Goal: Information Seeking & Learning: Learn about a topic

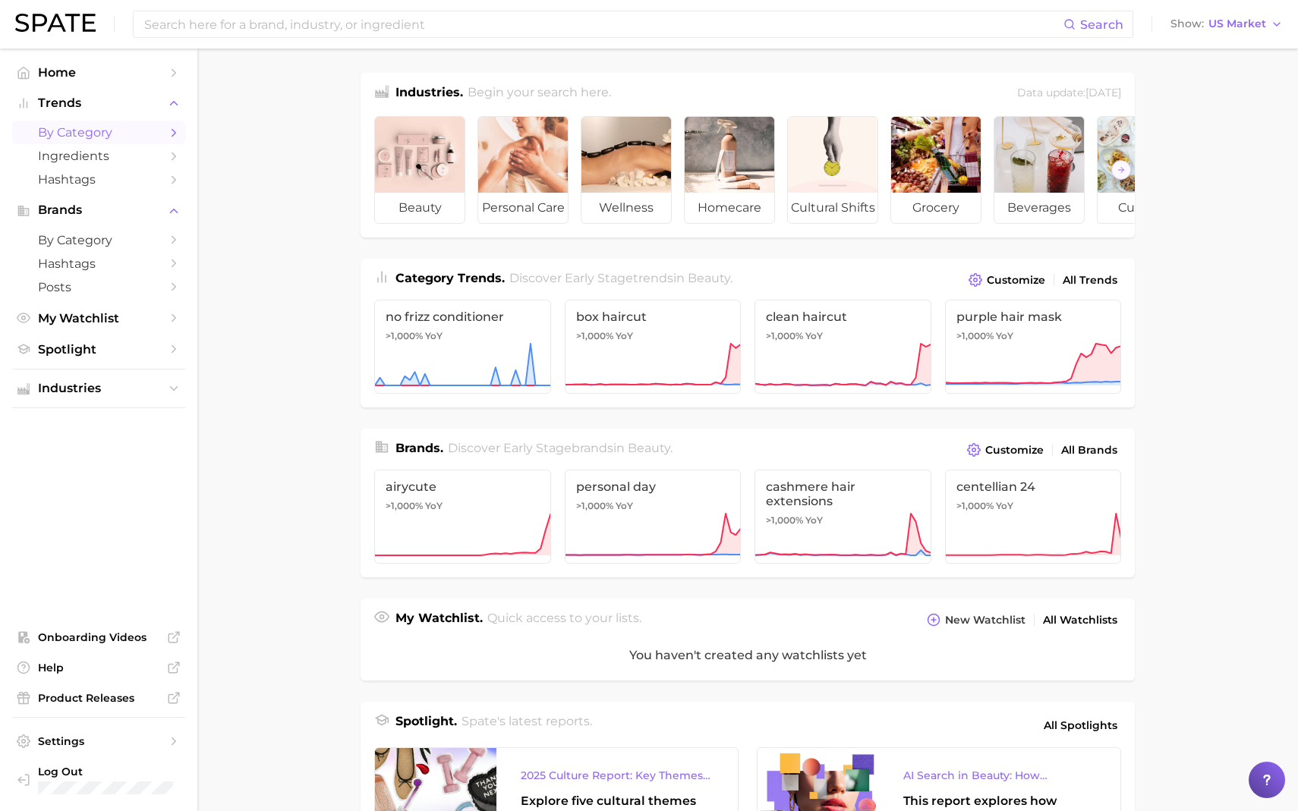
click at [172, 131] on icon "Sidebar" at bounding box center [174, 133] width 14 height 14
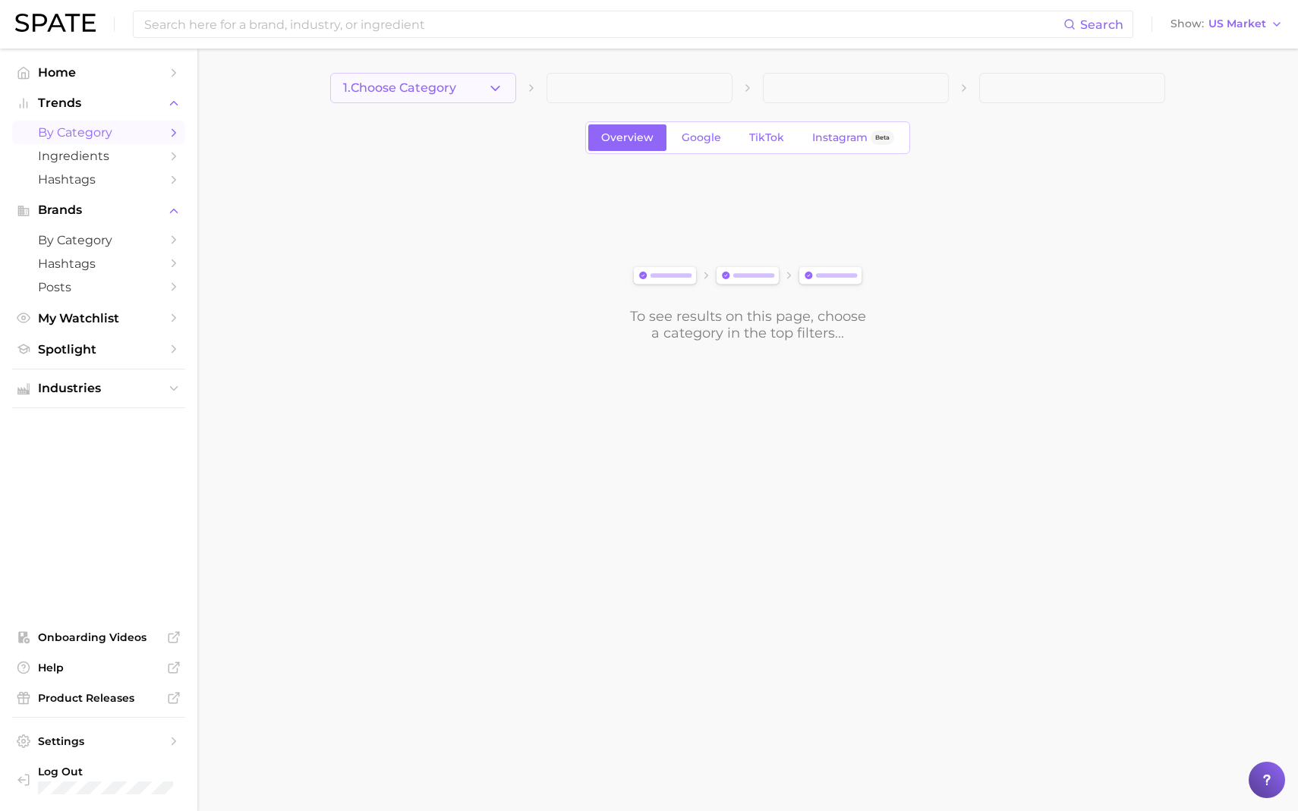
click at [493, 83] on icon "button" at bounding box center [495, 88] width 16 height 16
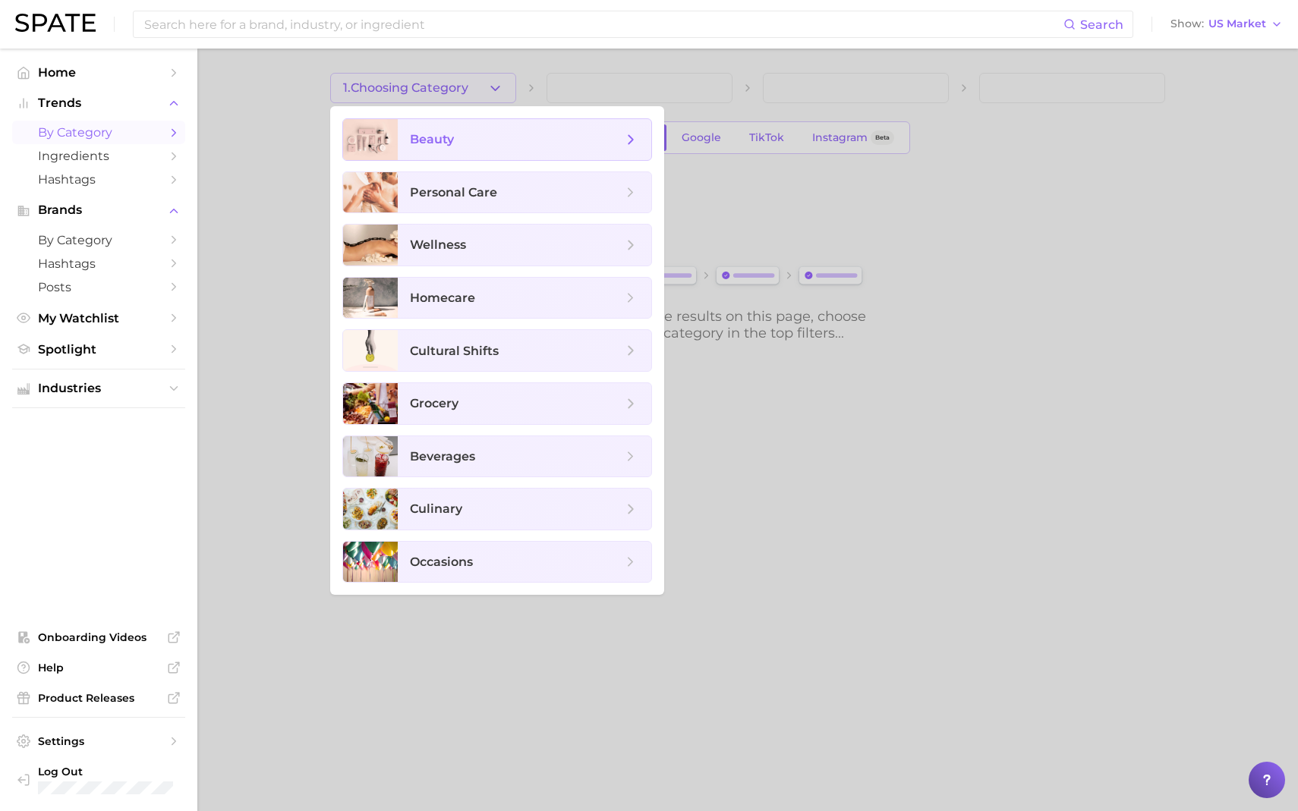
click at [468, 142] on span "beauty" at bounding box center [516, 139] width 213 height 17
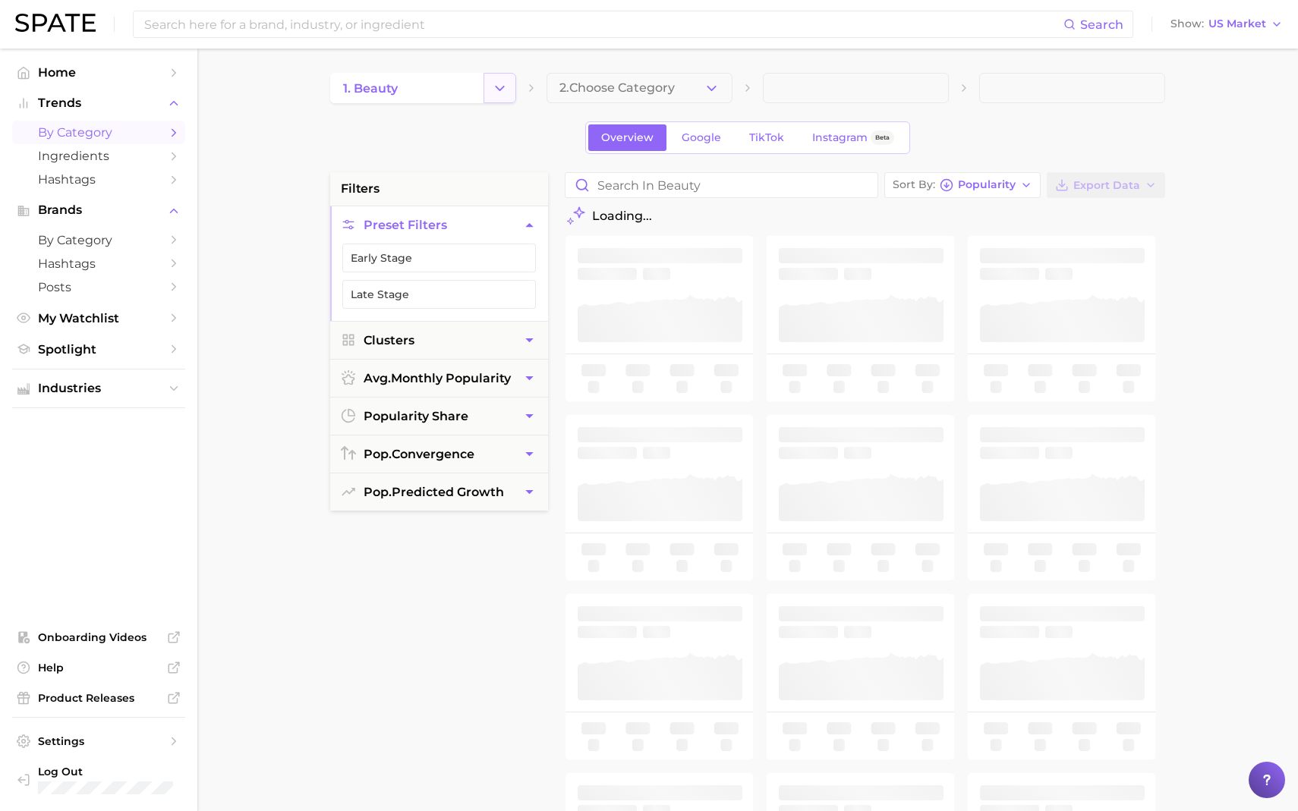
click at [502, 91] on icon "Change Category" at bounding box center [500, 88] width 16 height 16
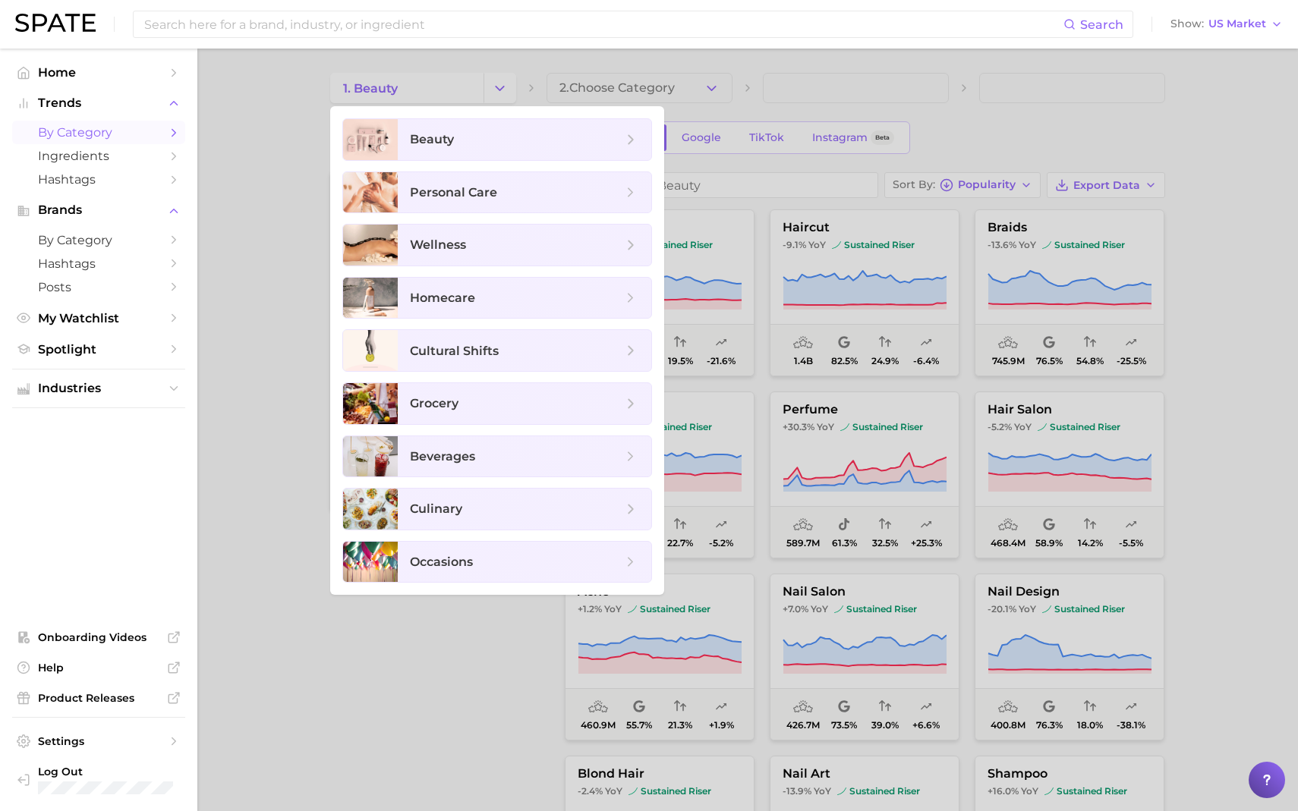
click at [282, 225] on div at bounding box center [649, 405] width 1298 height 811
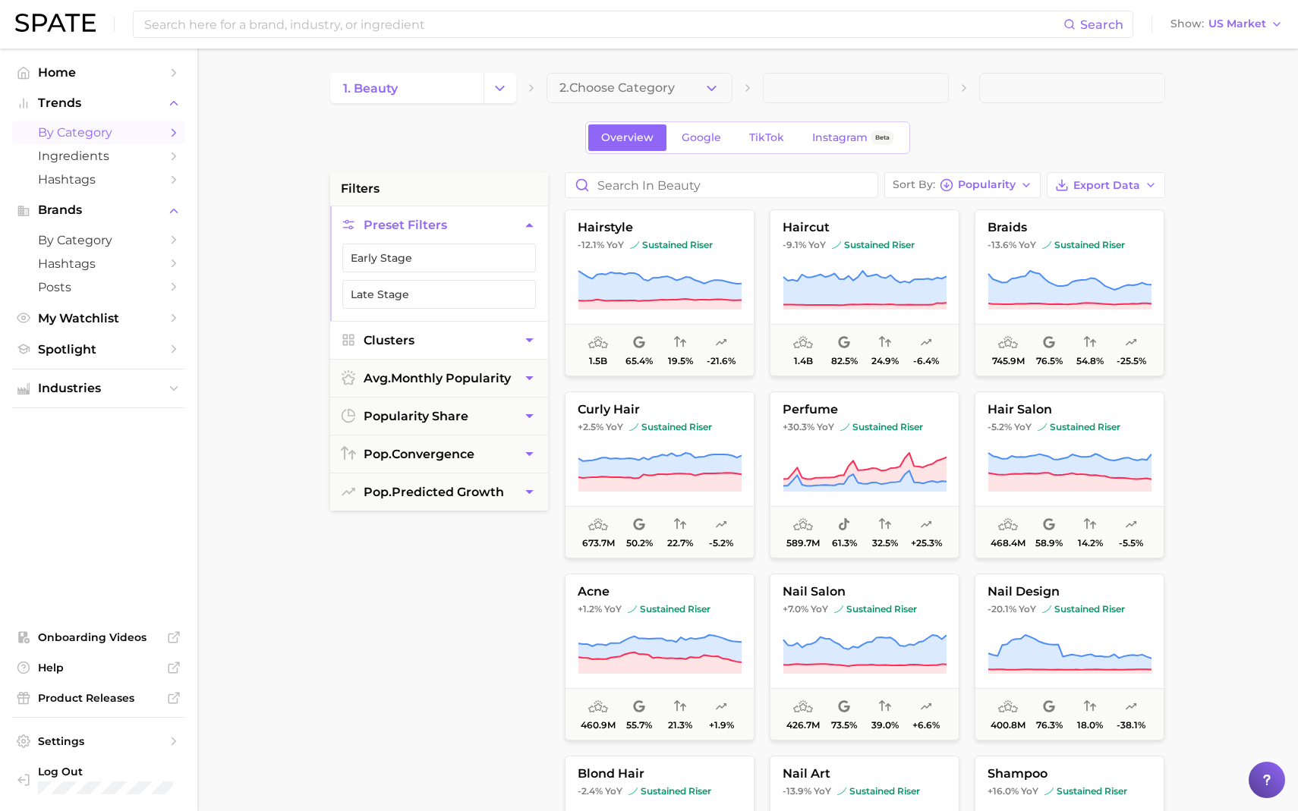
click at [495, 339] on button "Clusters" at bounding box center [439, 340] width 218 height 37
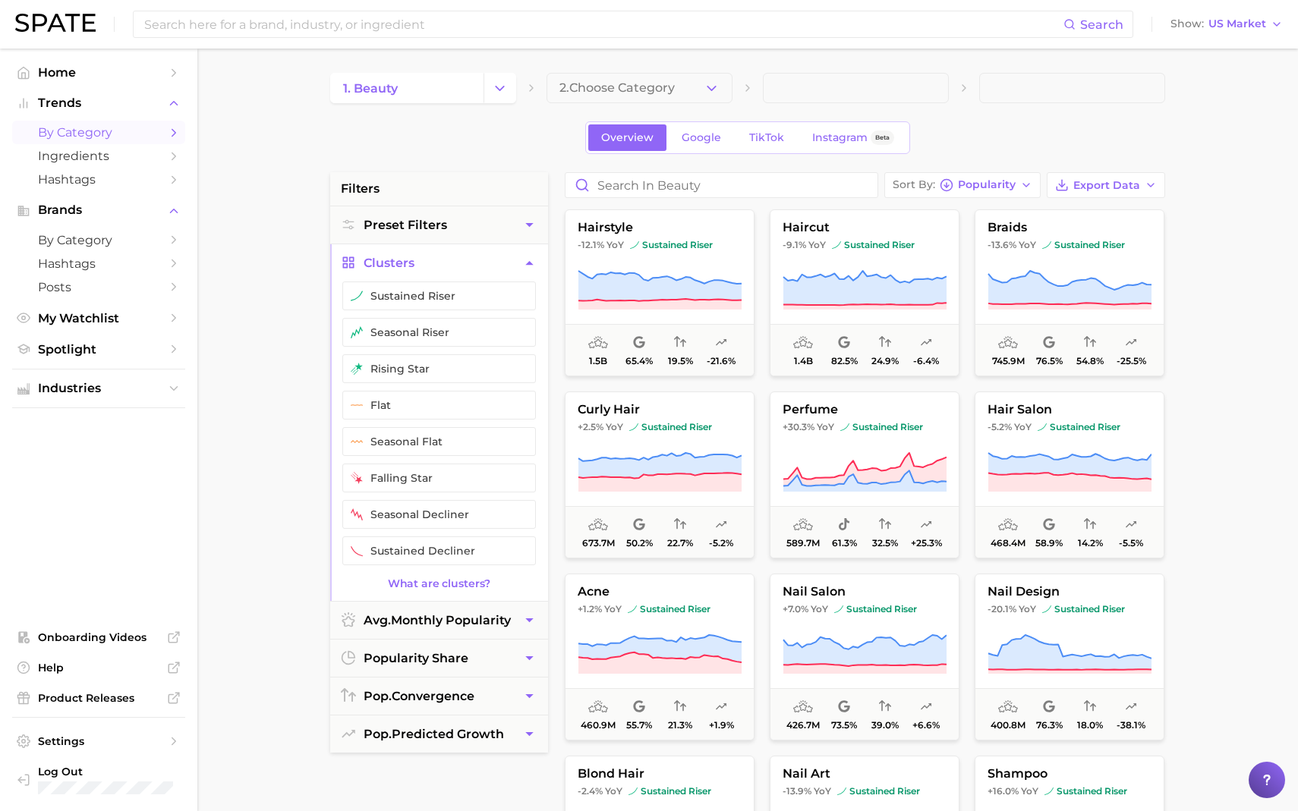
click at [527, 260] on icon "button" at bounding box center [529, 263] width 16 height 16
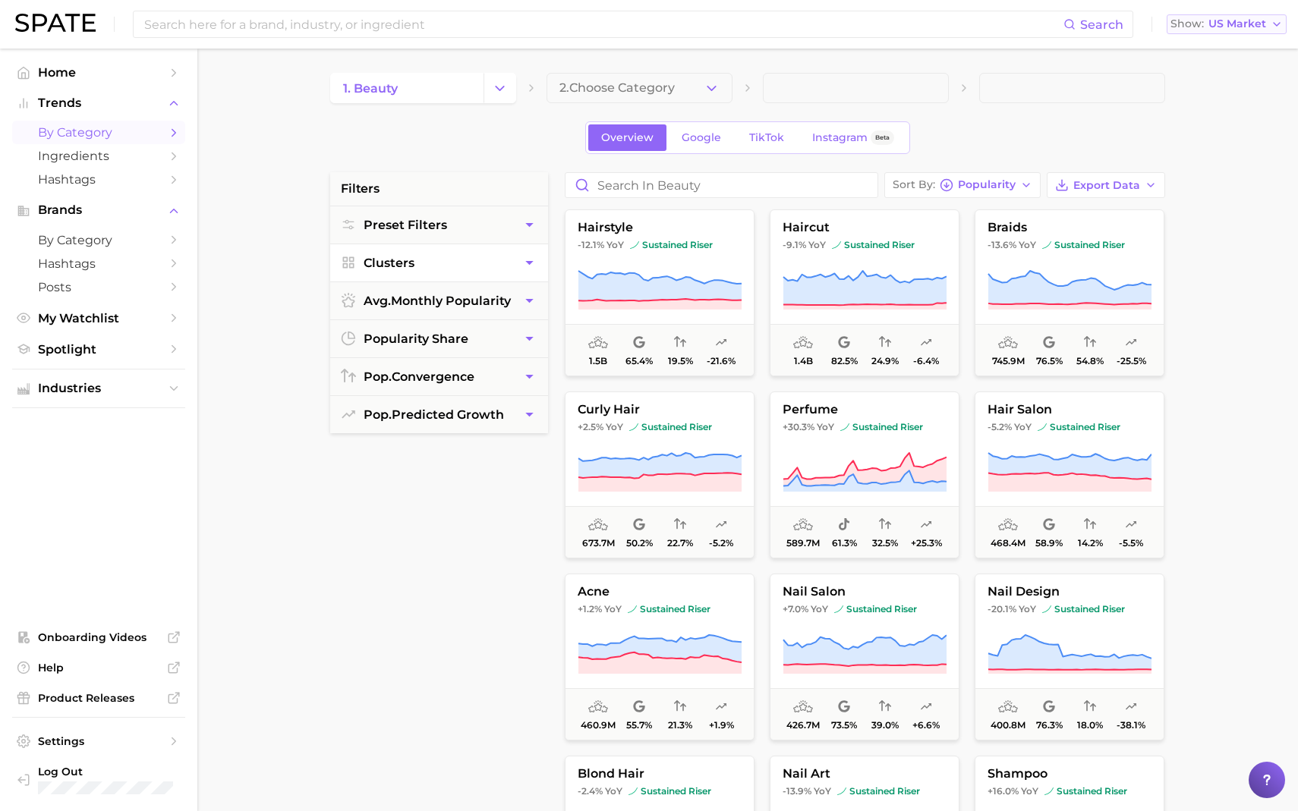
click at [1261, 27] on span "US Market" at bounding box center [1237, 24] width 58 height 8
click at [1211, 184] on button "Global" at bounding box center [1233, 185] width 133 height 27
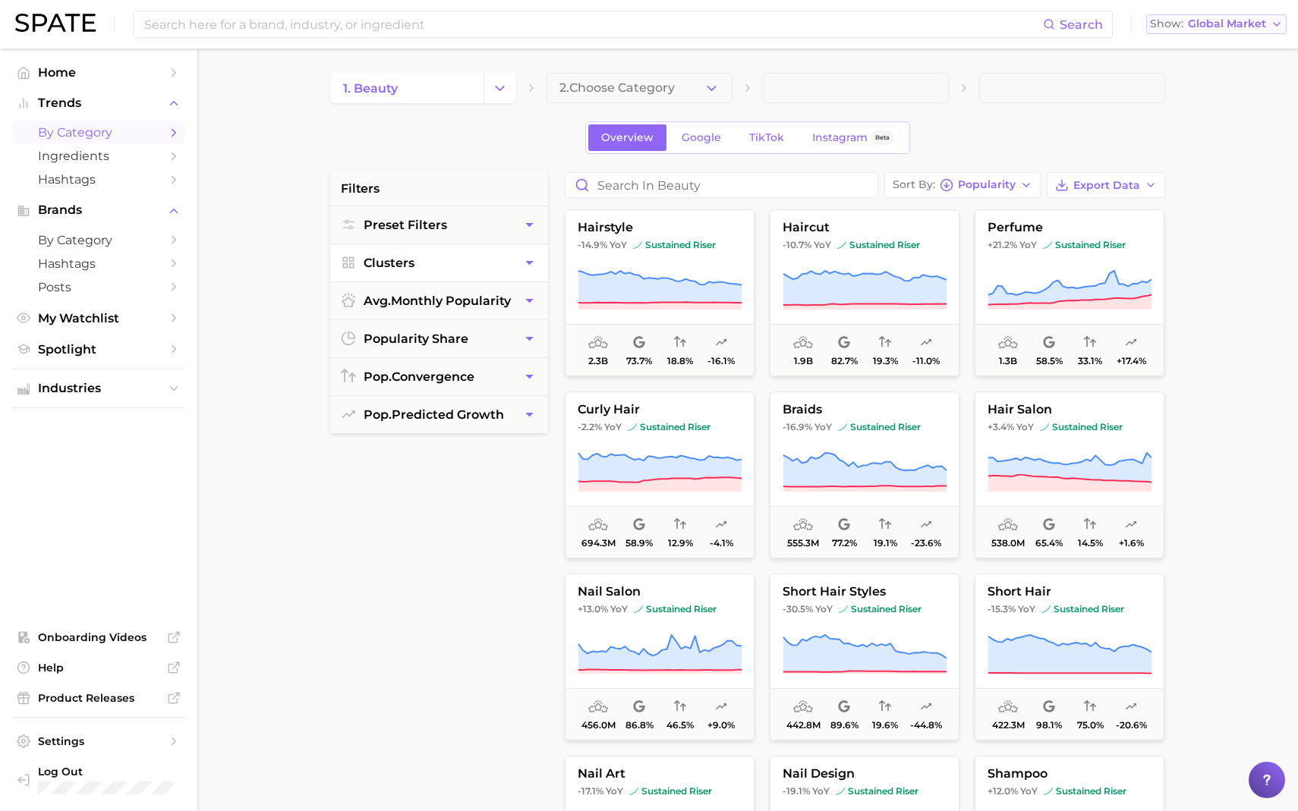
click at [1257, 28] on span "Global Market" at bounding box center [1227, 24] width 78 height 8
click at [1180, 188] on span "Global" at bounding box center [1171, 185] width 35 height 13
click at [886, 411] on span "braids" at bounding box center [864, 410] width 188 height 14
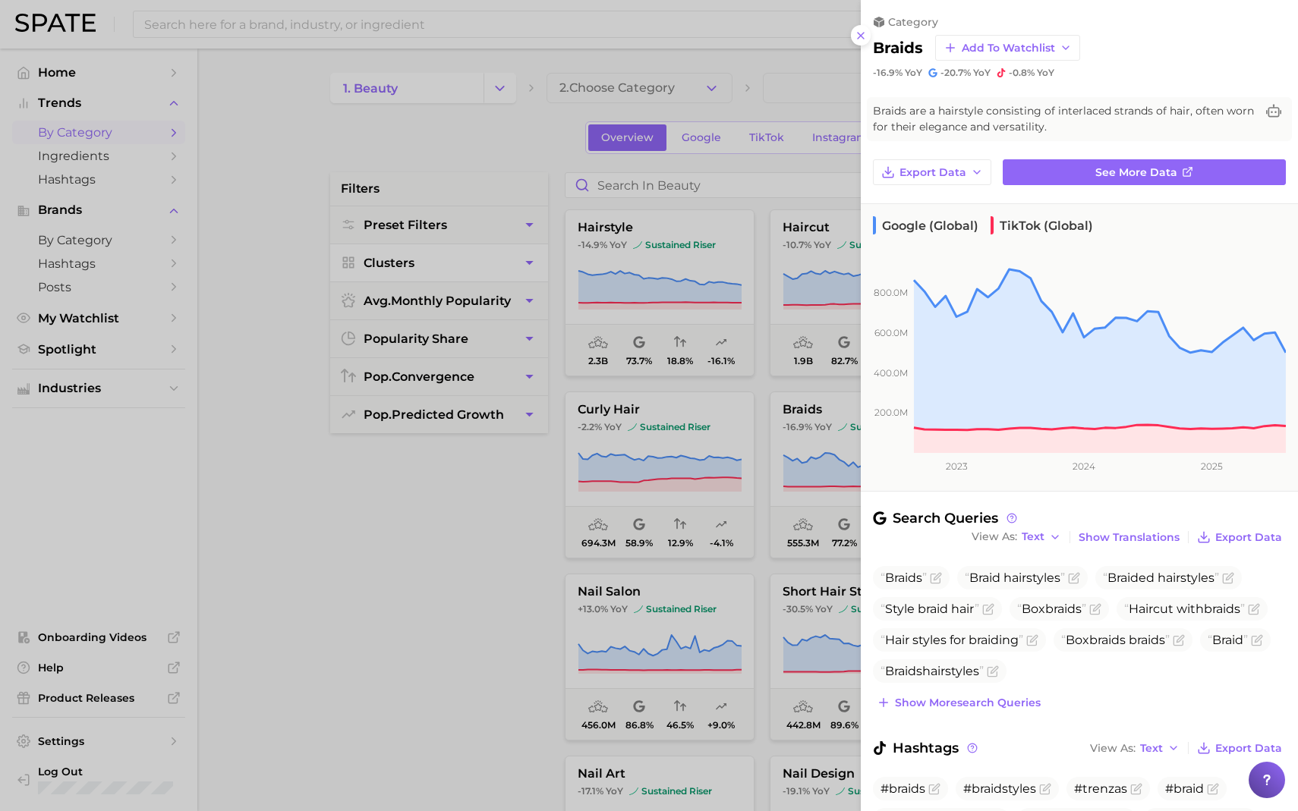
scroll to position [1, 0]
click at [1023, 174] on link "See more data" at bounding box center [1144, 172] width 283 height 26
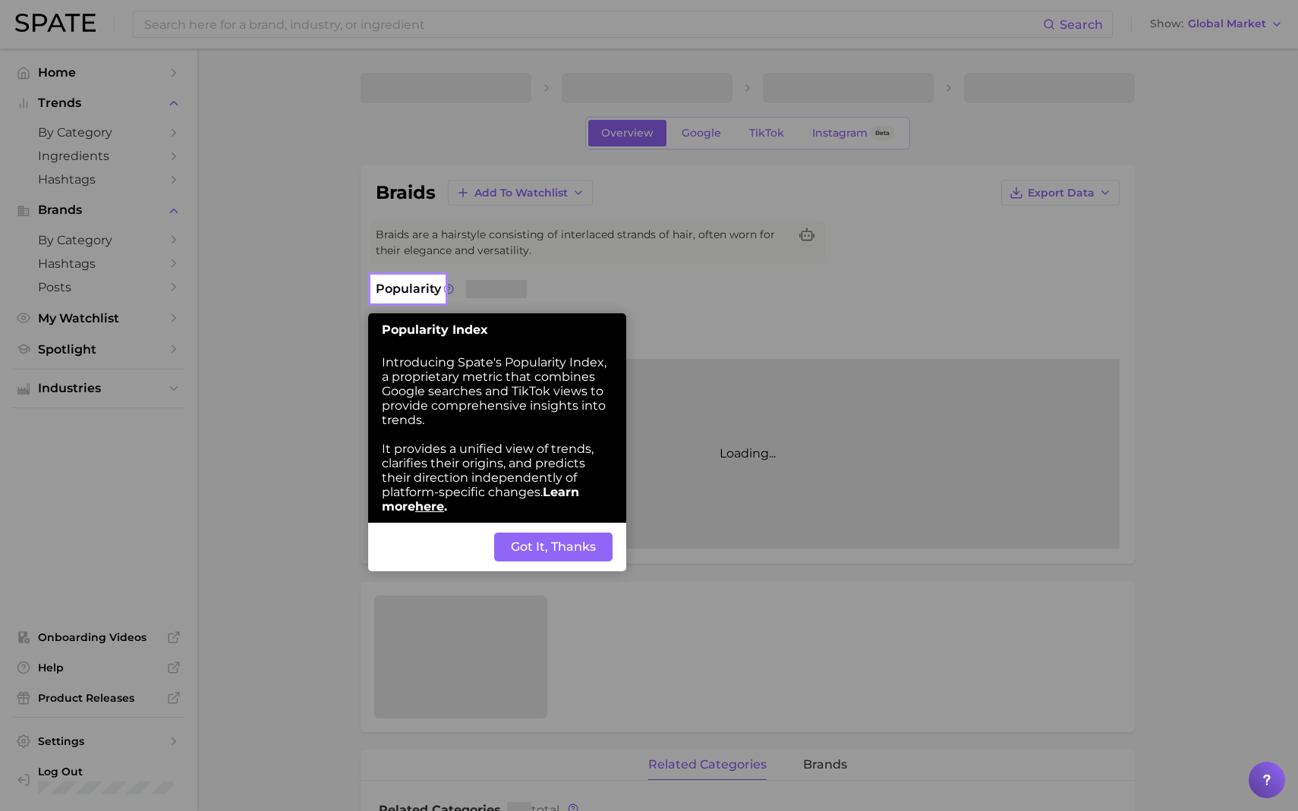
click at [532, 553] on button "Got It, Thanks" at bounding box center [553, 547] width 118 height 29
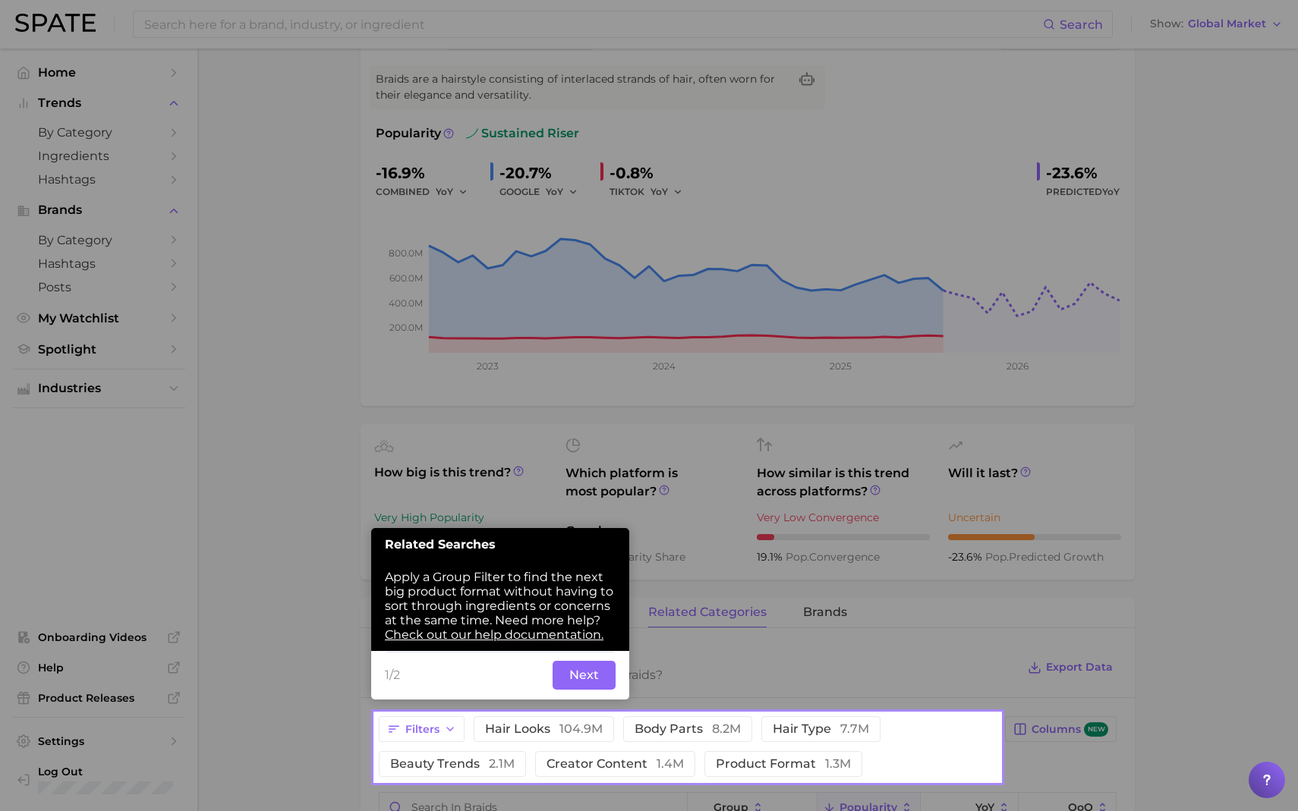
scroll to position [157, 0]
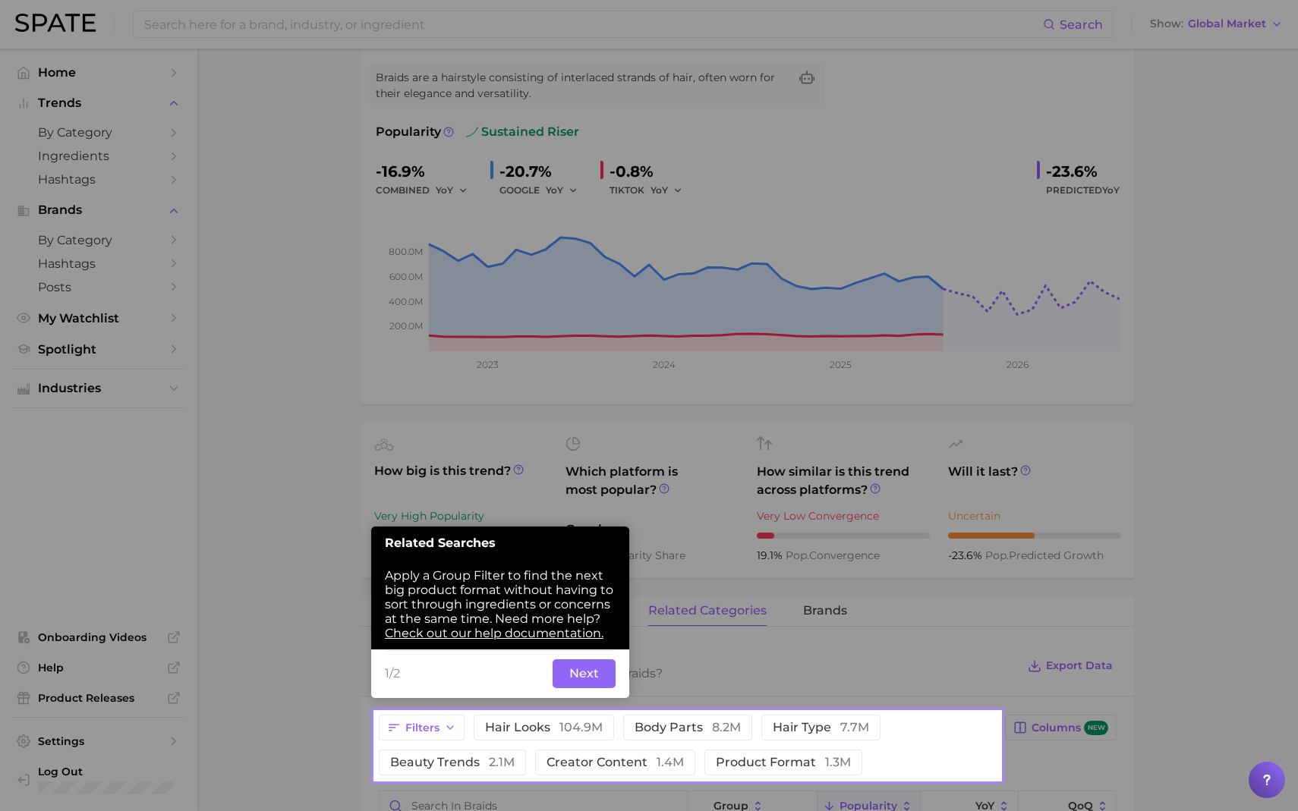
click at [594, 680] on button "Next" at bounding box center [584, 674] width 63 height 29
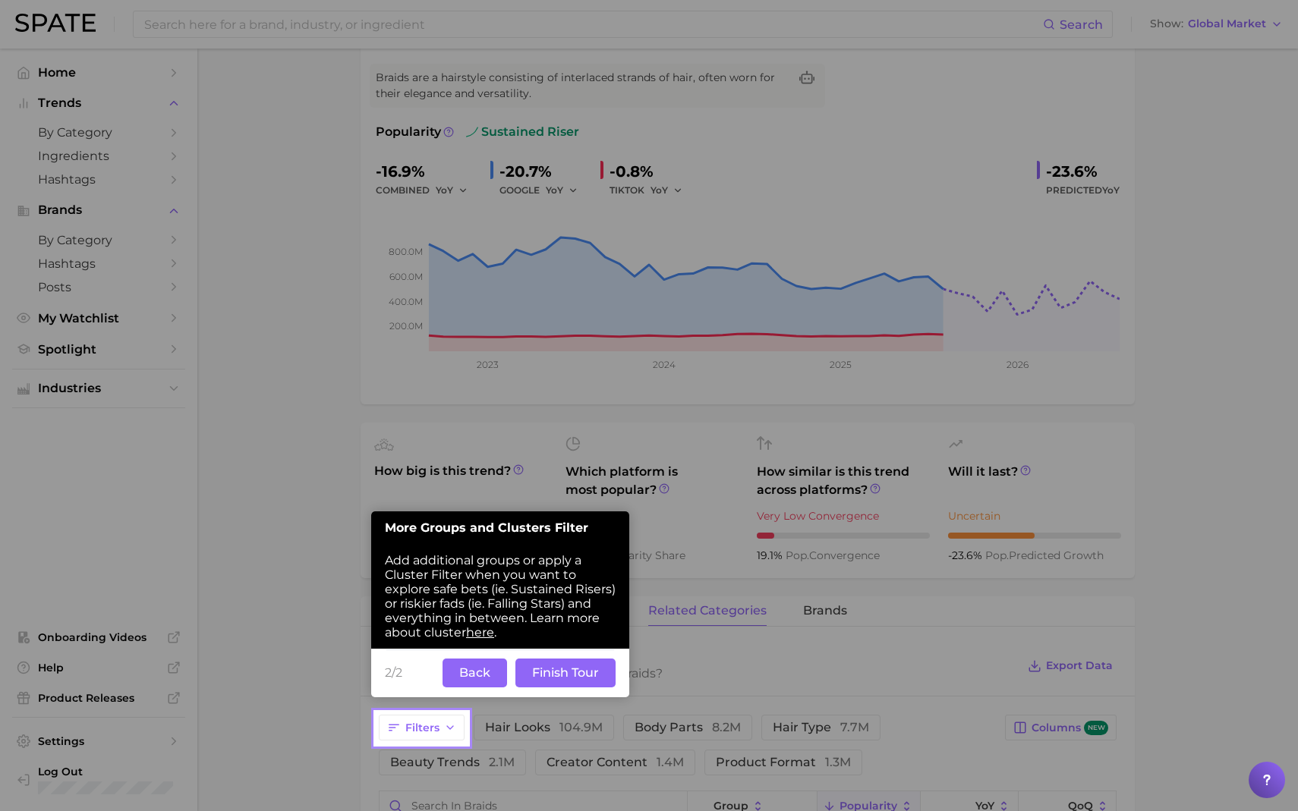
click at [528, 677] on button "Finish Tour" at bounding box center [565, 673] width 100 height 29
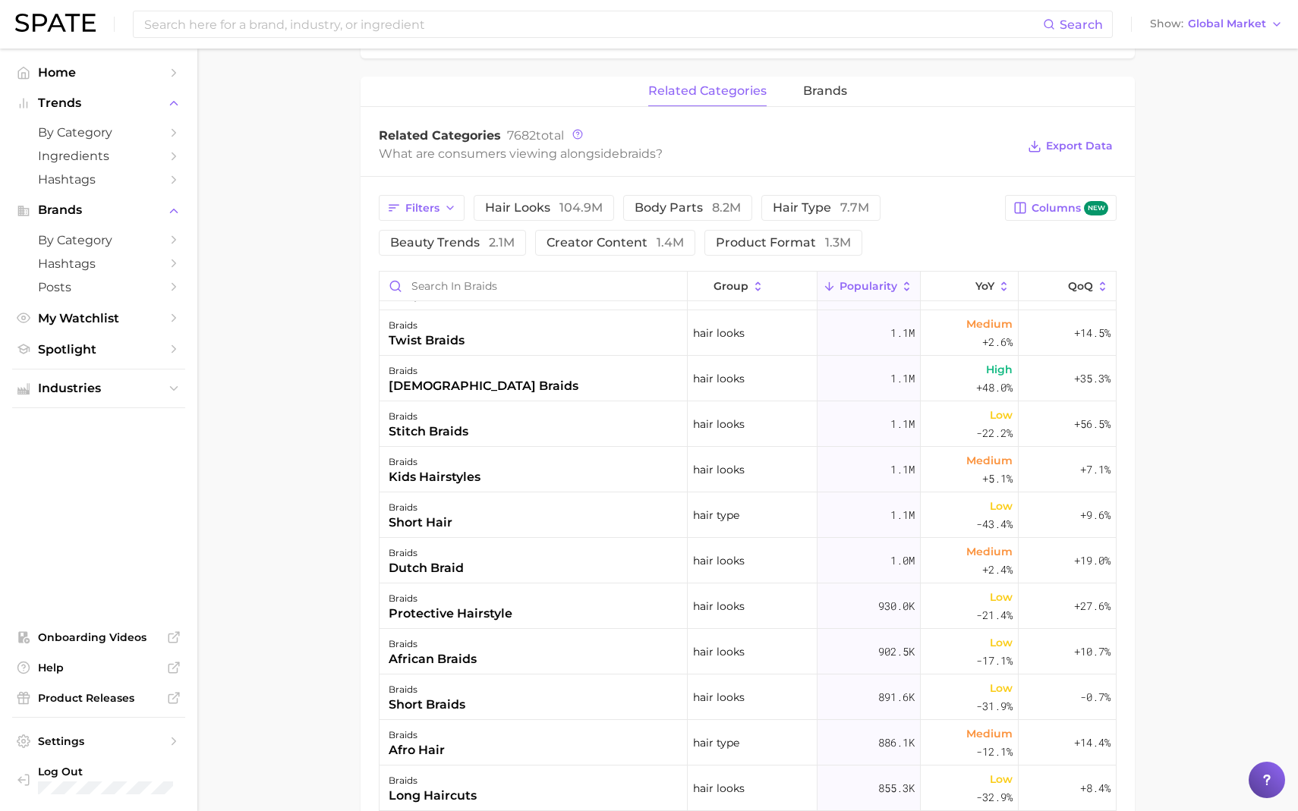
scroll to position [0, 0]
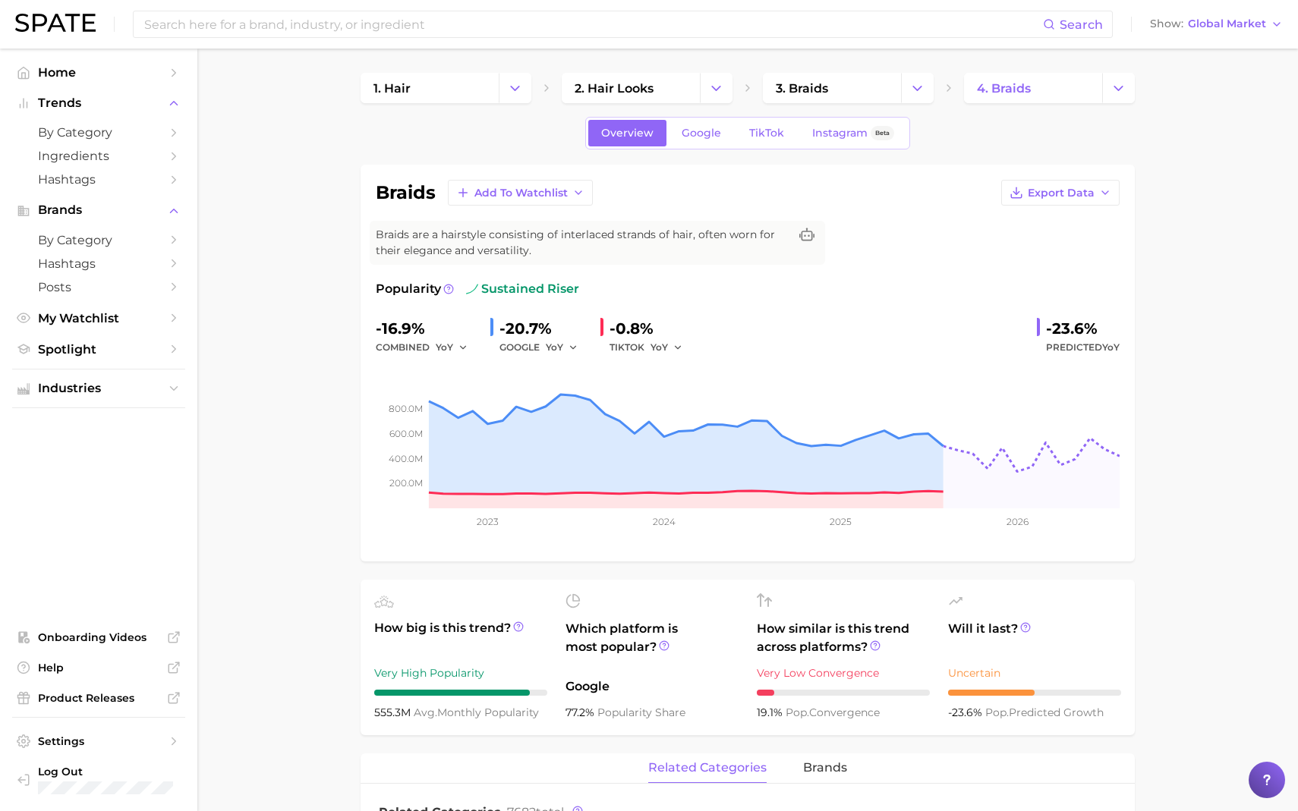
click at [418, 196] on h1 "braids" at bounding box center [406, 193] width 60 height 18
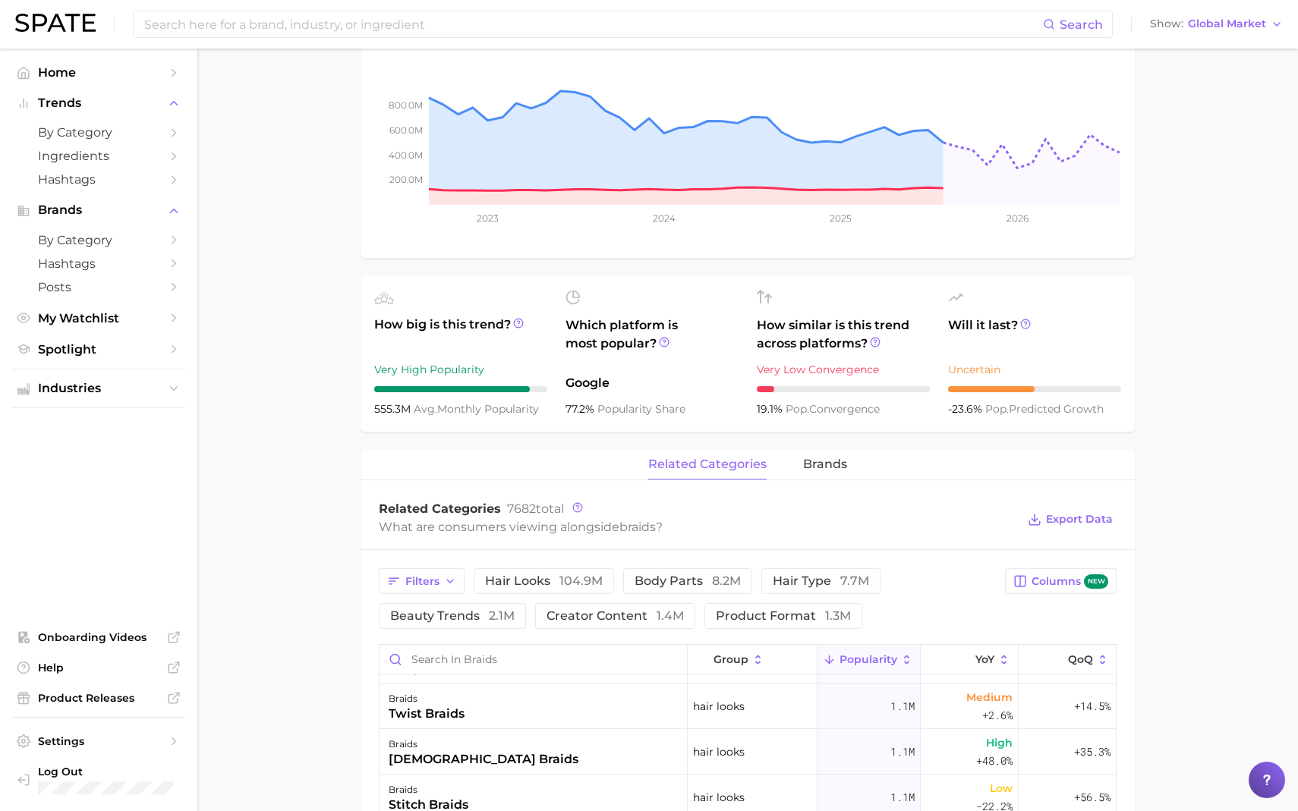
scroll to position [305, 0]
click at [817, 469] on span "brands" at bounding box center [825, 463] width 44 height 14
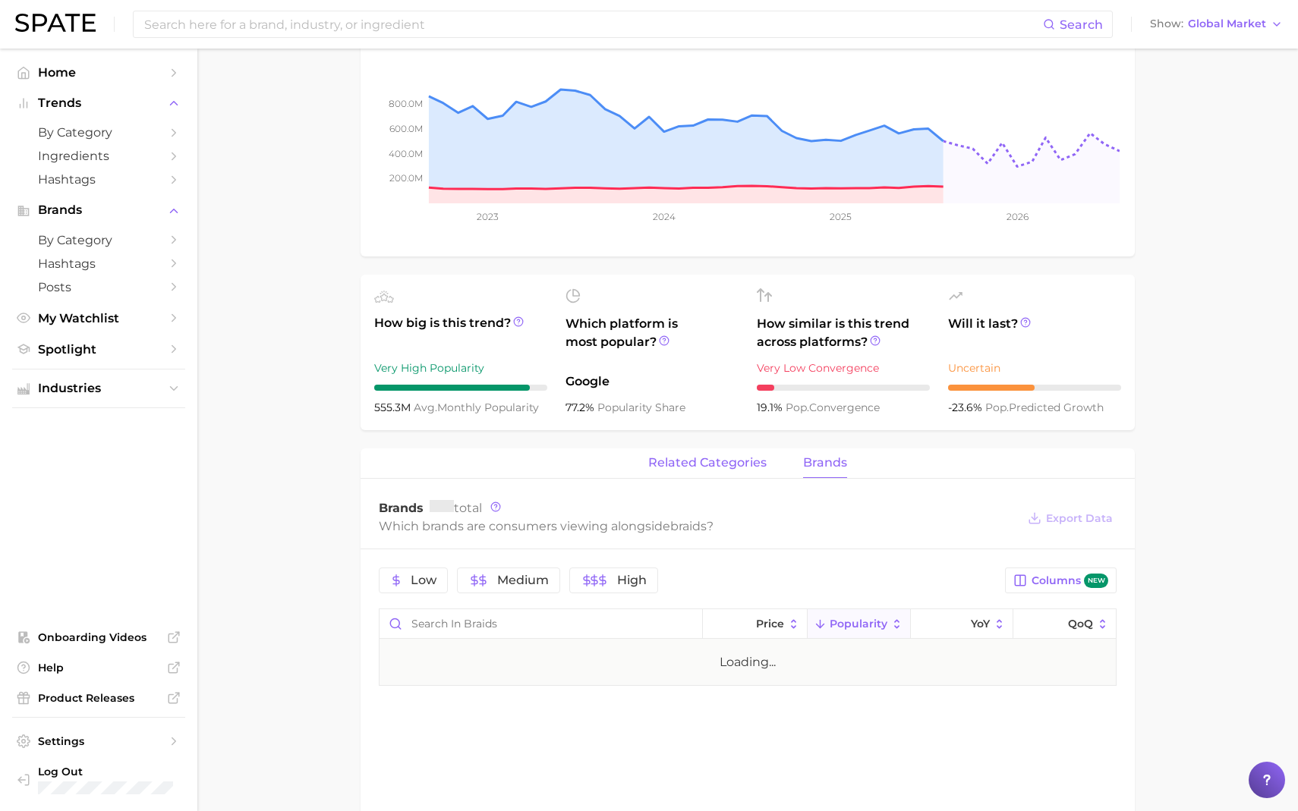
click at [710, 470] on span "related categories" at bounding box center [707, 463] width 118 height 14
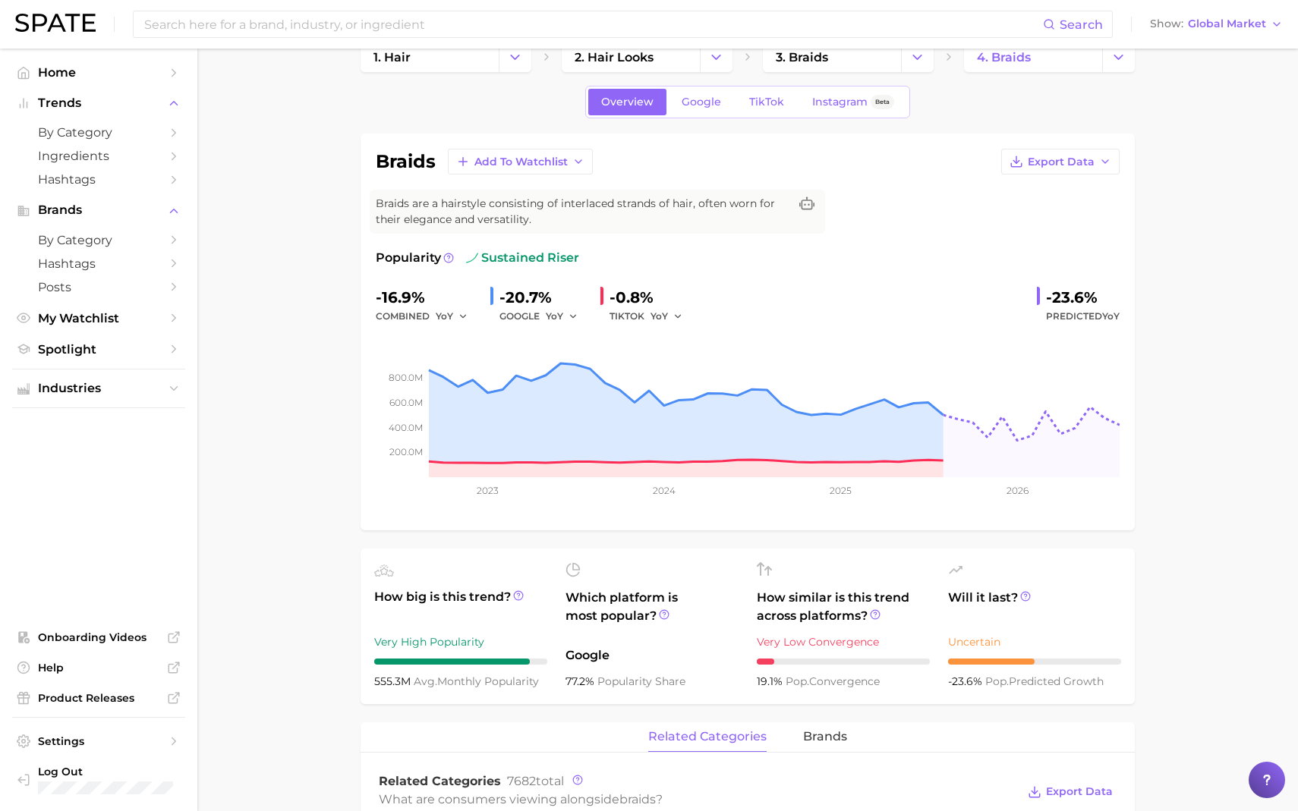
scroll to position [0, 0]
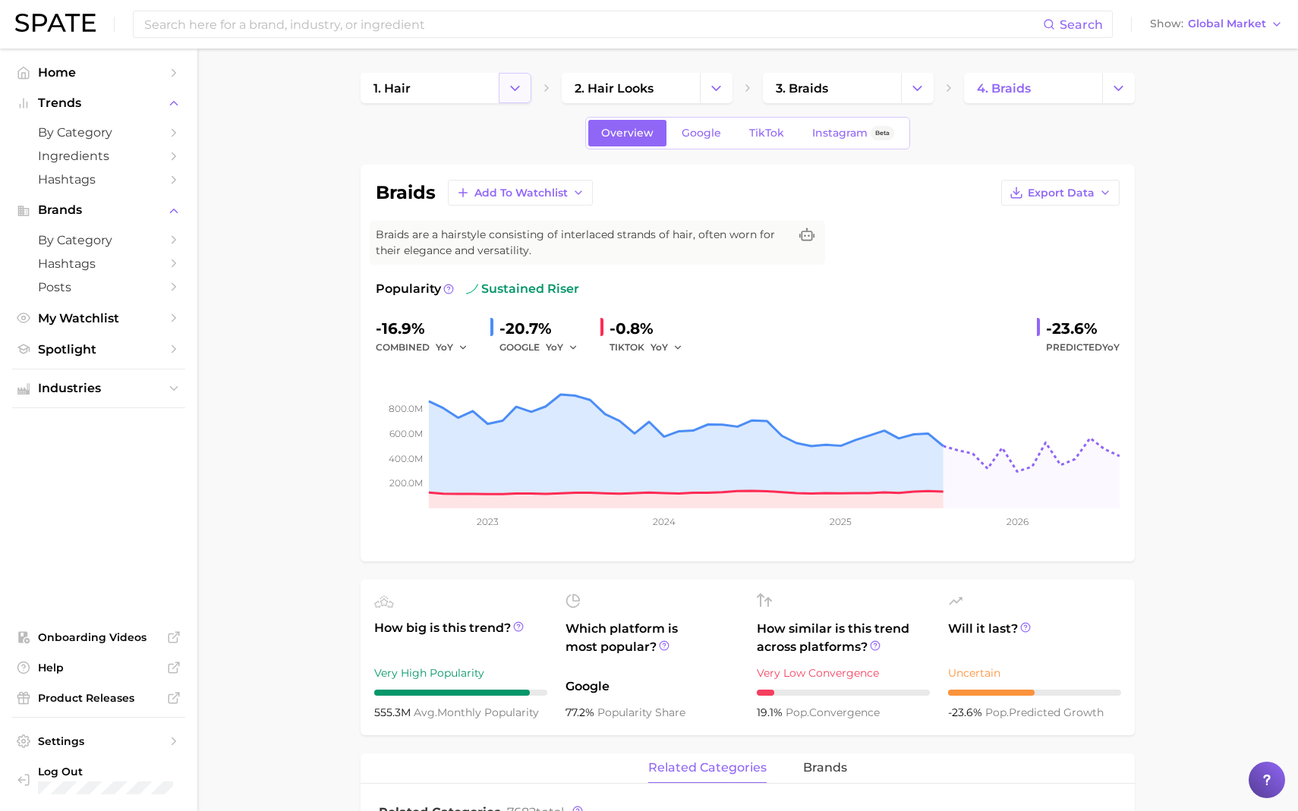
click at [518, 91] on icon "Change Category" at bounding box center [515, 88] width 16 height 16
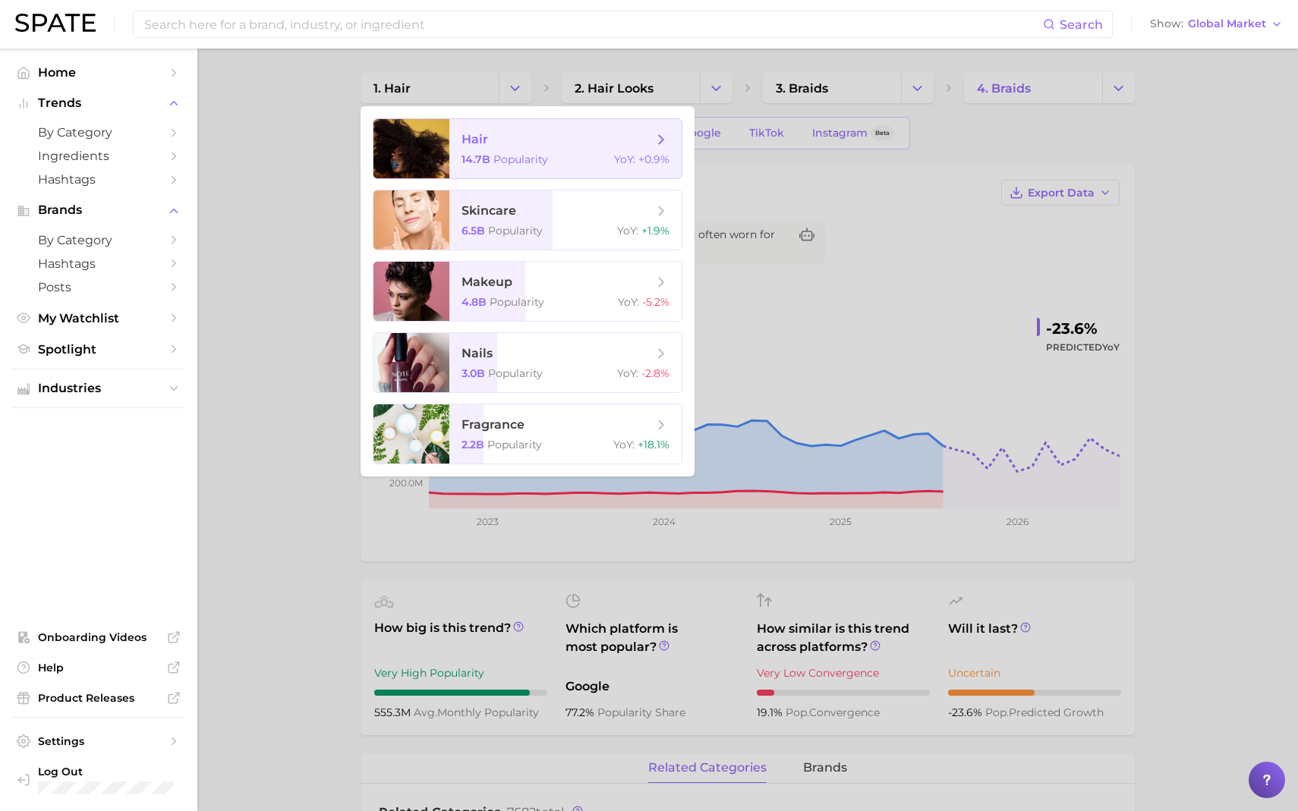
click at [509, 143] on span "hair" at bounding box center [556, 139] width 191 height 17
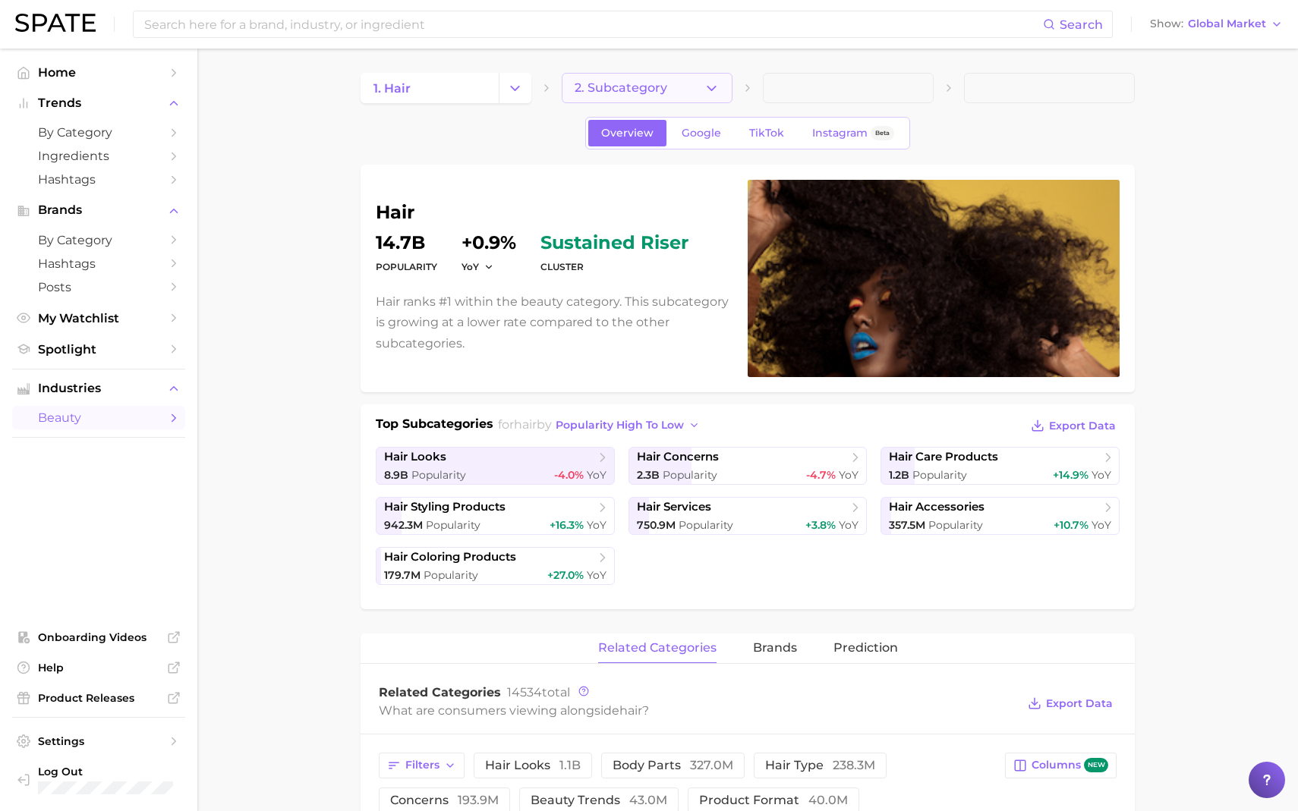
click at [691, 90] on button "2. Subcategory" at bounding box center [647, 88] width 171 height 30
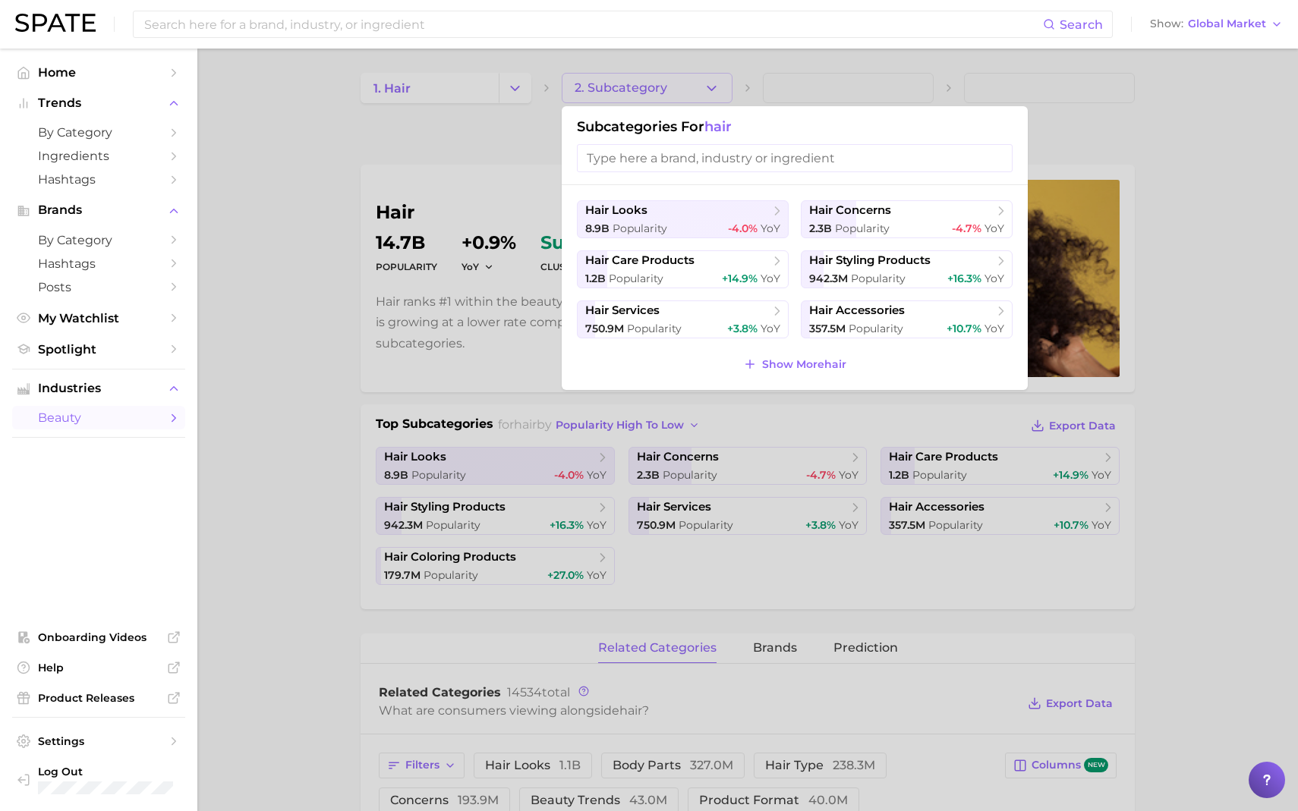
click at [786, 90] on div at bounding box center [649, 405] width 1298 height 811
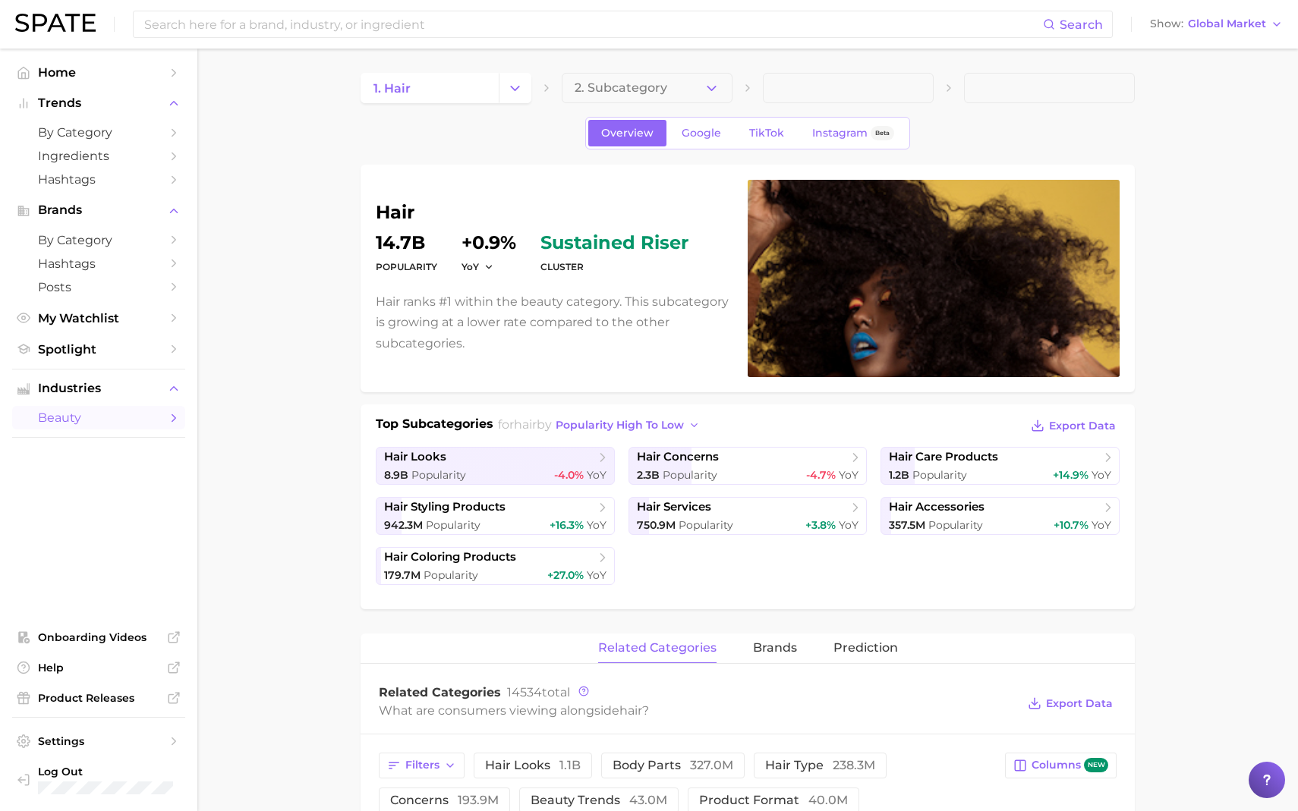
click at [1004, 83] on span at bounding box center [1049, 88] width 171 height 30
click at [684, 91] on button "2. Subcategory" at bounding box center [647, 88] width 171 height 30
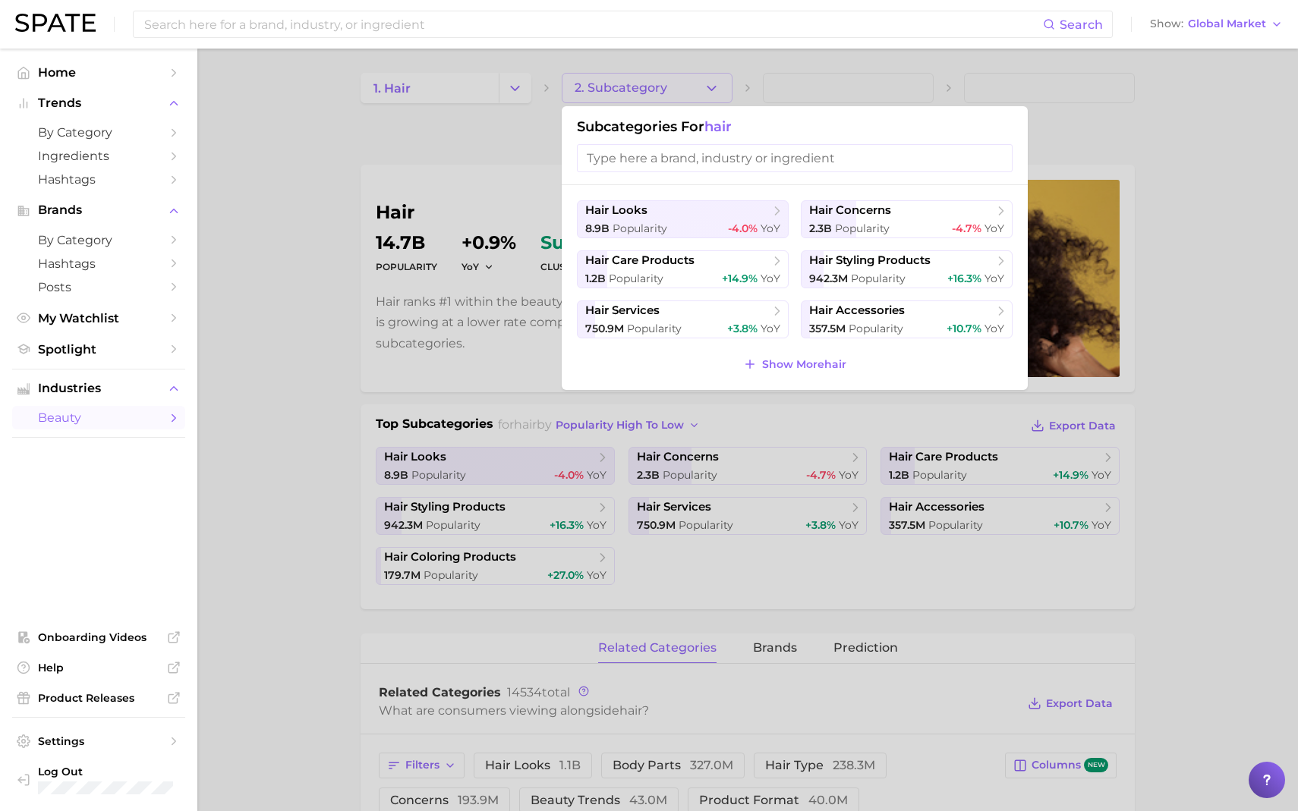
click at [644, 162] on input "search" at bounding box center [795, 158] width 436 height 28
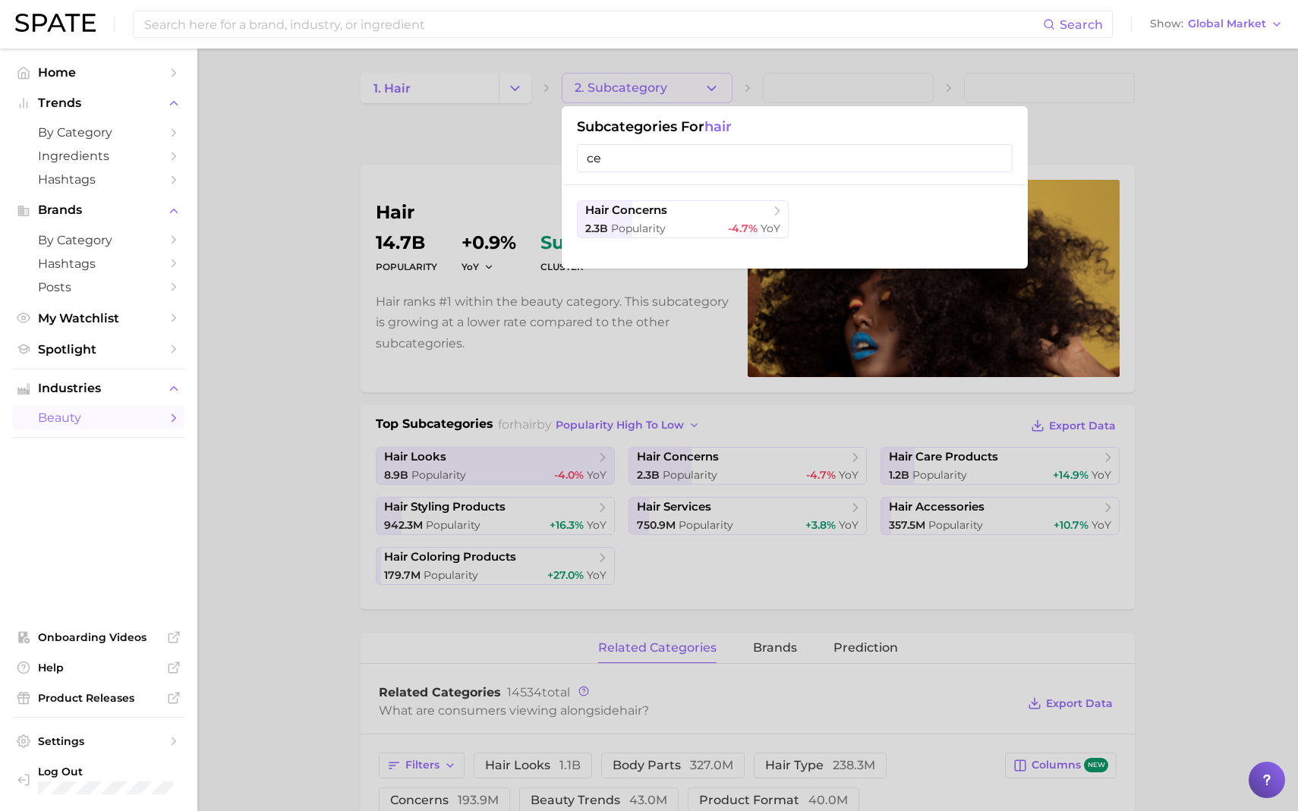
type input "c"
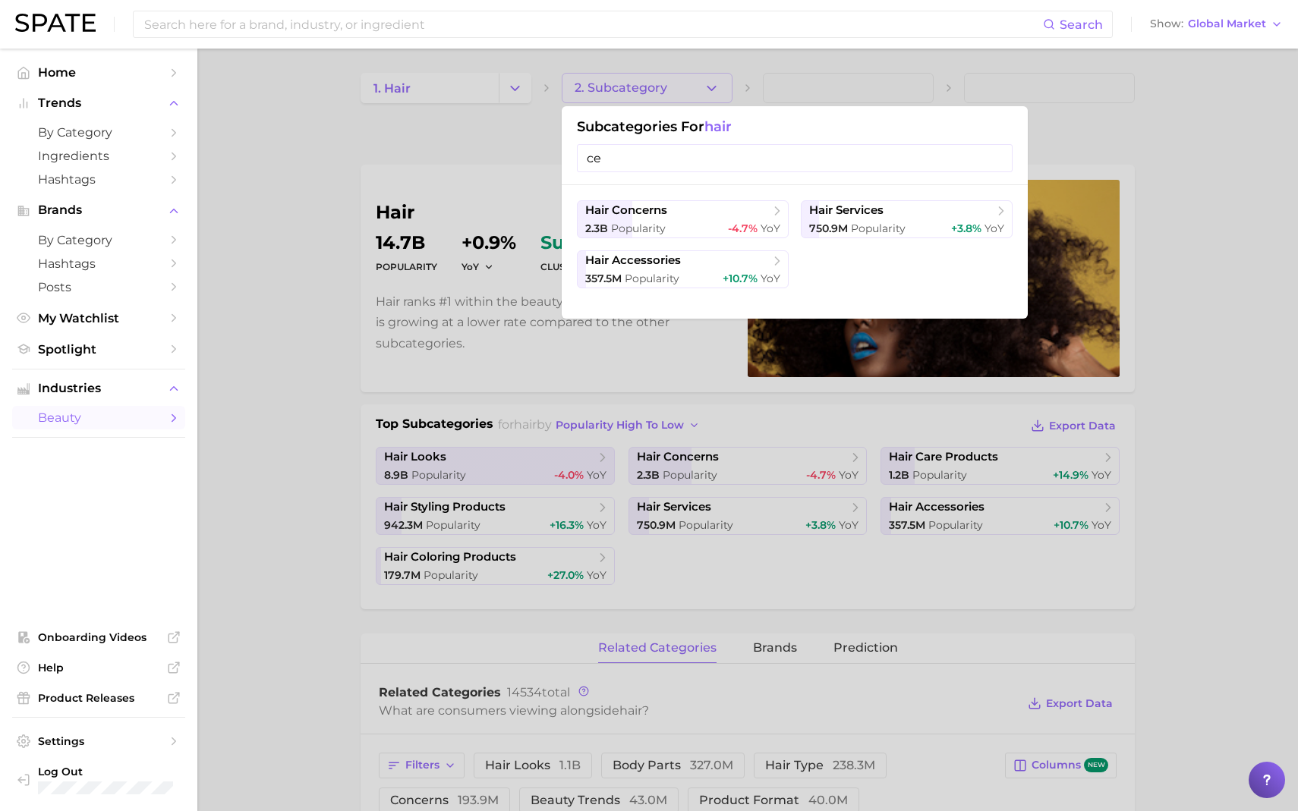
type input "c"
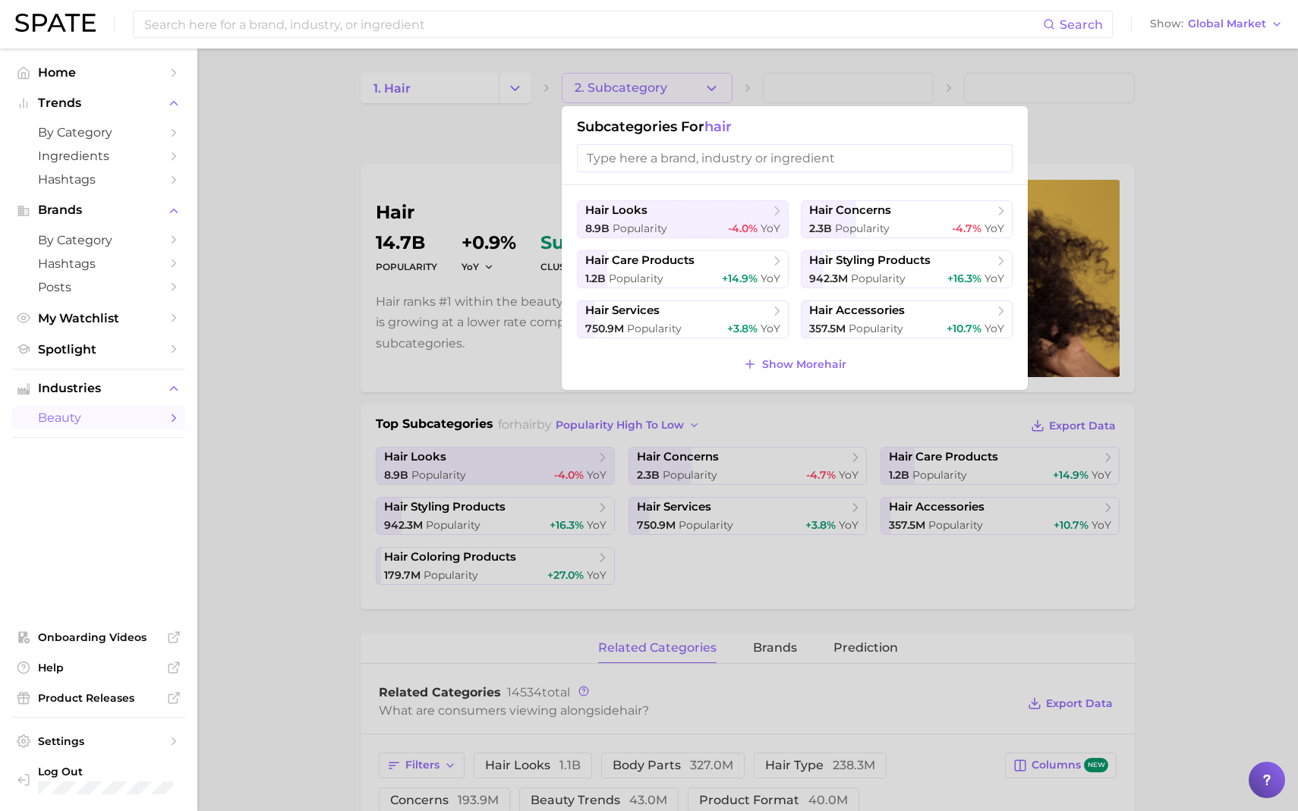
click at [455, 159] on div at bounding box center [649, 405] width 1298 height 811
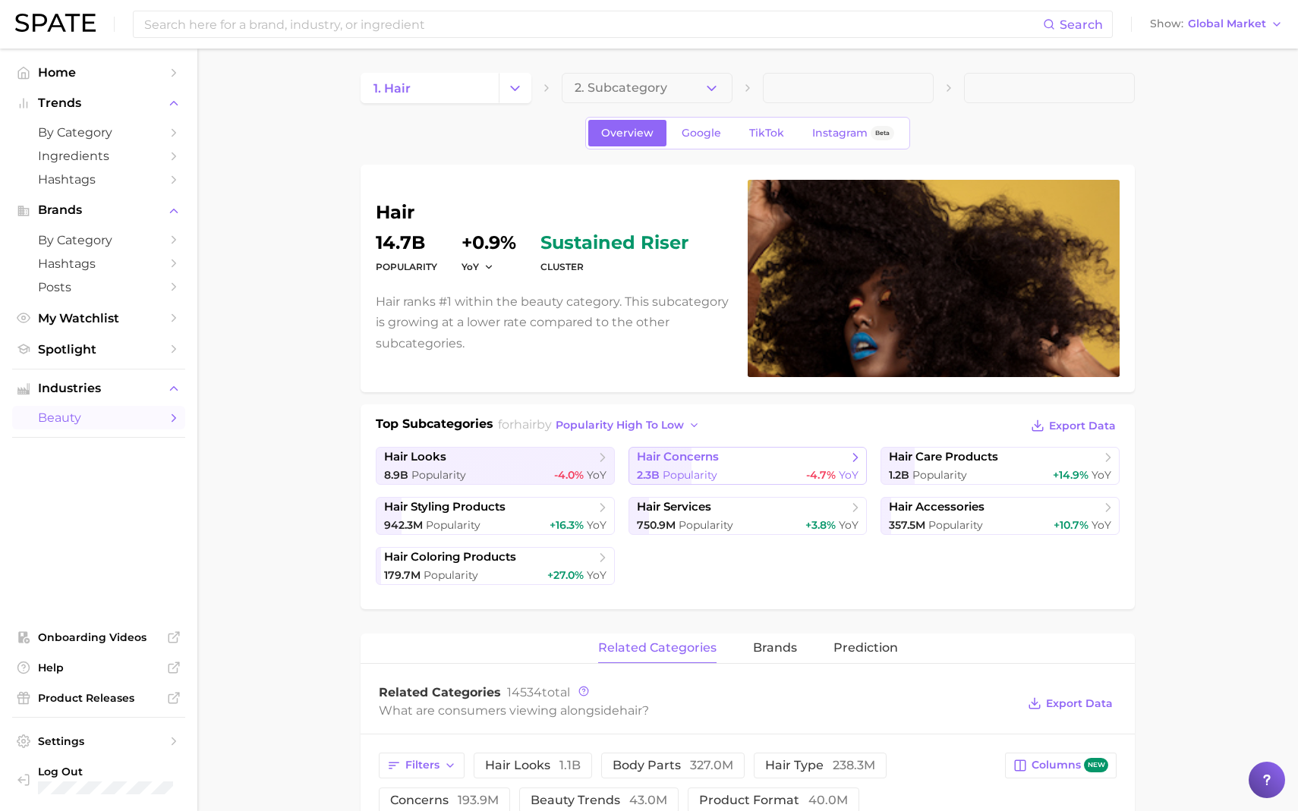
click at [680, 468] on span "Popularity" at bounding box center [690, 475] width 55 height 14
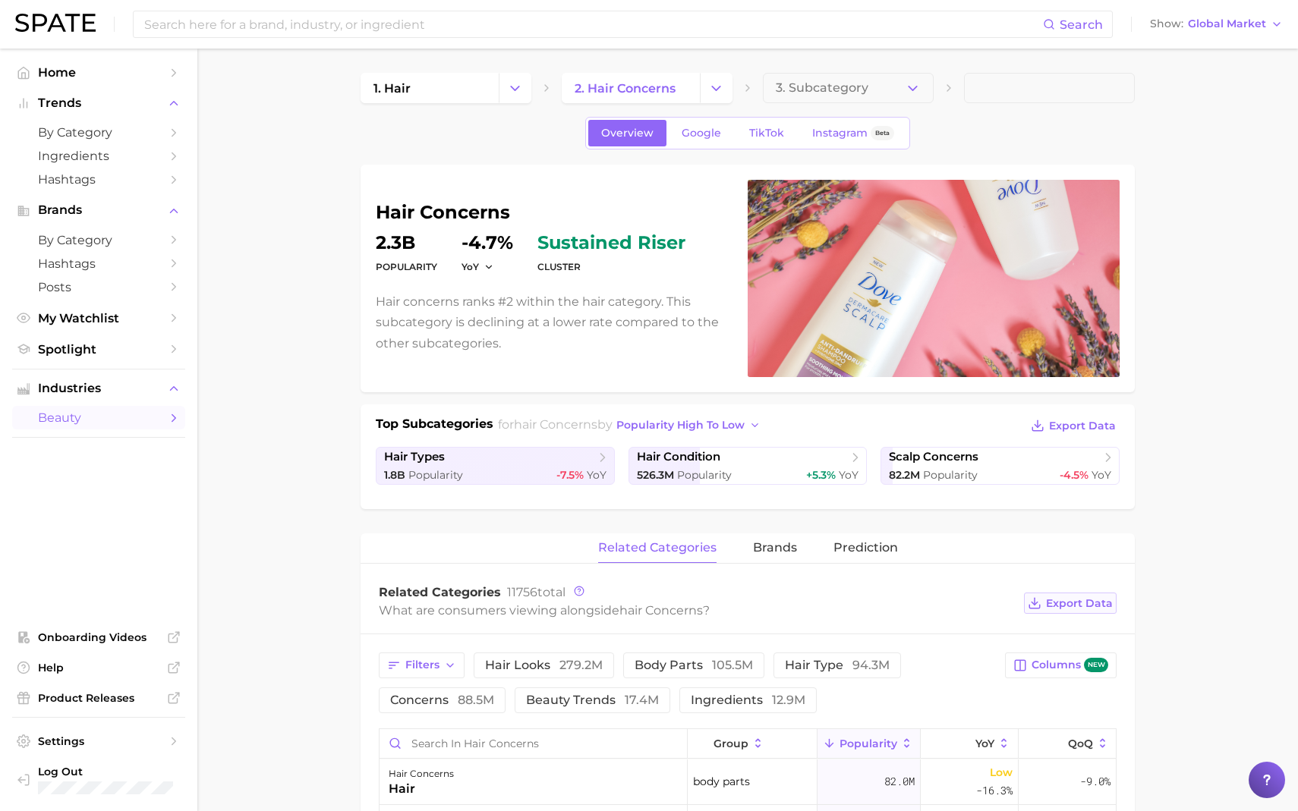
click at [1088, 612] on button "Export Data" at bounding box center [1070, 603] width 93 height 21
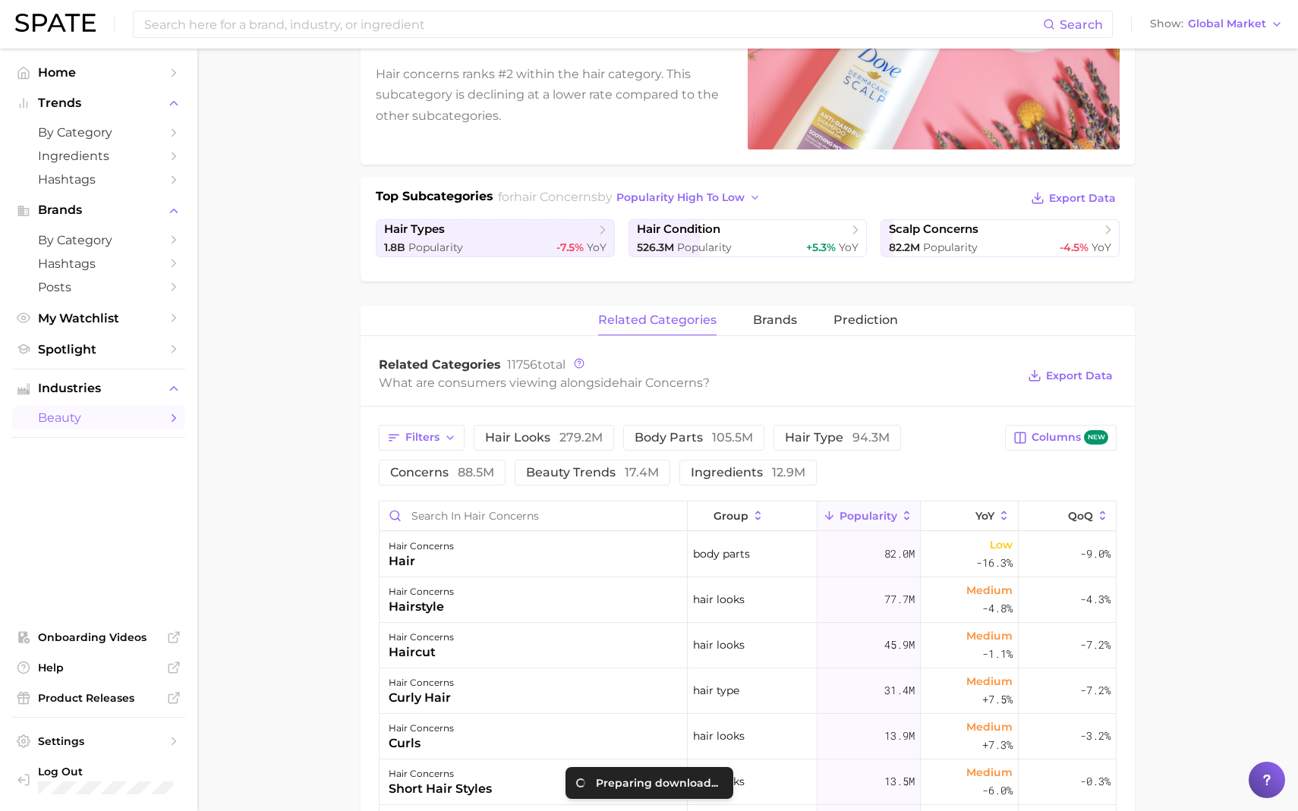
scroll to position [228, 0]
click at [775, 326] on button "brands" at bounding box center [775, 320] width 44 height 30
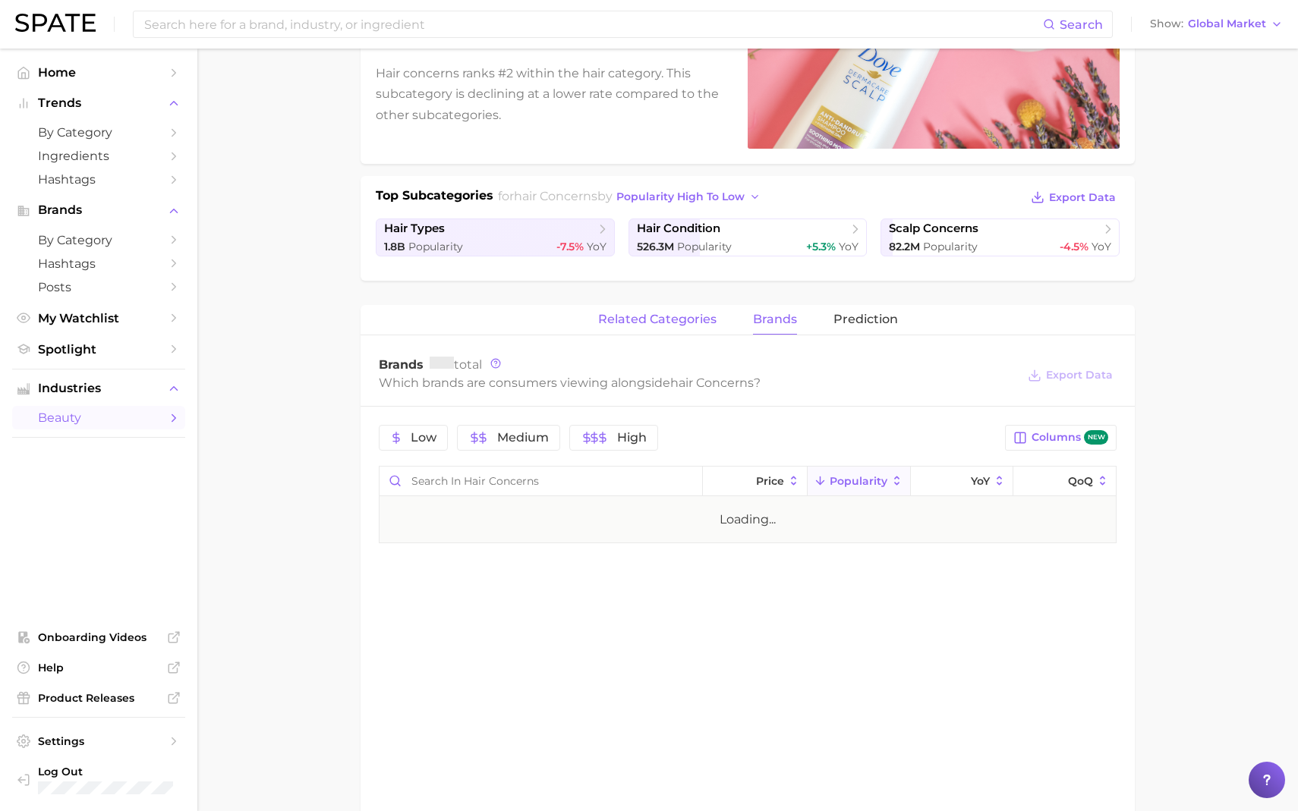
click at [694, 321] on span "related categories" at bounding box center [657, 320] width 118 height 14
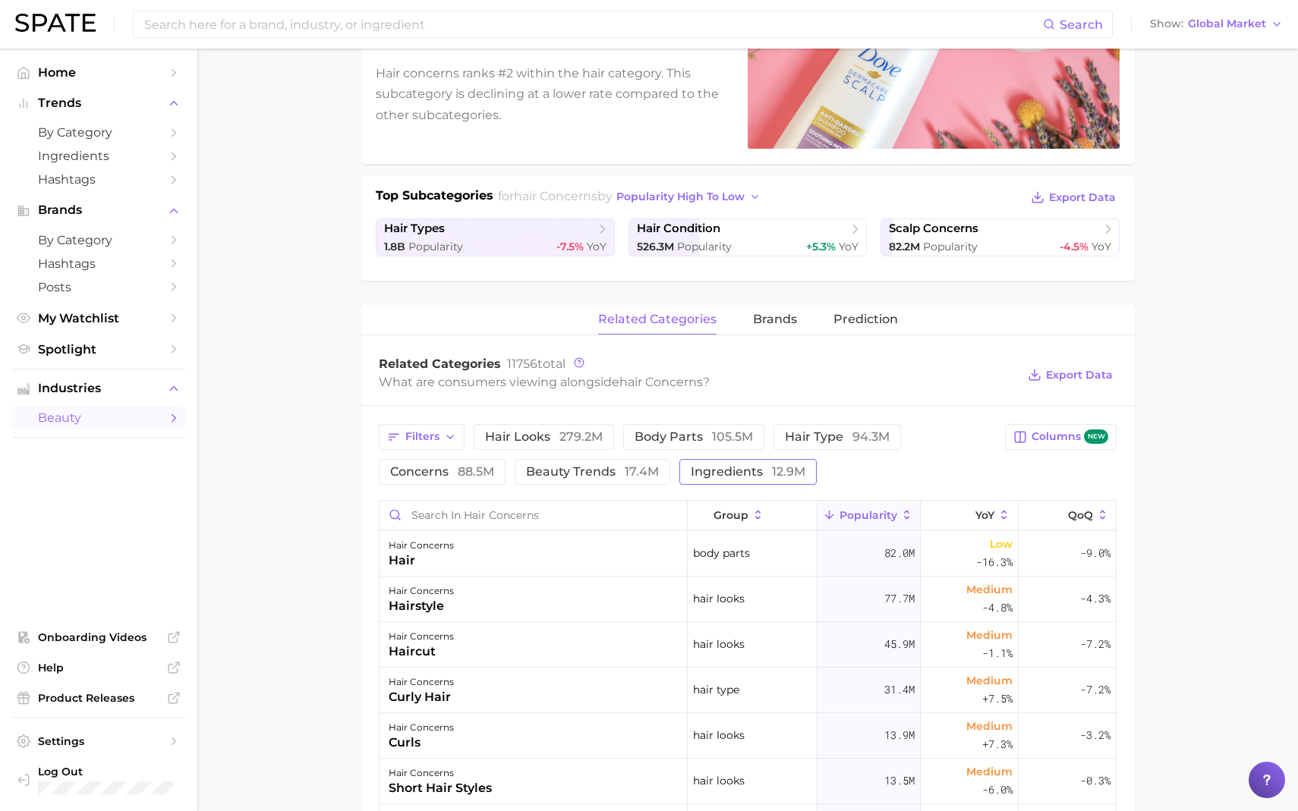
click at [740, 470] on span "ingredients 12.9m" at bounding box center [748, 472] width 115 height 12
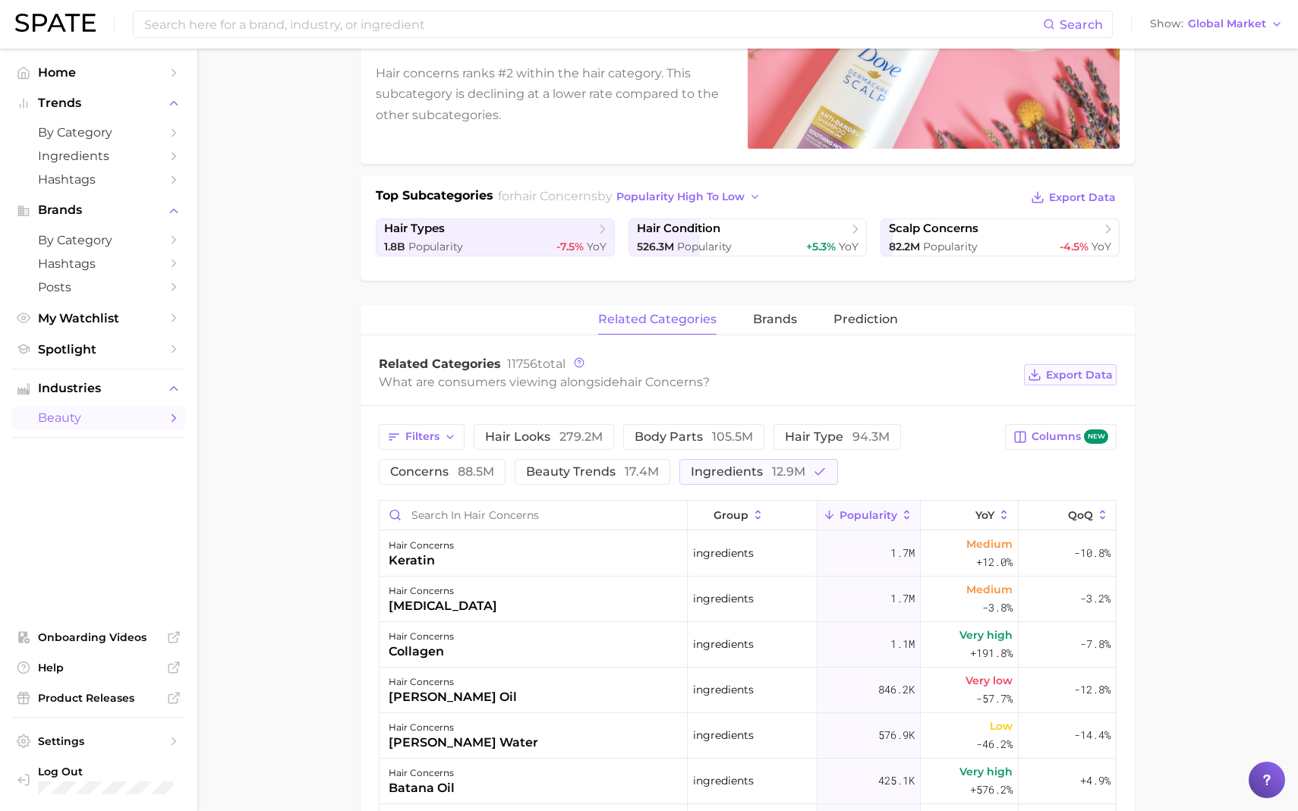
click at [1061, 381] on button "Export Data" at bounding box center [1070, 374] width 93 height 21
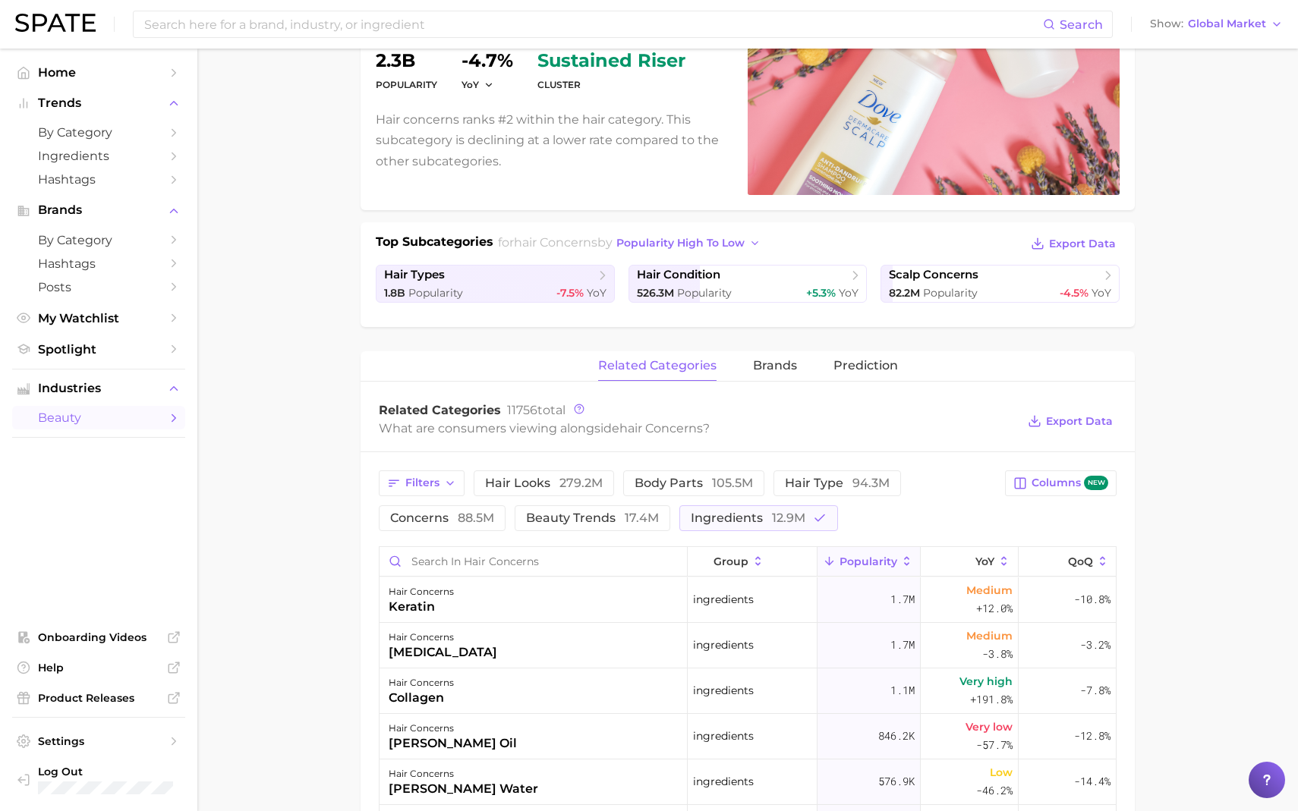
scroll to position [183, 0]
click at [764, 376] on button "brands" at bounding box center [775, 366] width 44 height 30
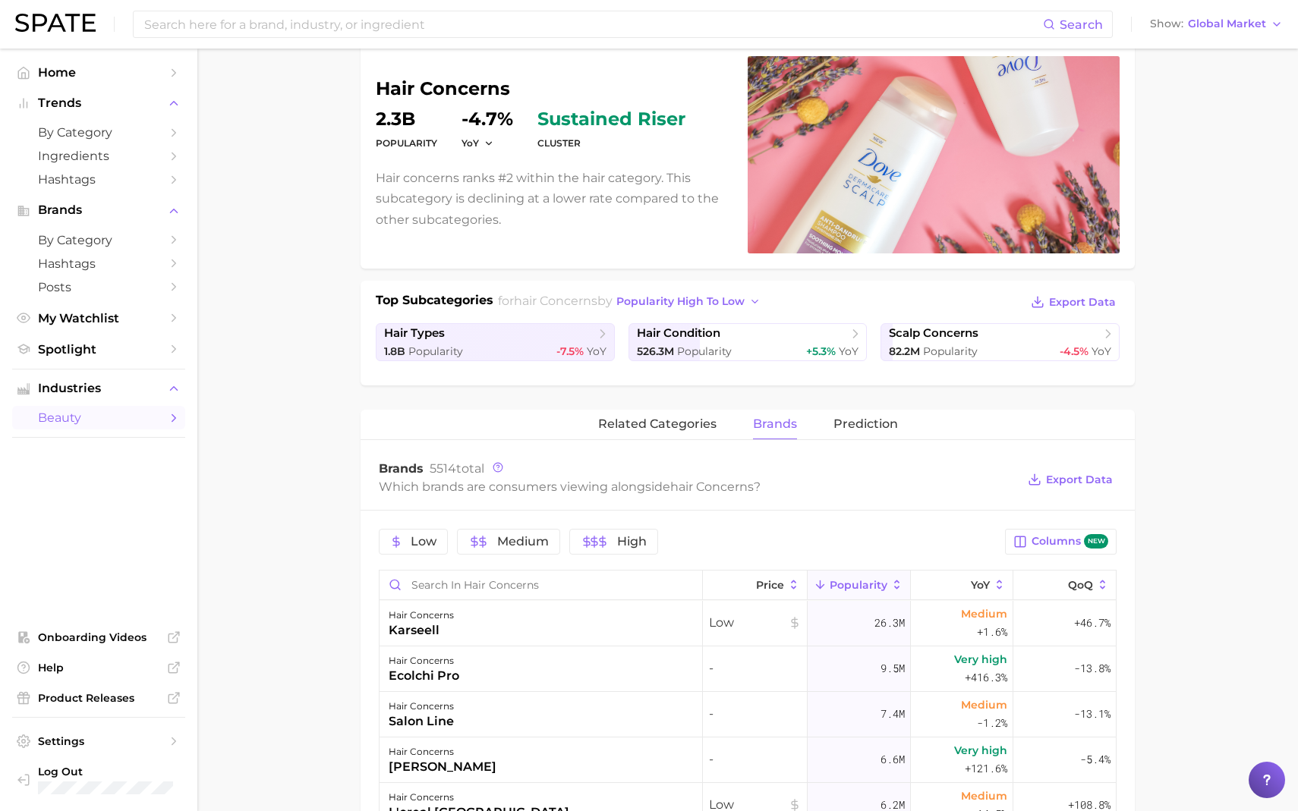
scroll to position [0, 0]
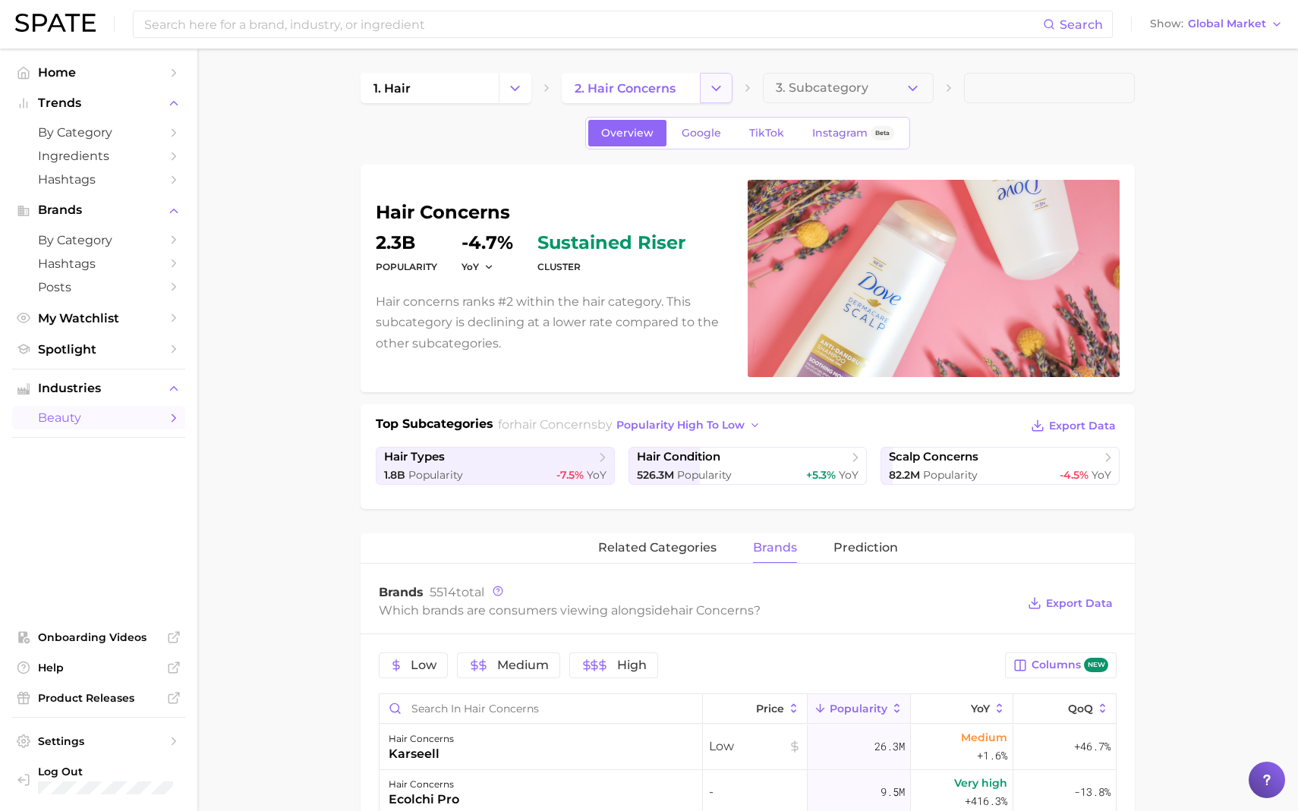
click at [716, 89] on polyline "Change Category" at bounding box center [716, 88] width 8 height 4
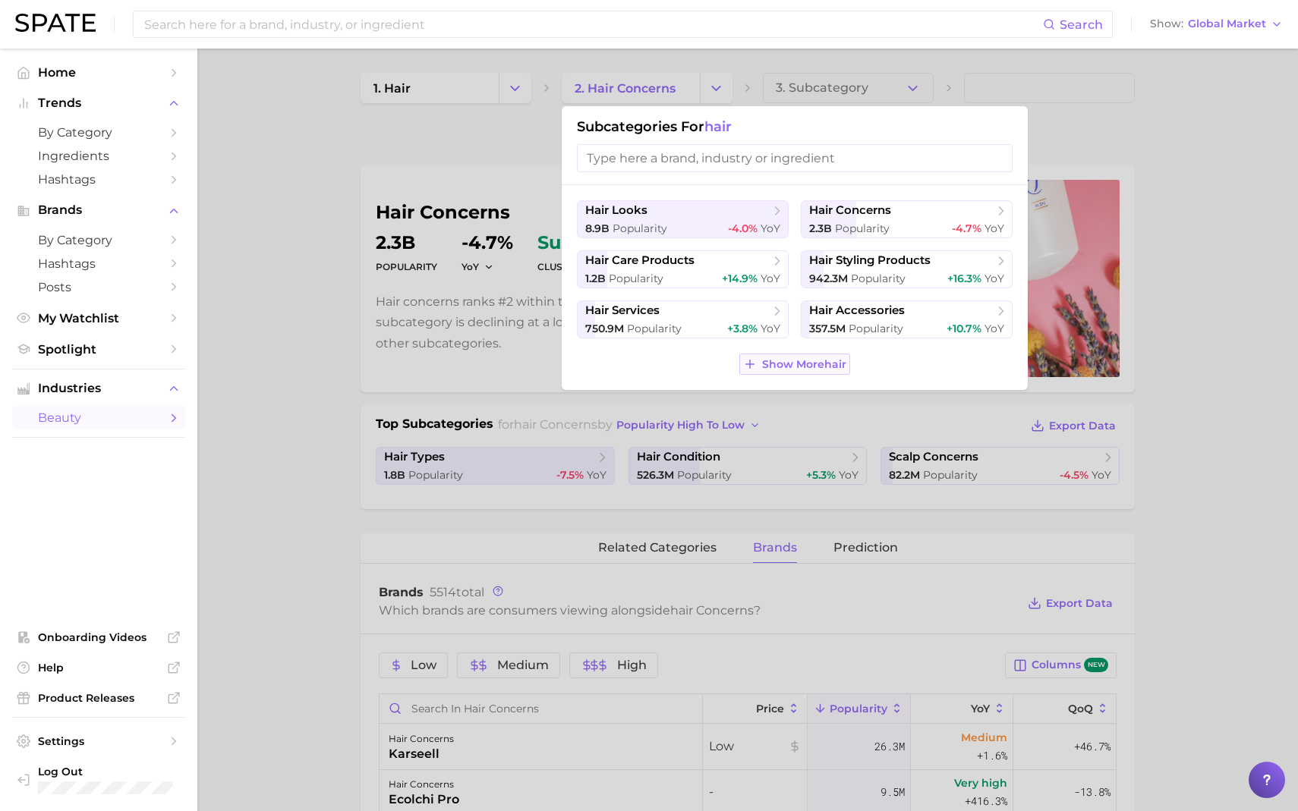
click at [775, 367] on span "Show More hair" at bounding box center [804, 364] width 84 height 13
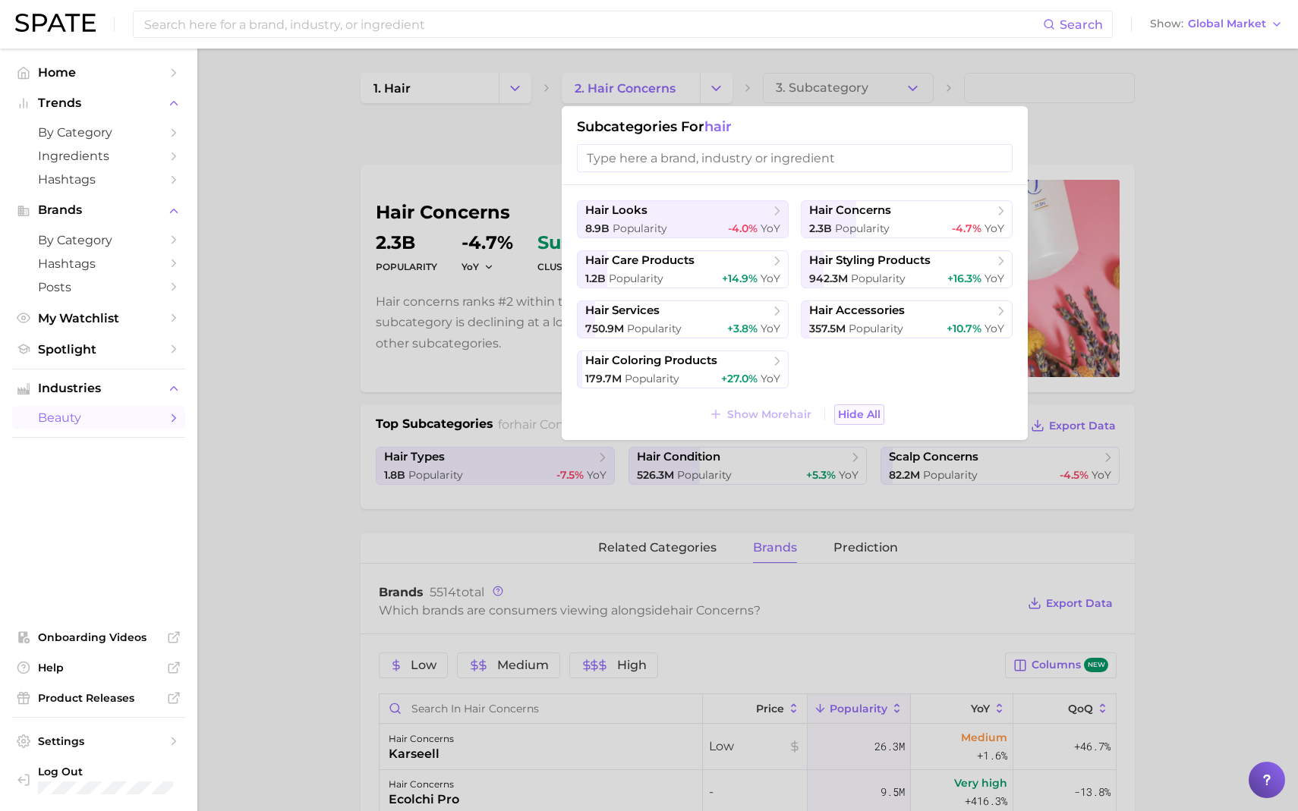
click at [851, 414] on span "Hide All" at bounding box center [859, 414] width 43 height 13
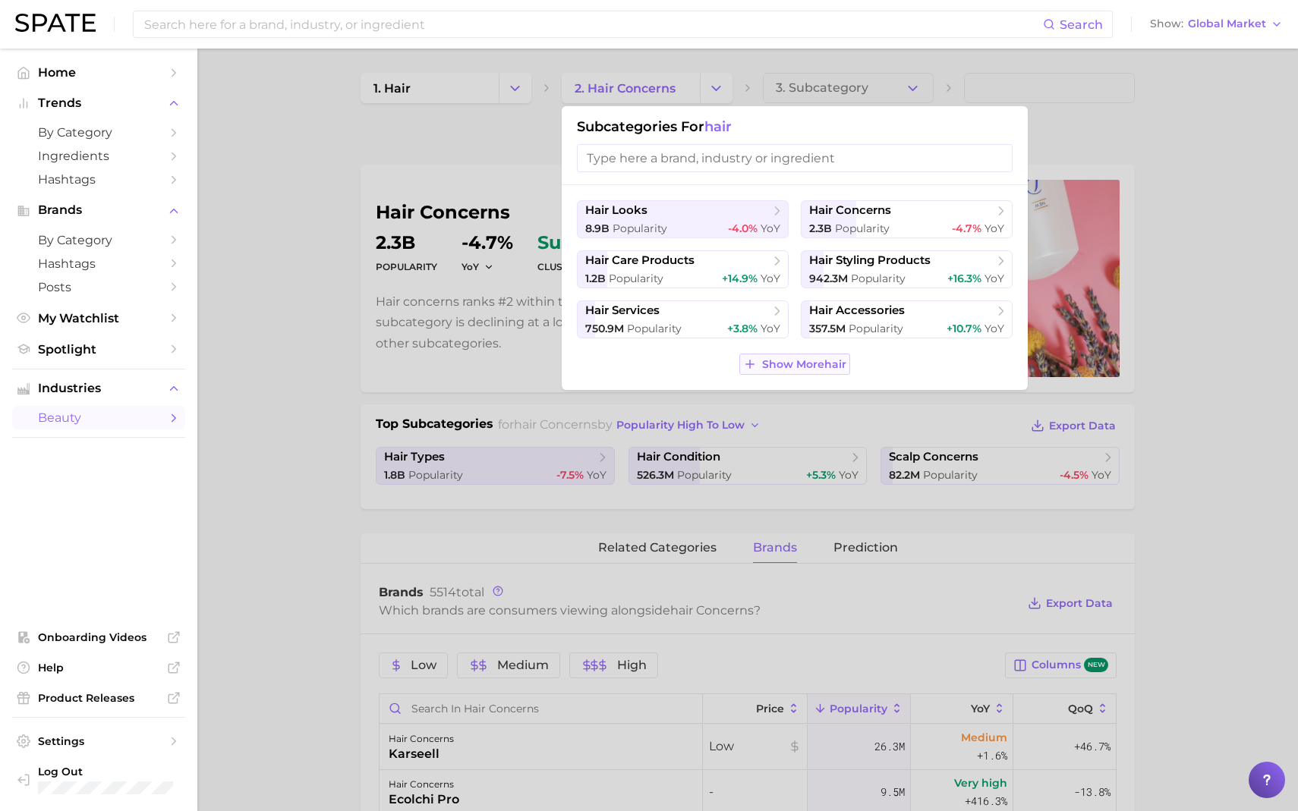
click at [792, 358] on span "Show More hair" at bounding box center [804, 364] width 84 height 13
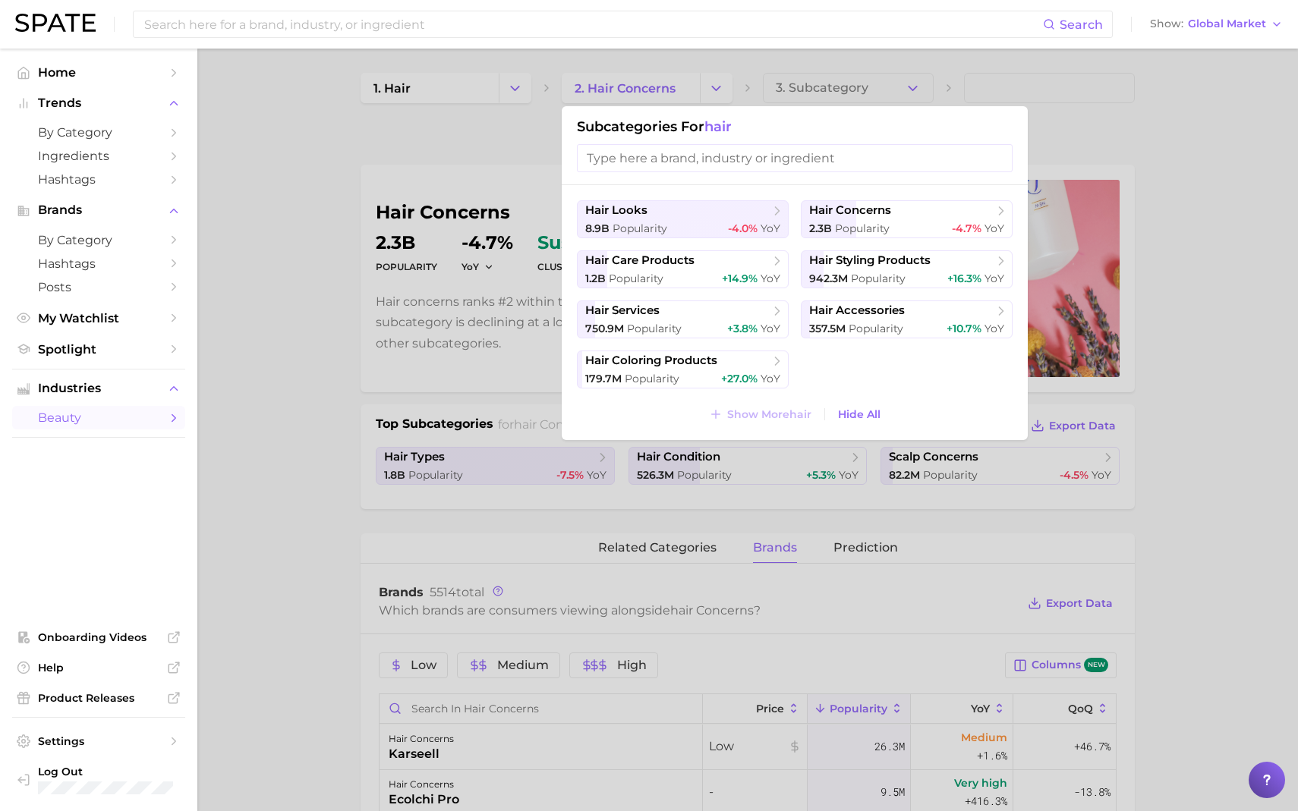
click at [499, 141] on div at bounding box center [649, 405] width 1298 height 811
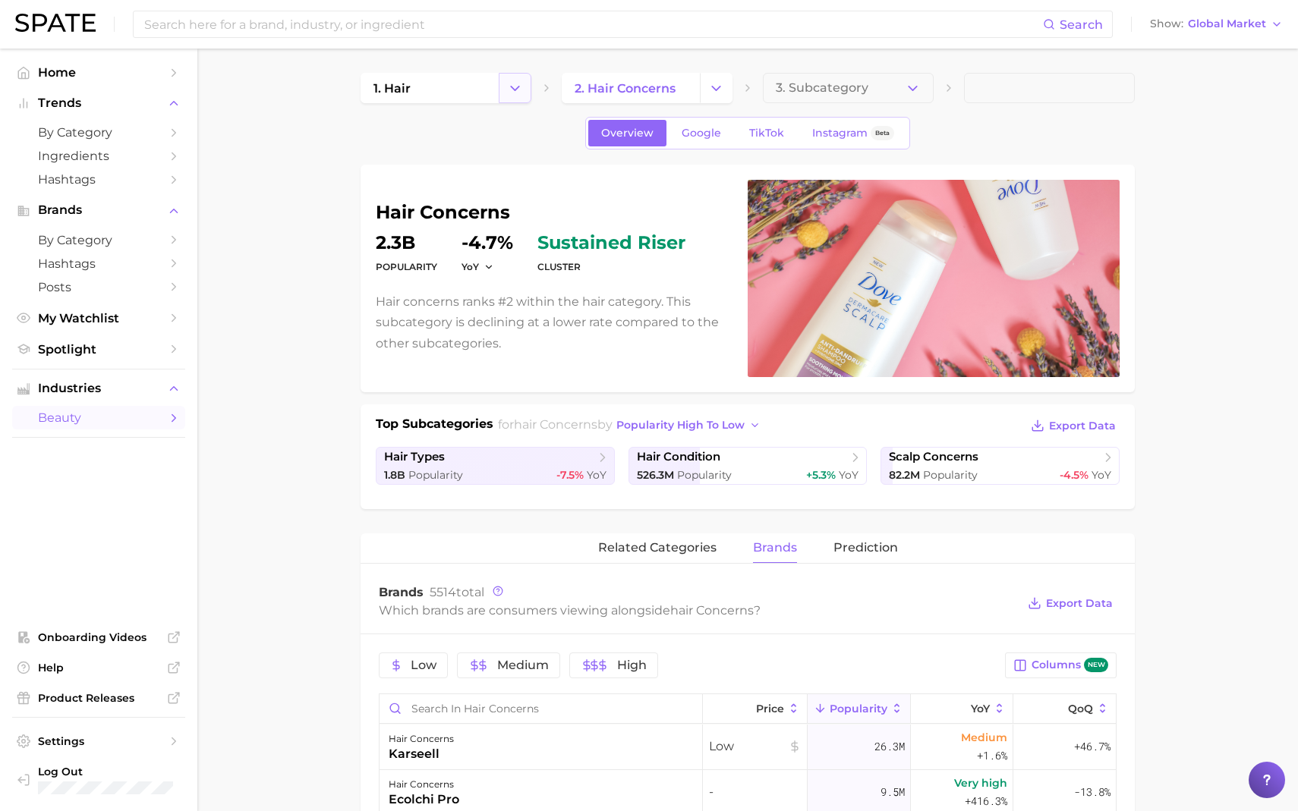
click at [507, 83] on icon "Change Category" at bounding box center [515, 88] width 16 height 16
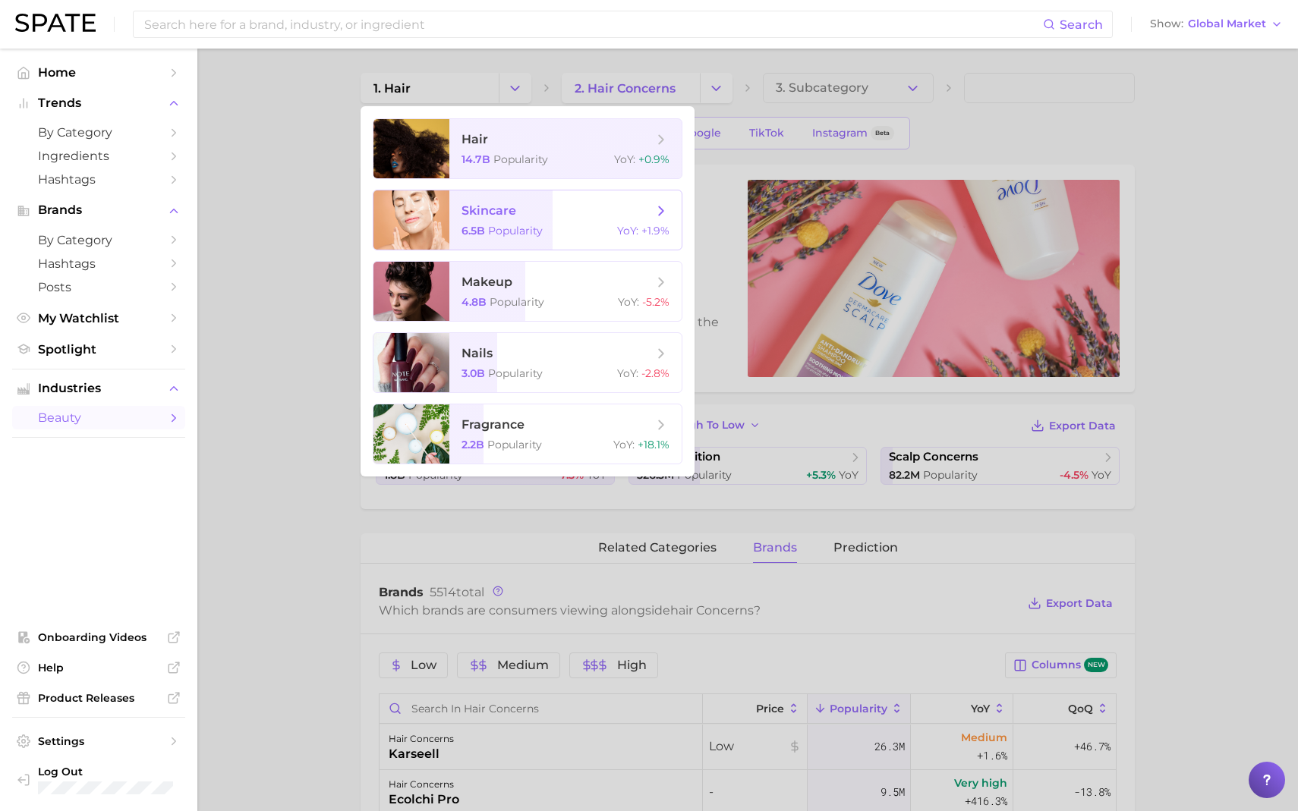
click at [514, 221] on span "skincare 6.5b Popularity YoY : +1.9%" at bounding box center [565, 220] width 232 height 59
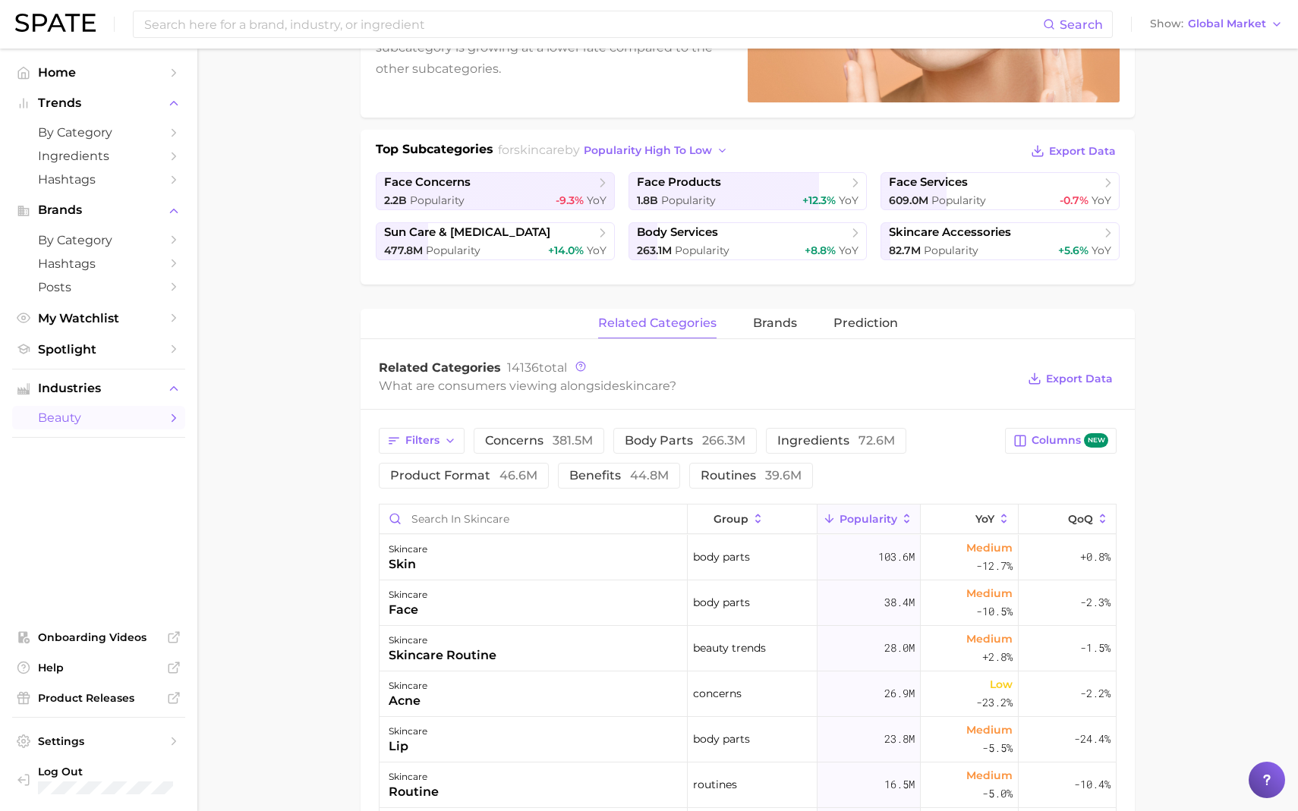
scroll to position [271, 0]
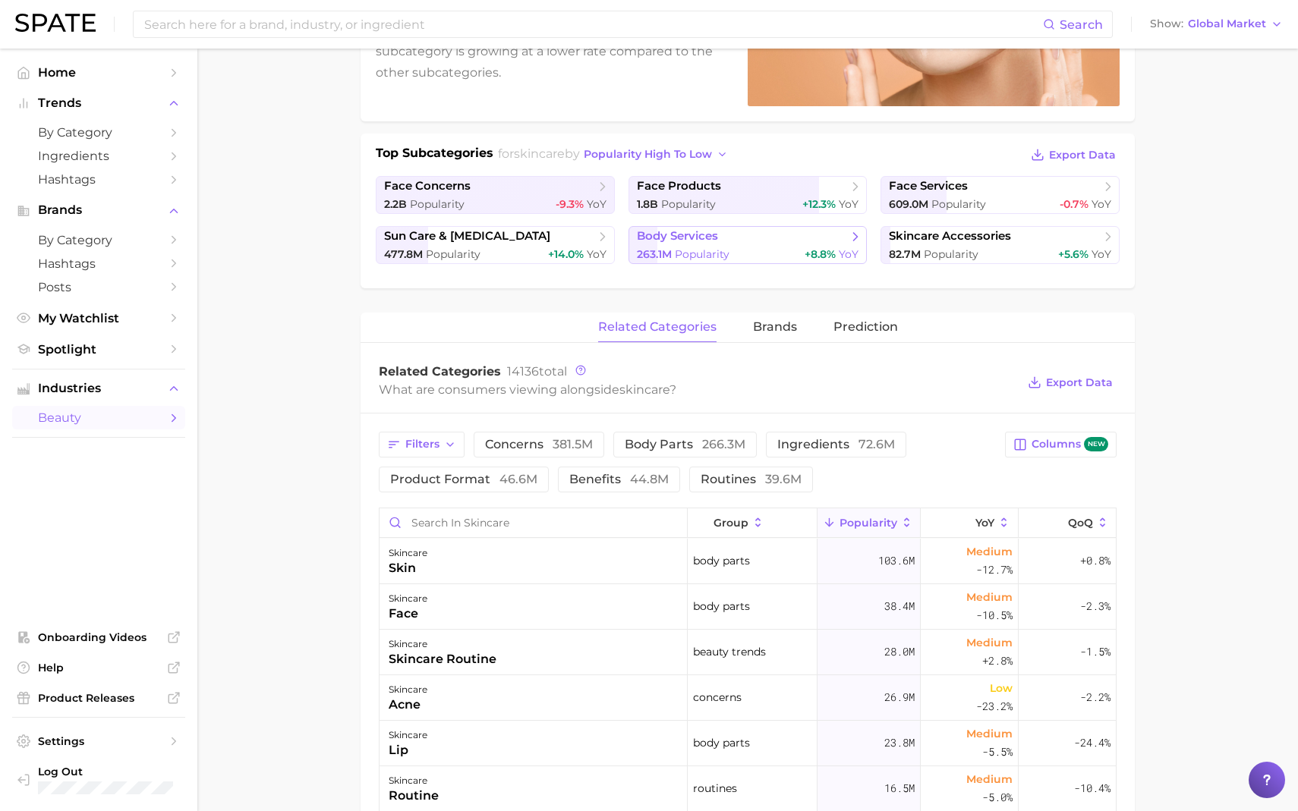
click at [676, 250] on span "Popularity" at bounding box center [702, 254] width 55 height 14
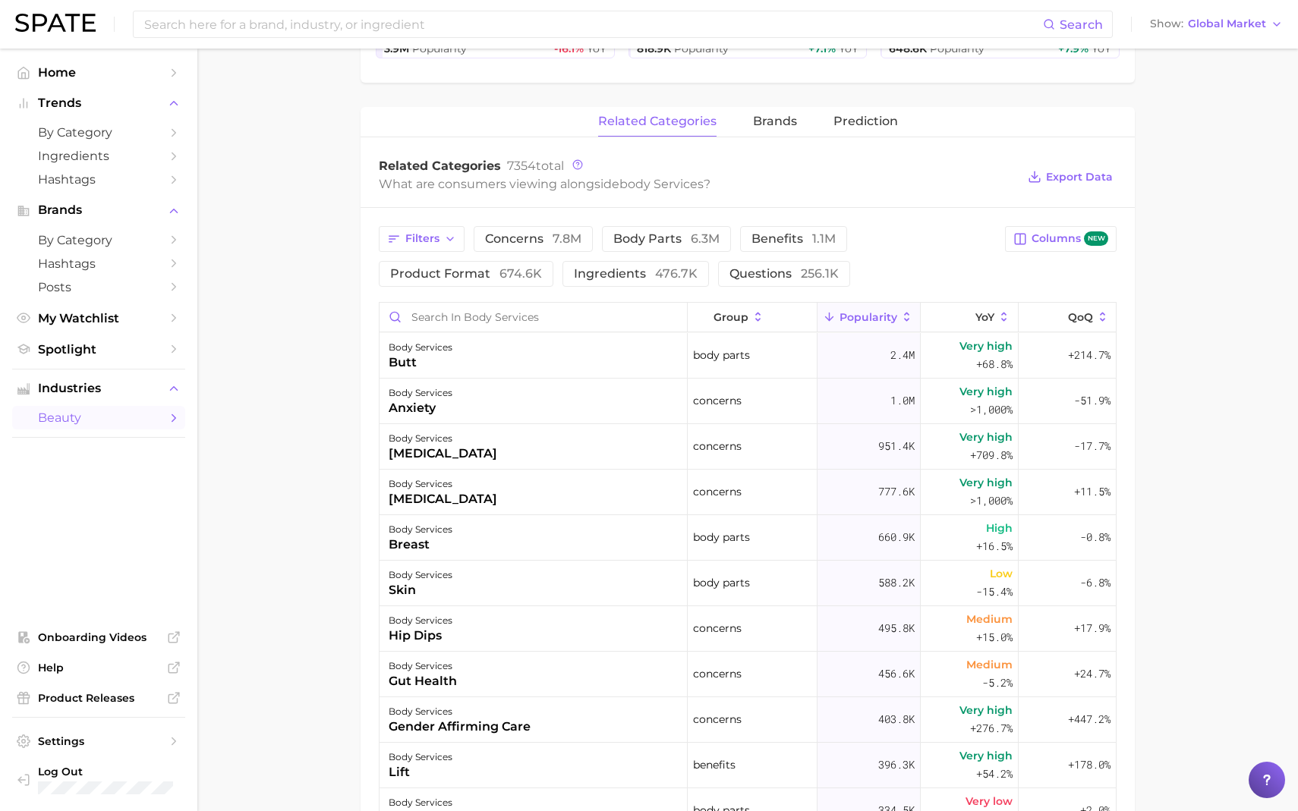
scroll to position [481, 0]
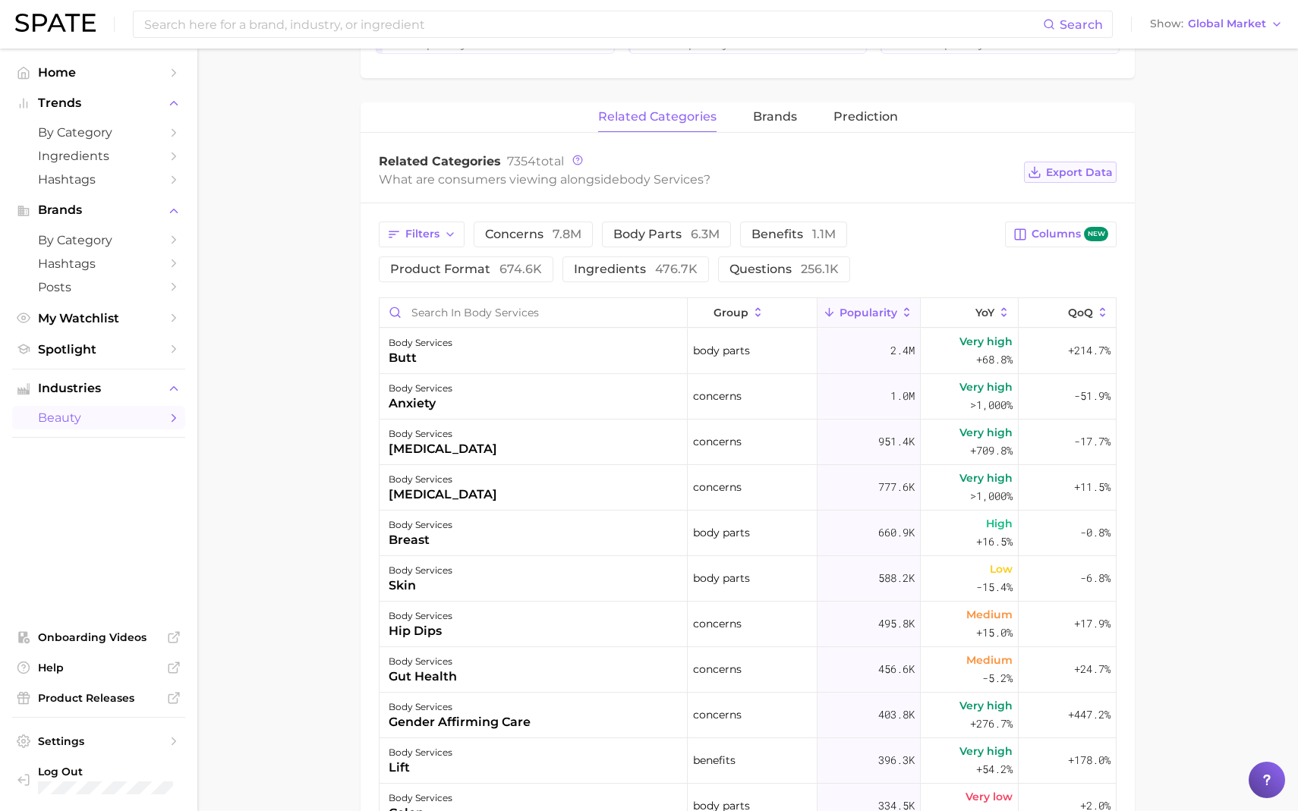
click at [1090, 172] on span "Export Data" at bounding box center [1079, 172] width 67 height 13
click at [767, 116] on span "brands" at bounding box center [775, 117] width 44 height 14
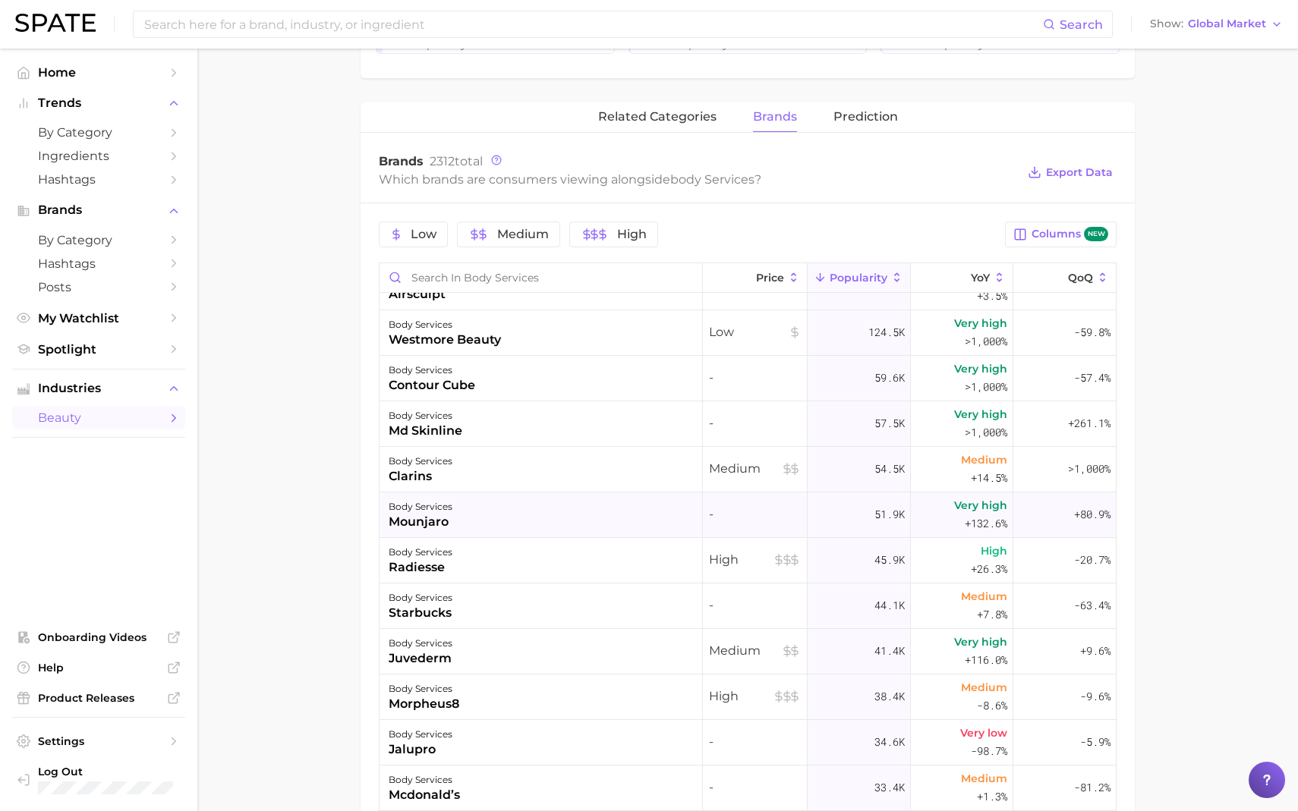
scroll to position [0, 0]
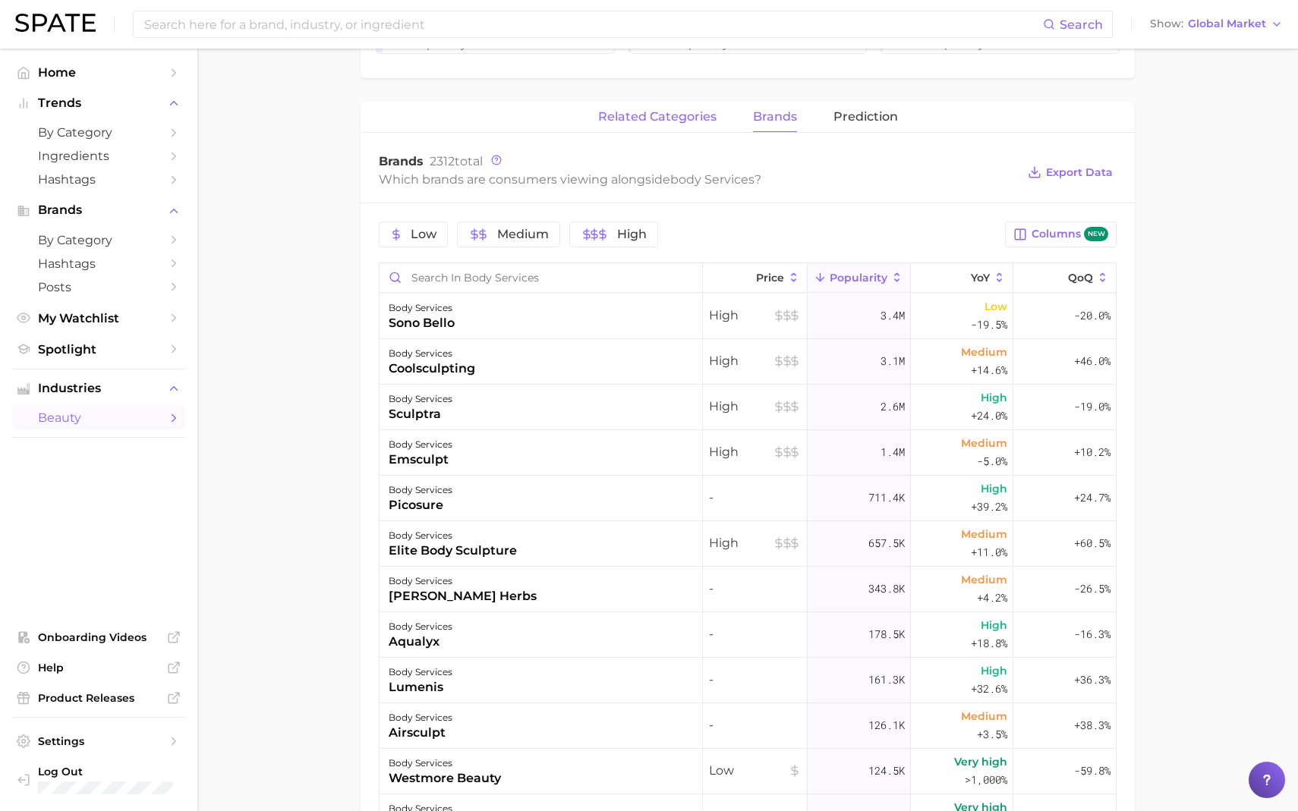
click at [683, 114] on span "related categories" at bounding box center [657, 117] width 118 height 14
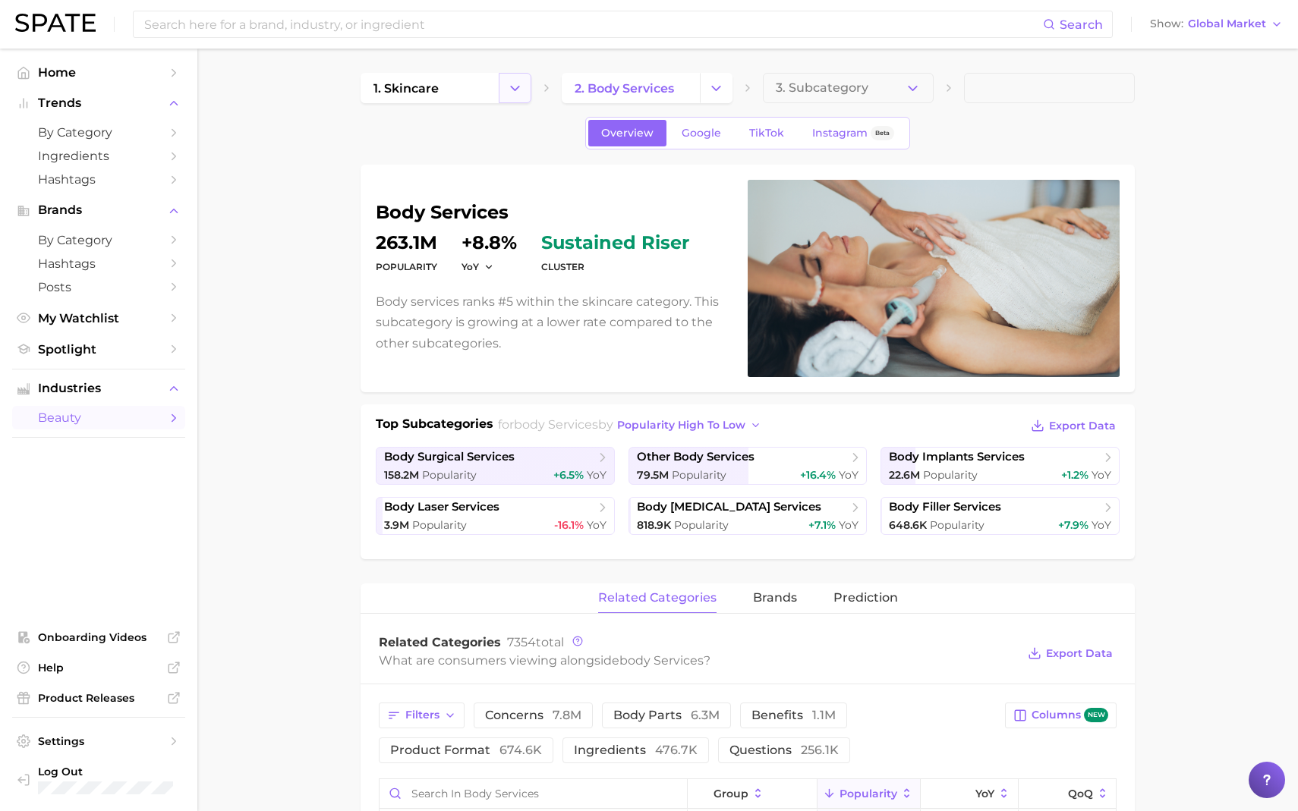
click at [523, 92] on button "Change Category" at bounding box center [515, 88] width 33 height 30
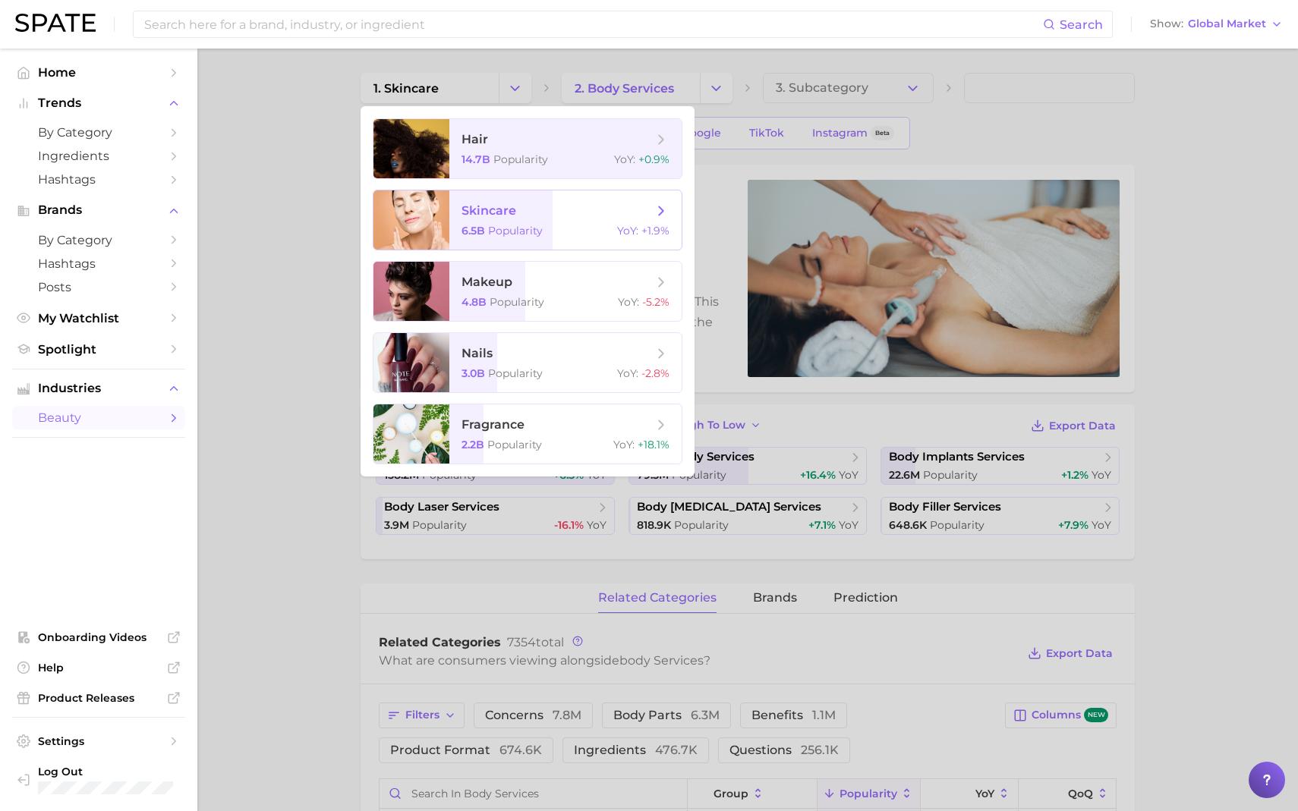
click at [513, 217] on span "skincare" at bounding box center [488, 210] width 55 height 14
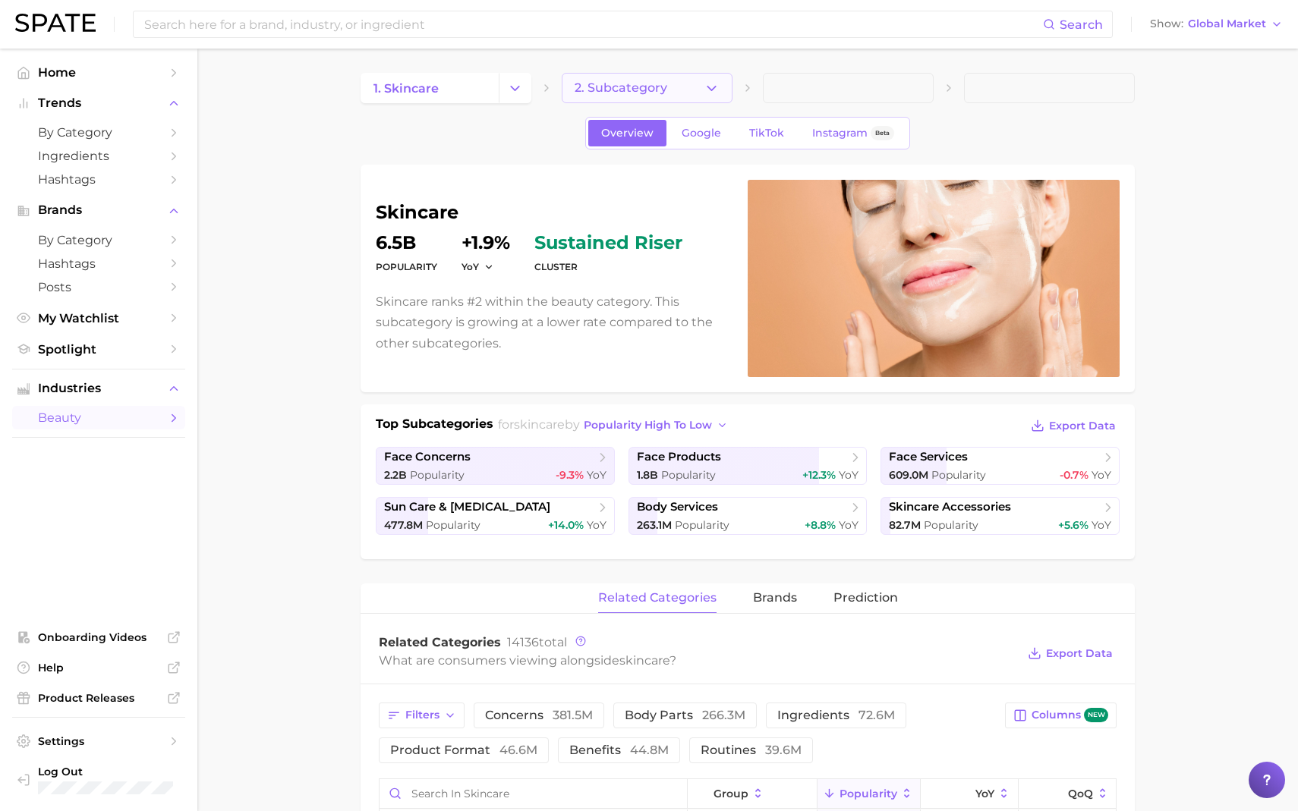
click at [624, 89] on span "2. Subcategory" at bounding box center [621, 88] width 93 height 14
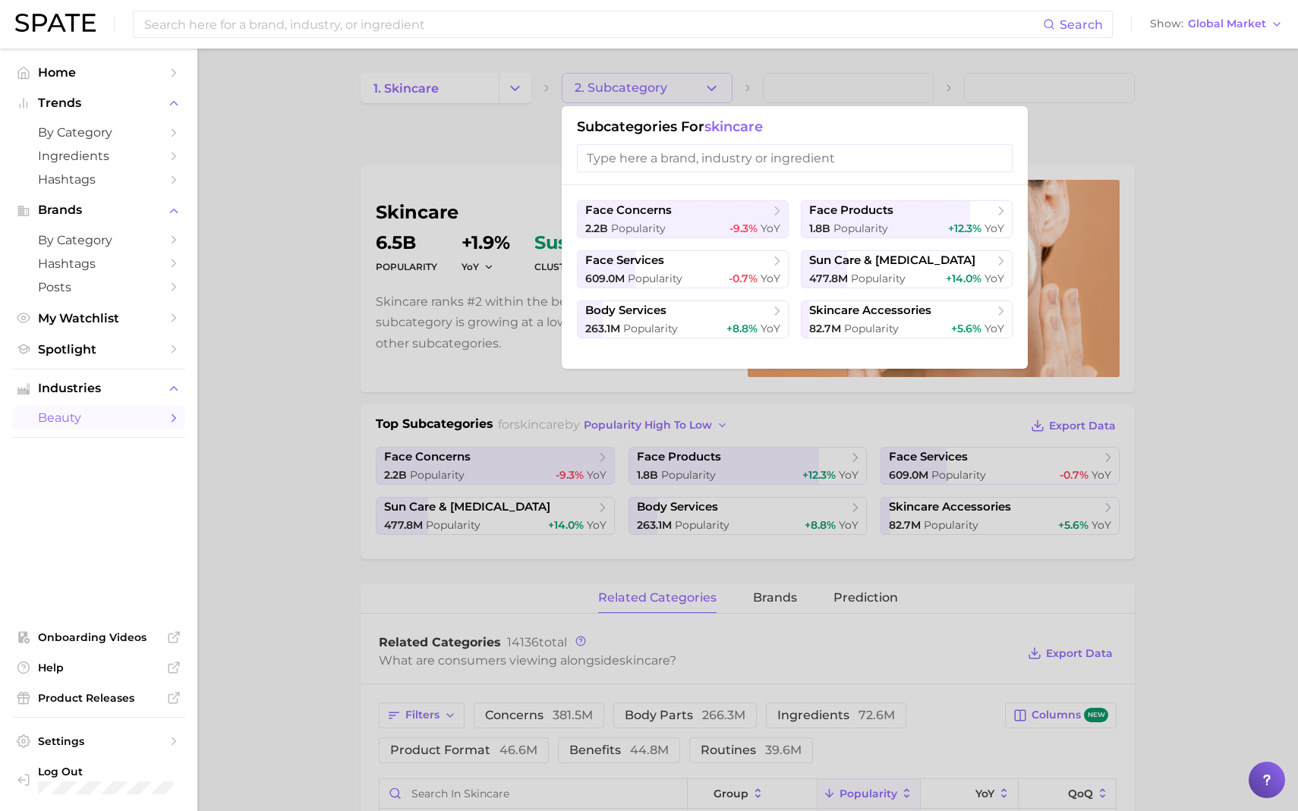
click at [697, 383] on div at bounding box center [649, 405] width 1298 height 811
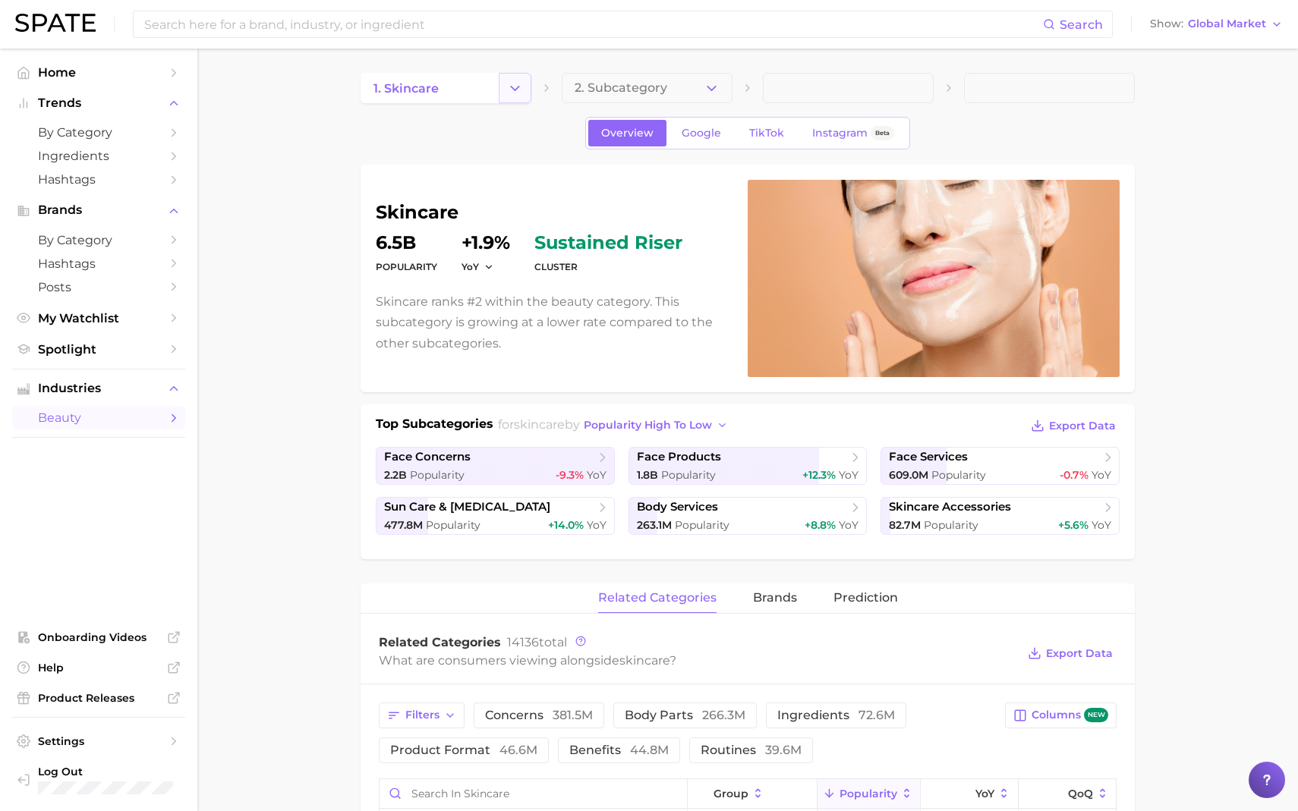
click at [514, 90] on polyline "Change Category" at bounding box center [515, 88] width 8 height 4
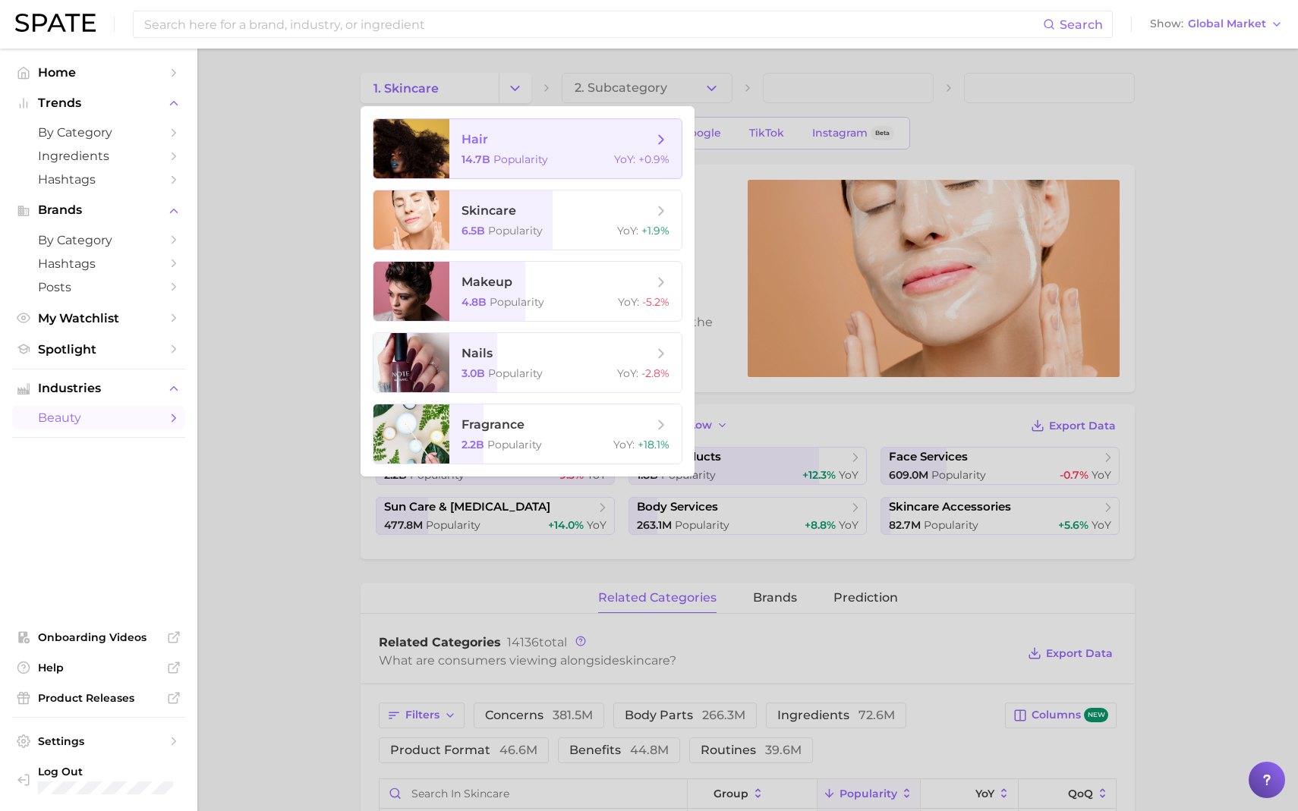
click at [527, 163] on span "Popularity" at bounding box center [520, 160] width 55 height 14
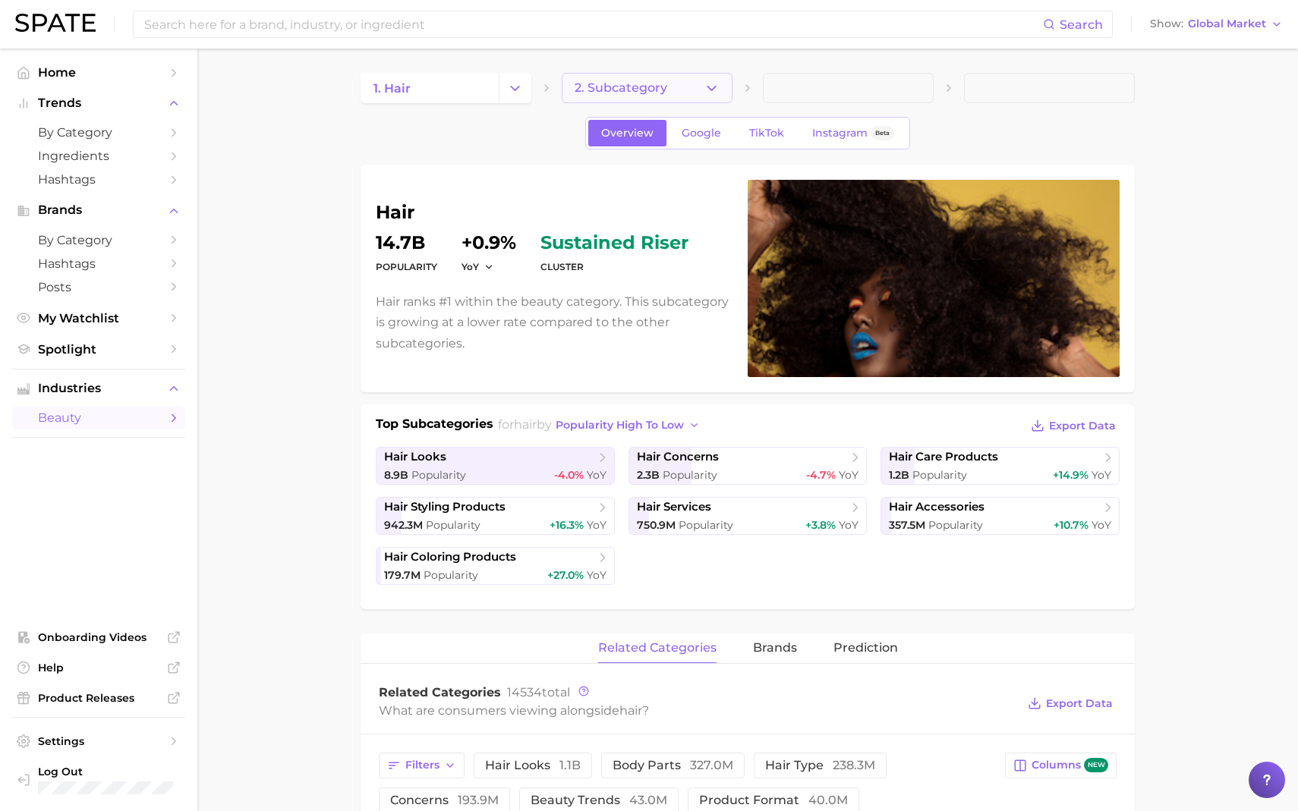
click at [638, 89] on span "2. Subcategory" at bounding box center [621, 88] width 93 height 14
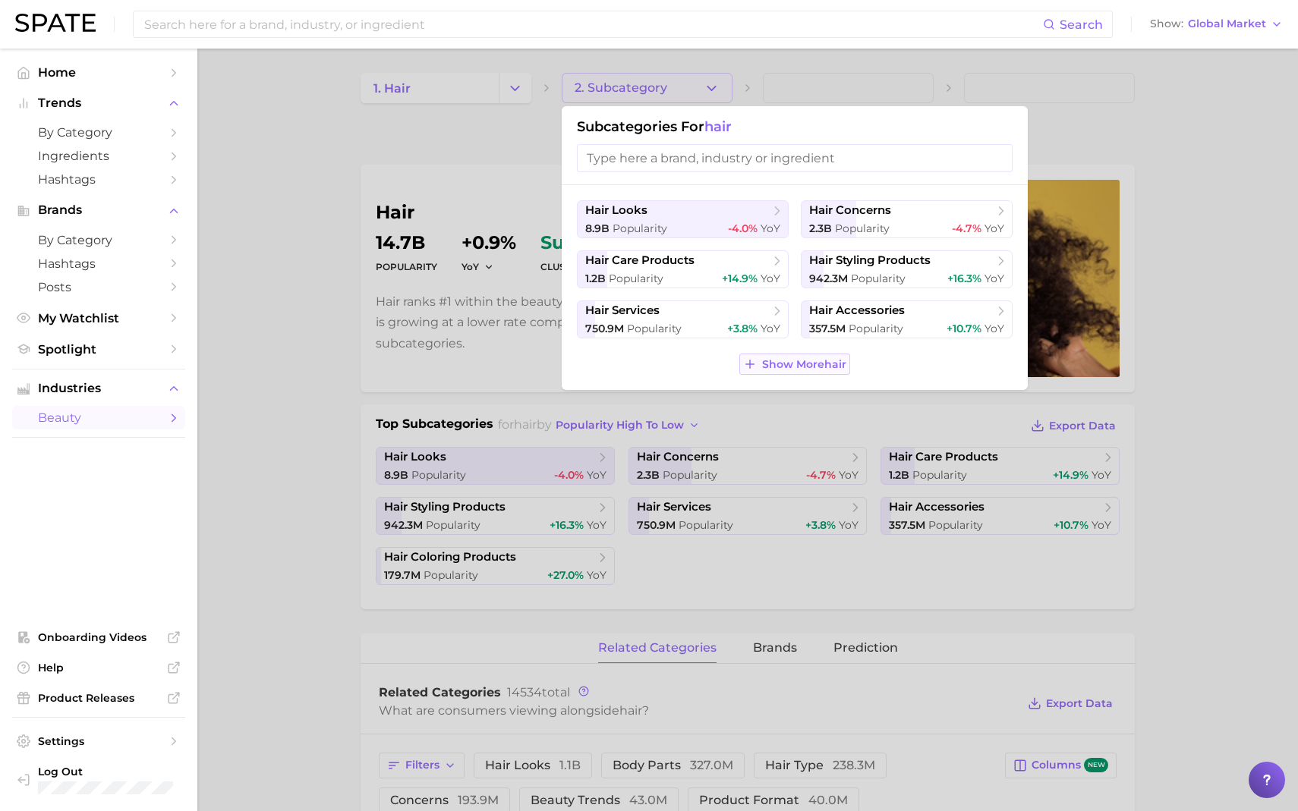
click at [793, 373] on button "Show More hair" at bounding box center [794, 364] width 110 height 21
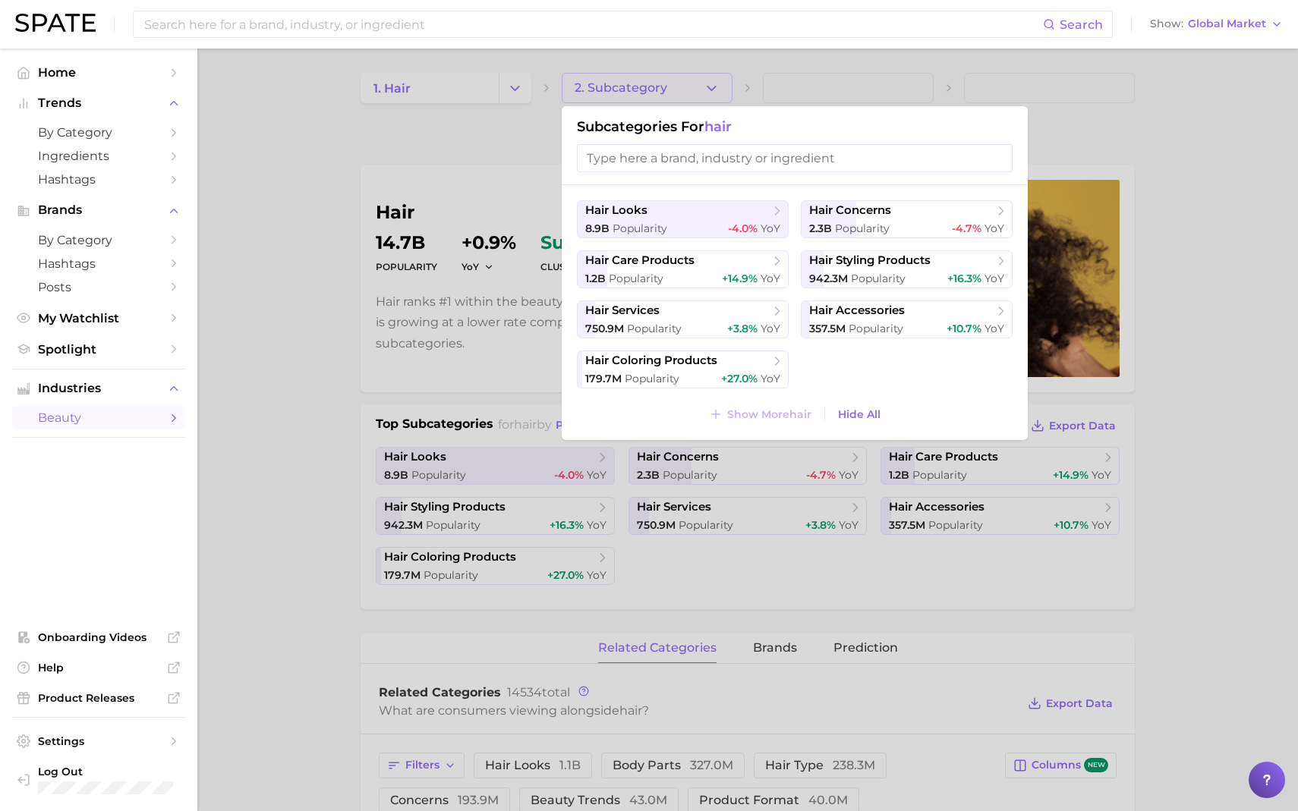
click at [494, 339] on div at bounding box center [649, 405] width 1298 height 811
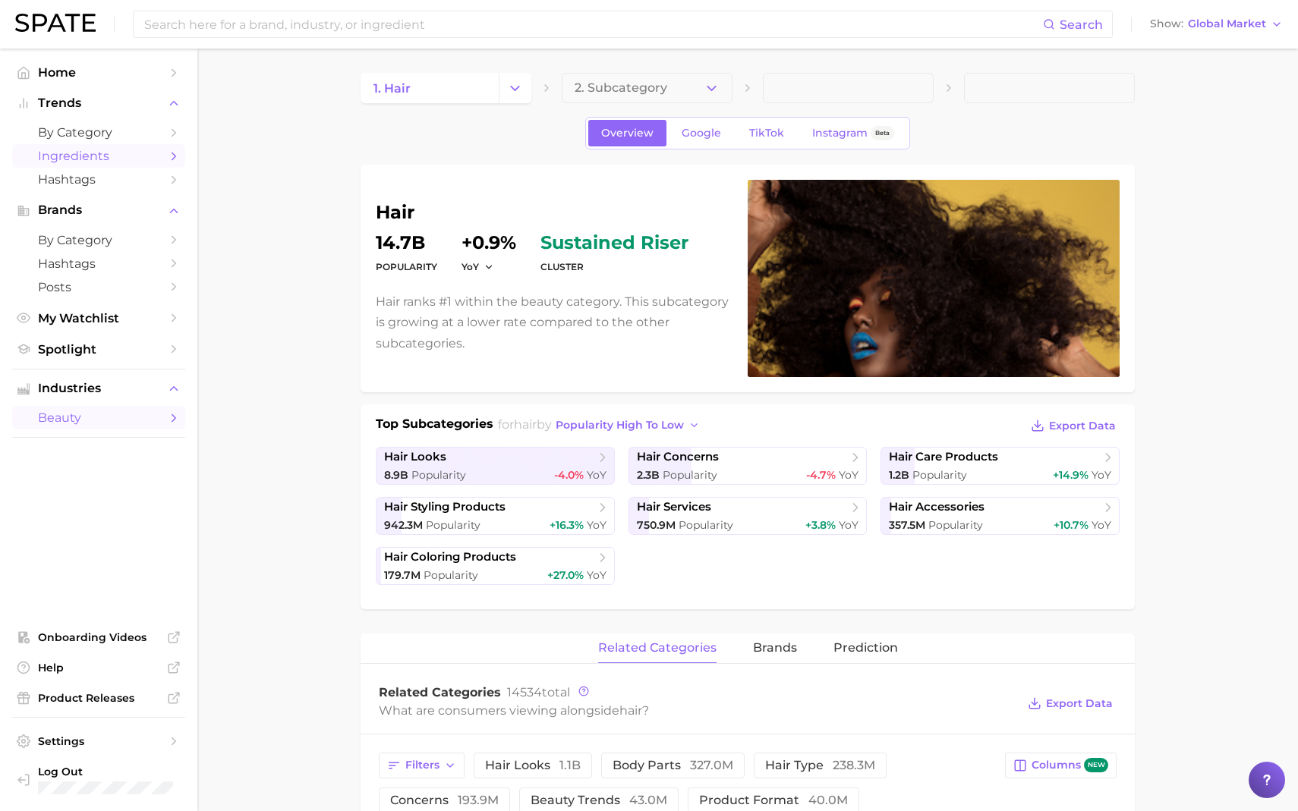
click at [99, 153] on span "Ingredients" at bounding box center [98, 156] width 121 height 14
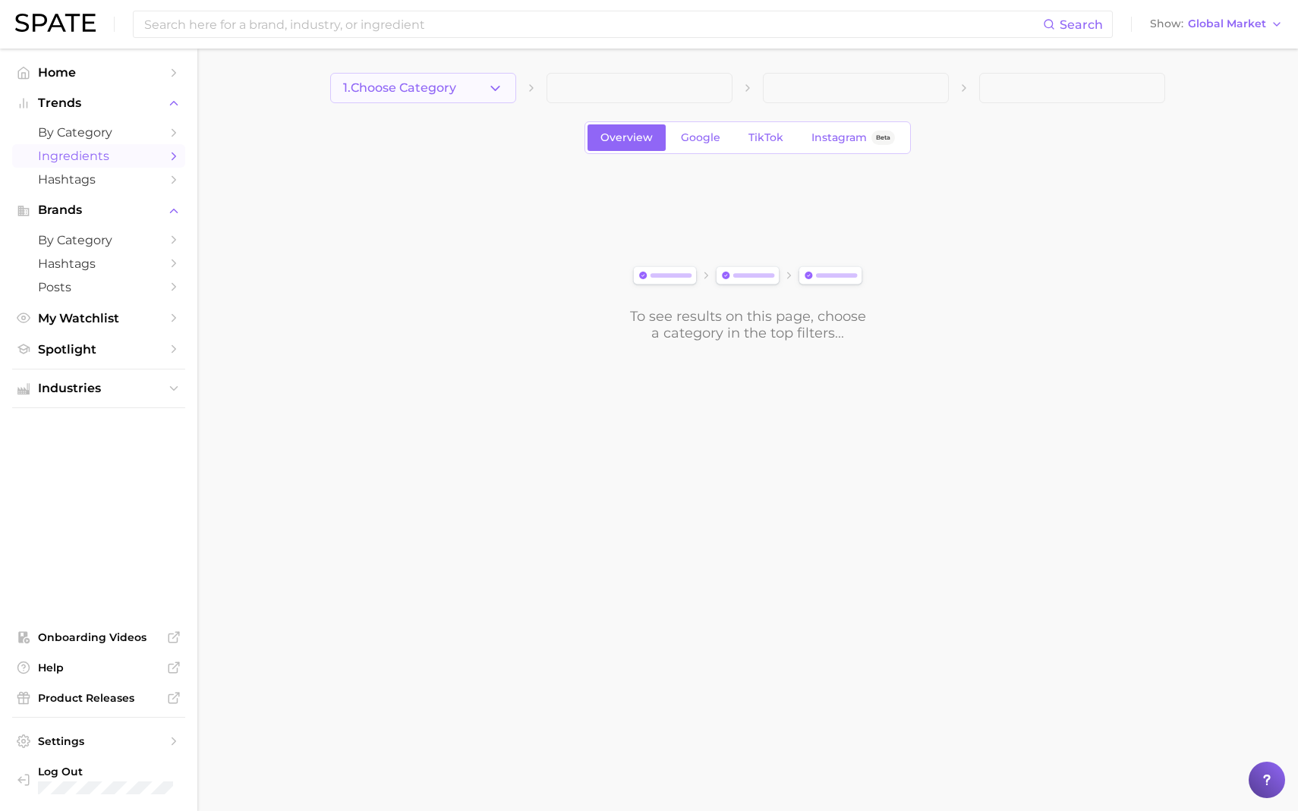
click at [445, 95] on span "1. Choose Category" at bounding box center [399, 88] width 113 height 14
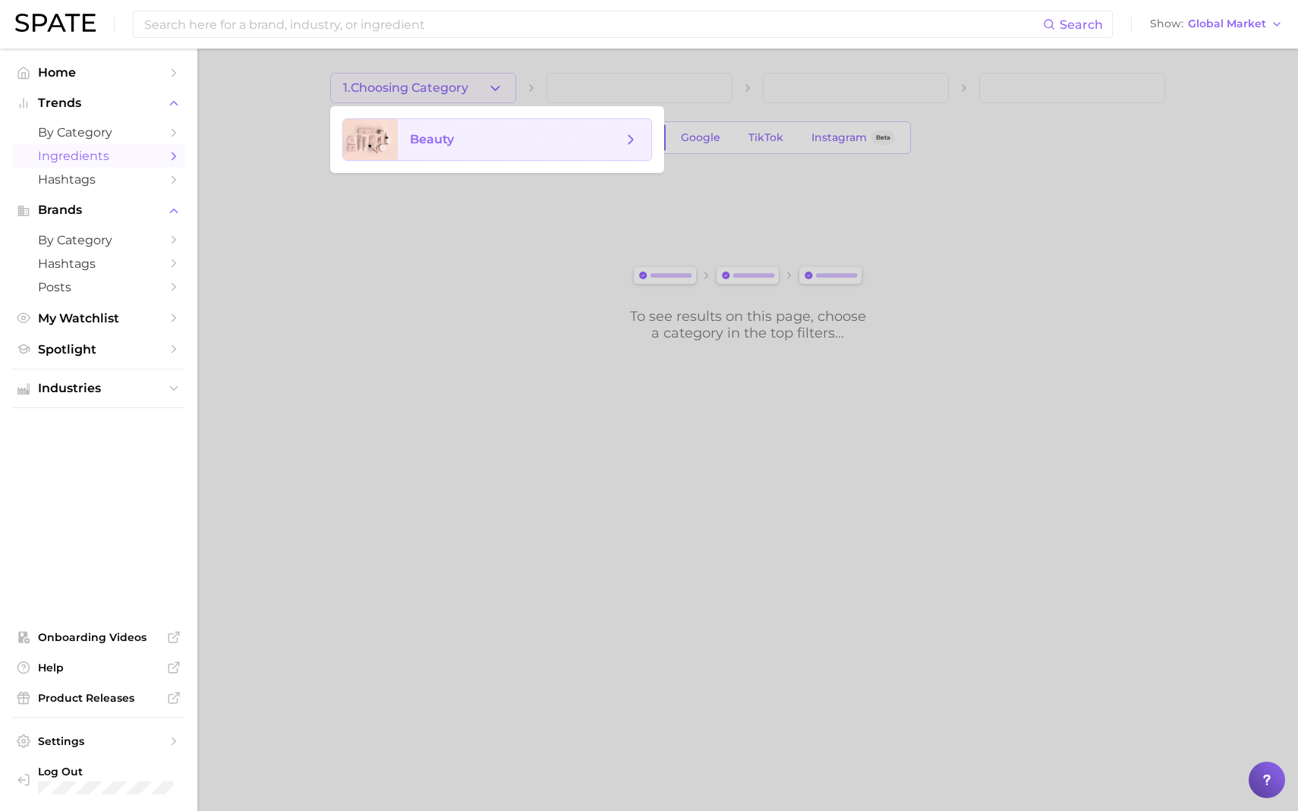
click at [436, 142] on span "beauty" at bounding box center [432, 139] width 44 height 14
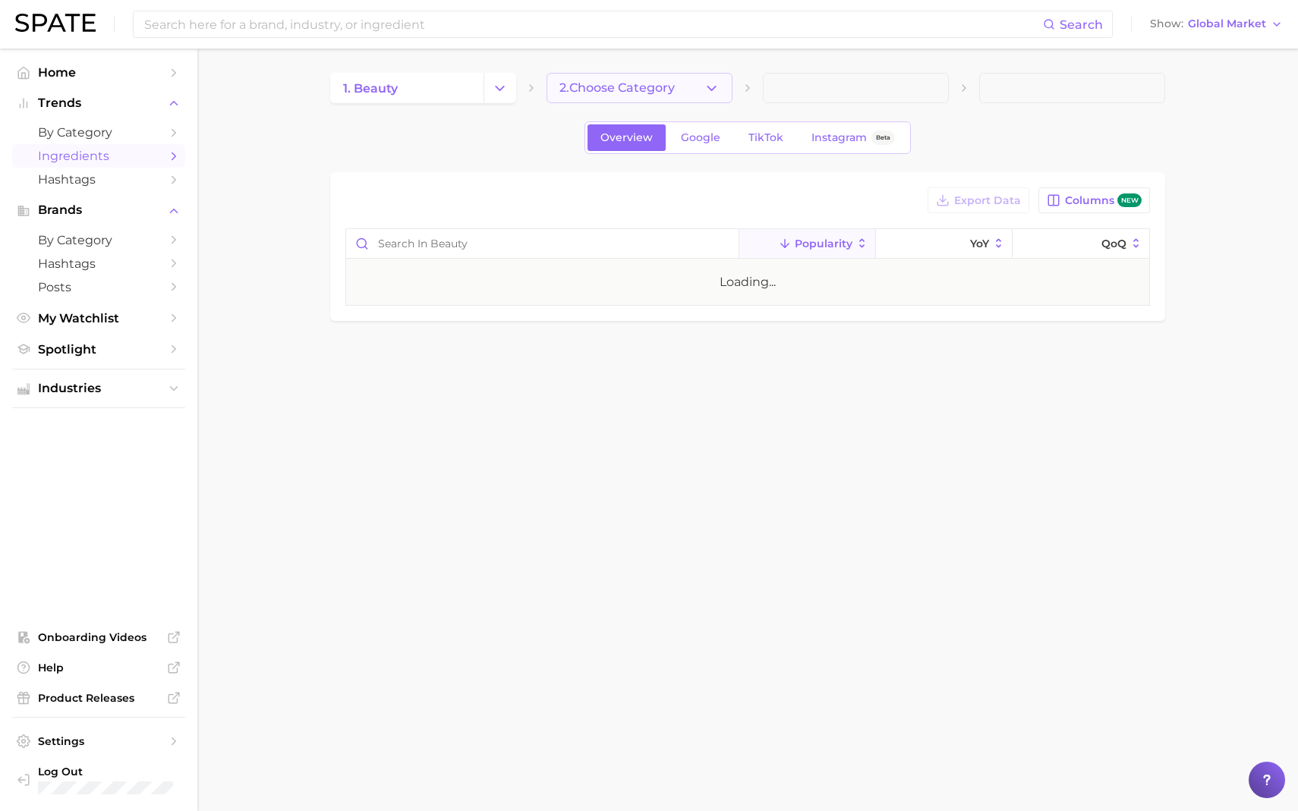
click at [616, 88] on span "2. Choose Category" at bounding box center [616, 88] width 115 height 14
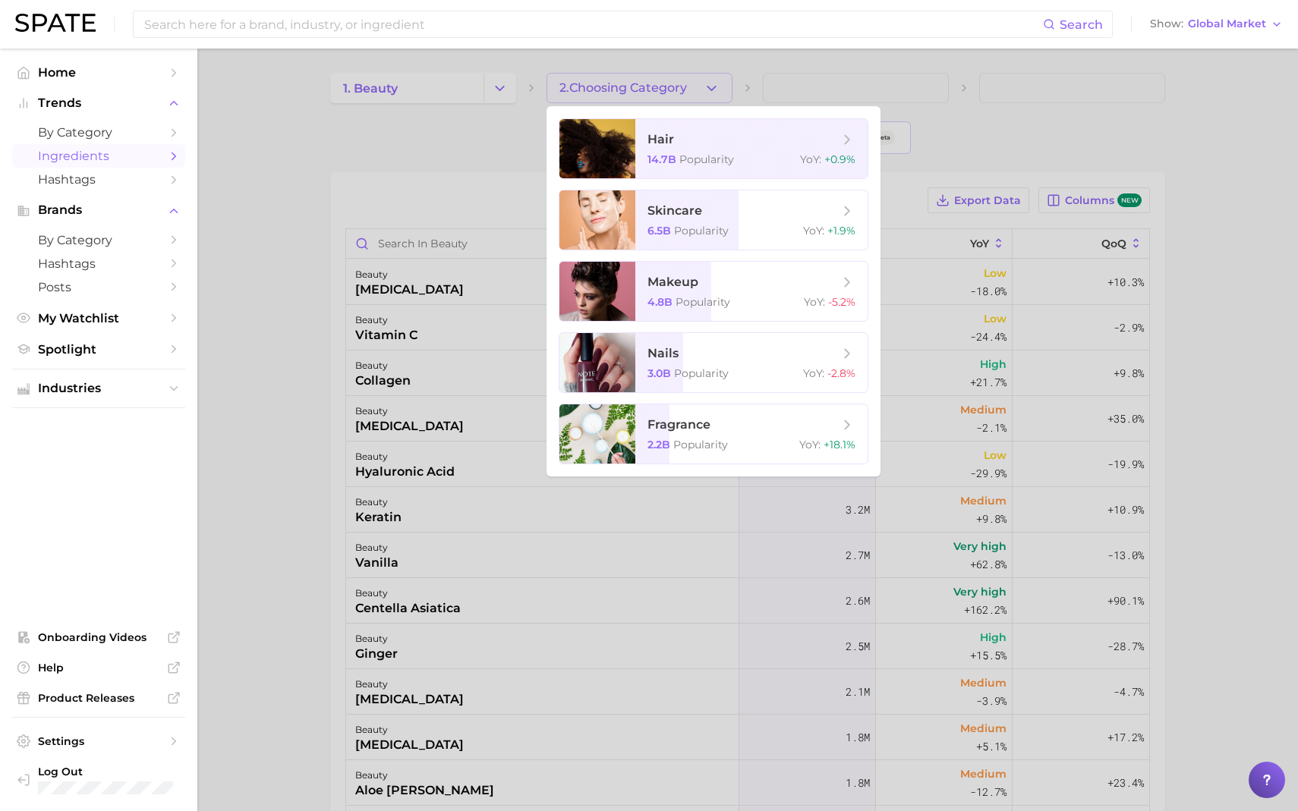
click at [484, 158] on div at bounding box center [649, 405] width 1298 height 811
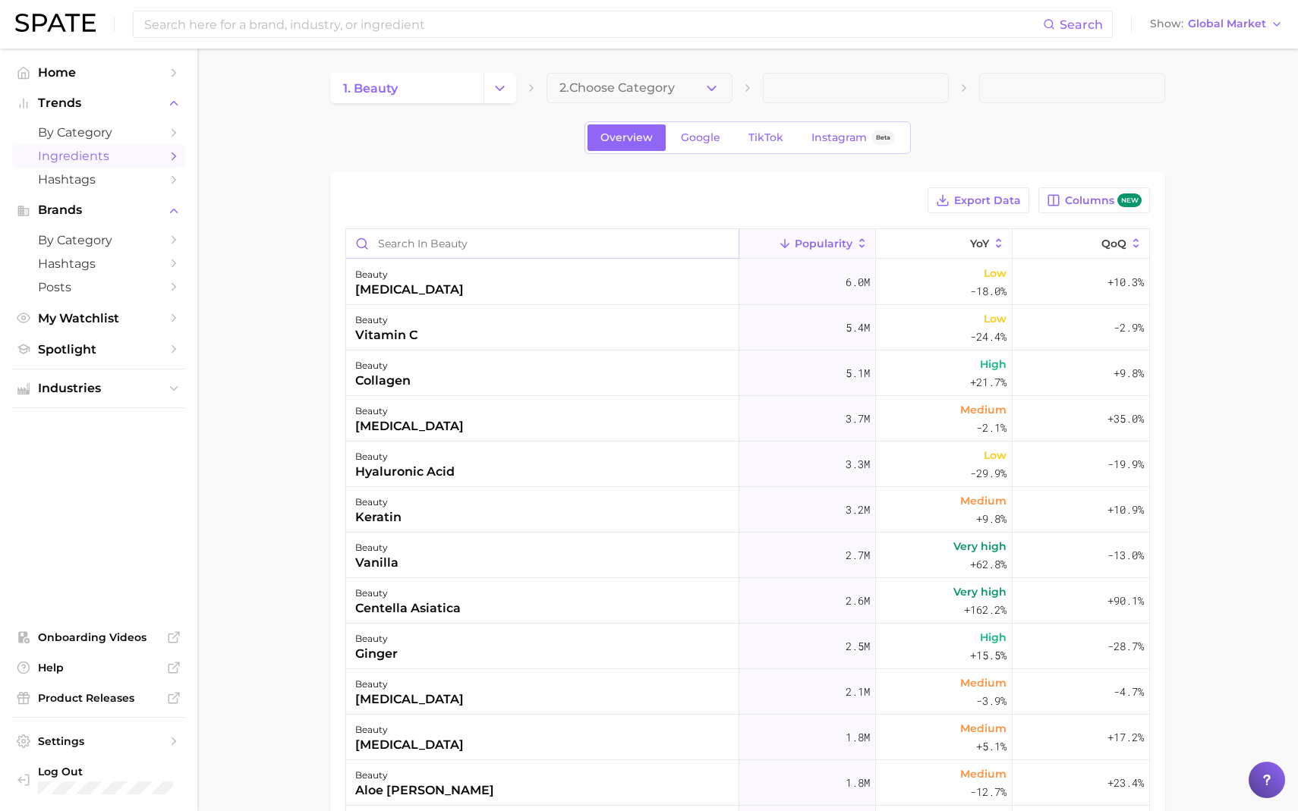
click at [494, 240] on input "Search in beauty" at bounding box center [542, 243] width 392 height 29
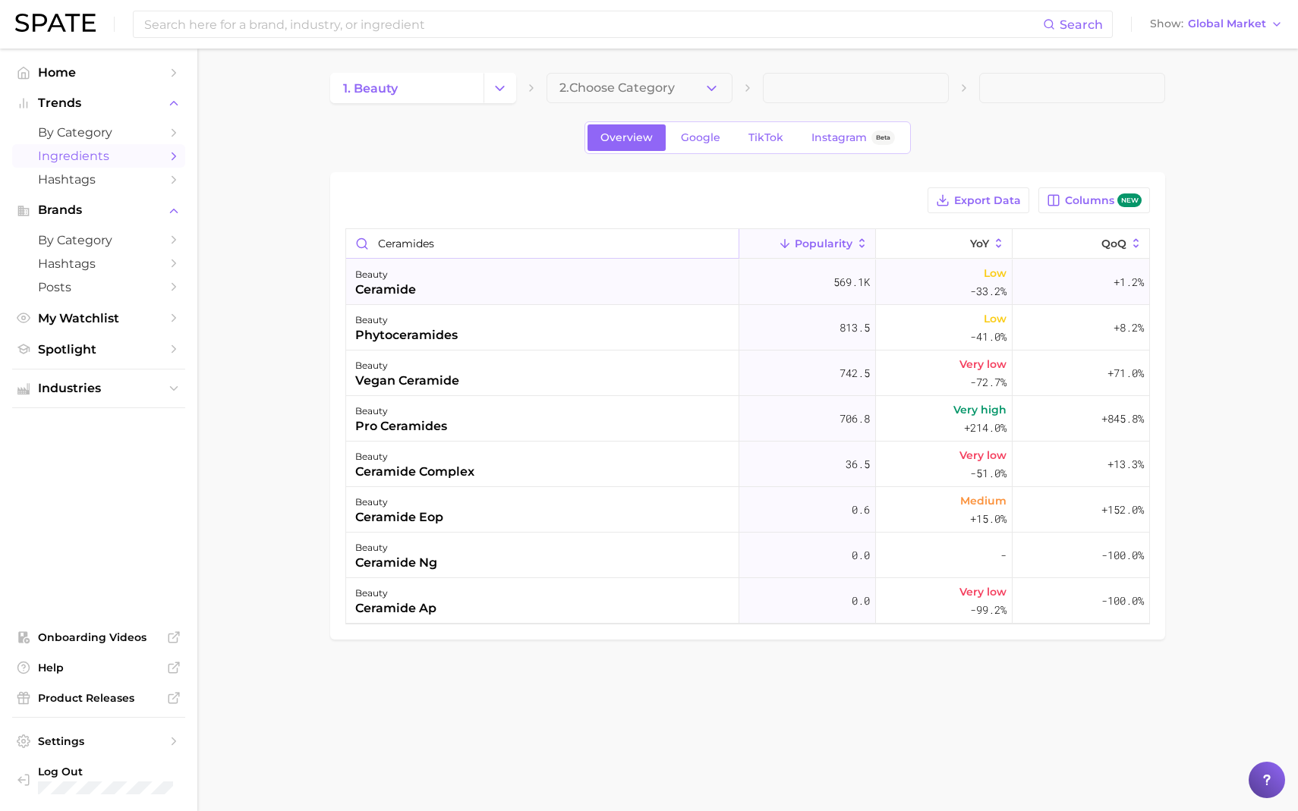
type input "ceramides"
click at [449, 295] on div "beauty ceramide" at bounding box center [542, 283] width 393 height 46
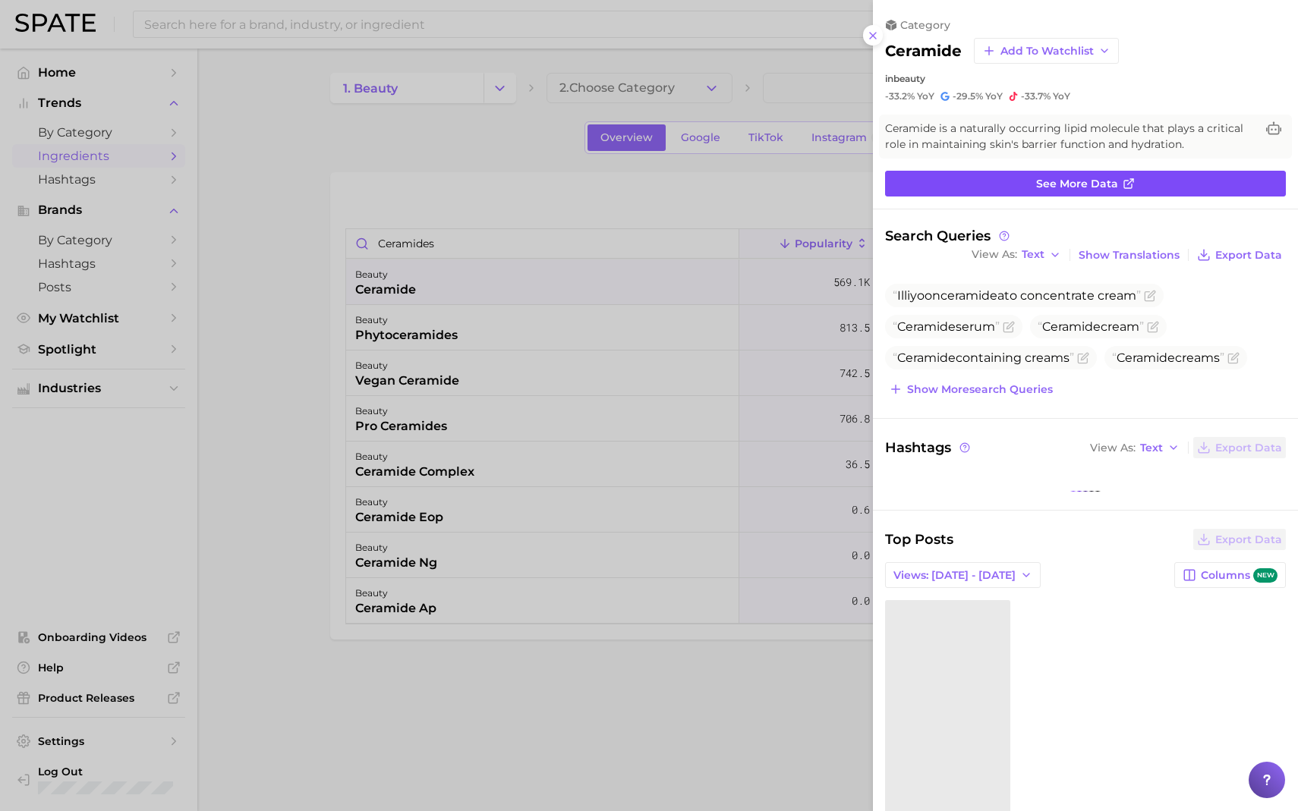
click at [1134, 187] on link "See more data" at bounding box center [1085, 184] width 401 height 26
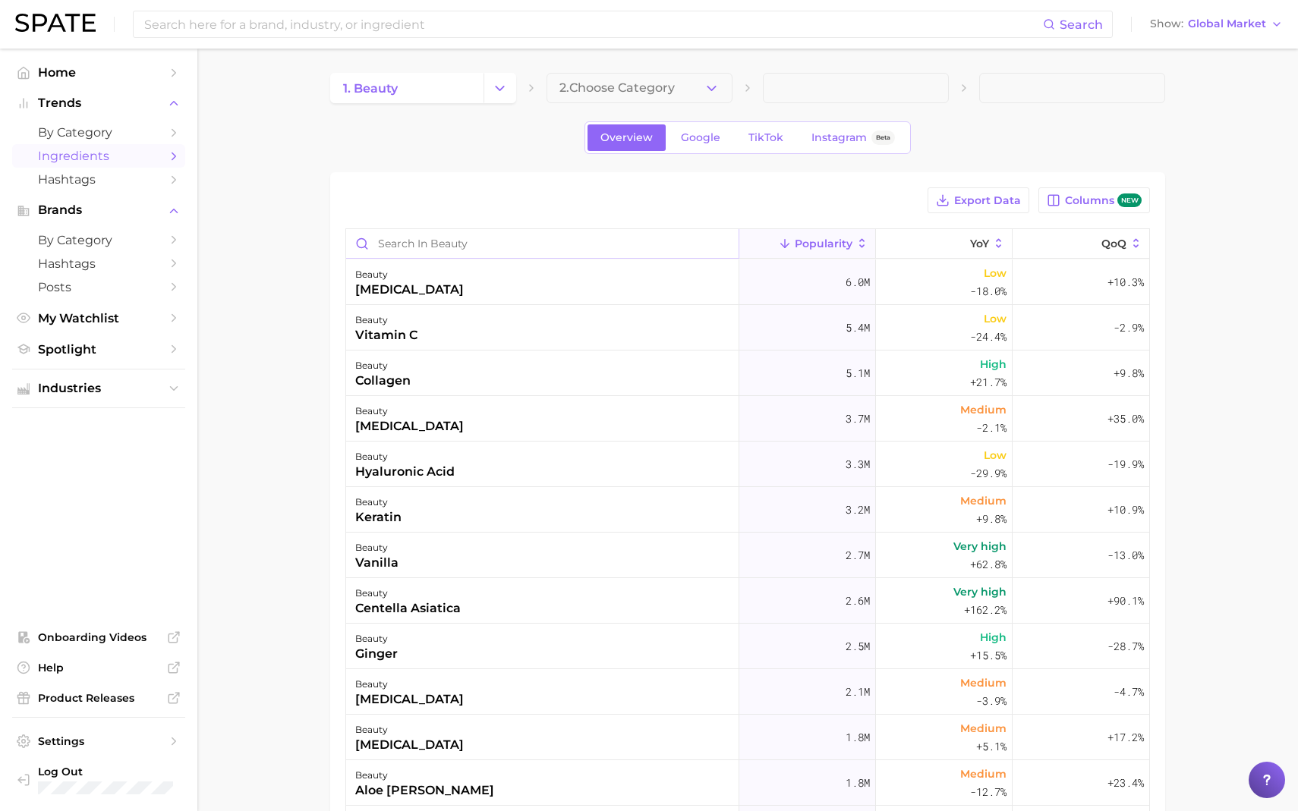
click at [451, 244] on input "Search in beauty" at bounding box center [542, 243] width 392 height 29
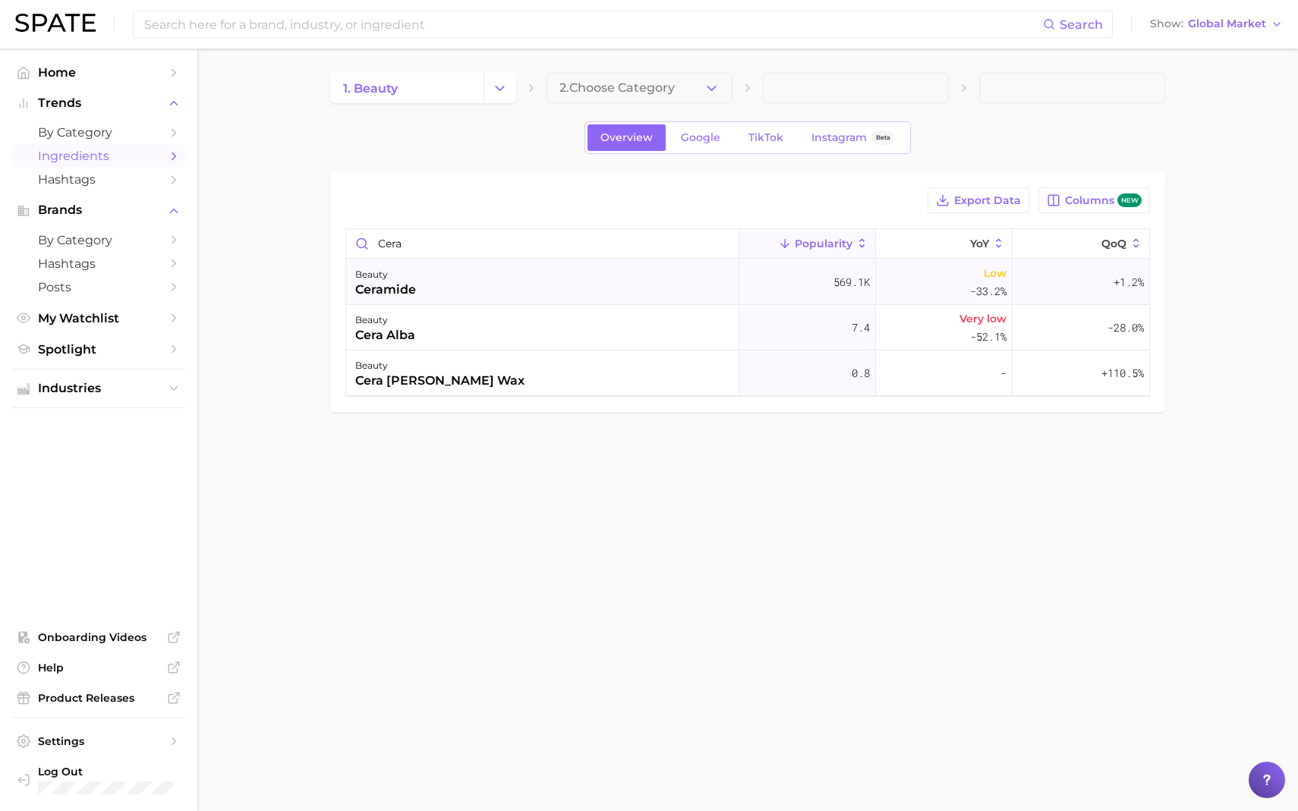
click at [472, 282] on div "beauty ceramide" at bounding box center [542, 283] width 393 height 46
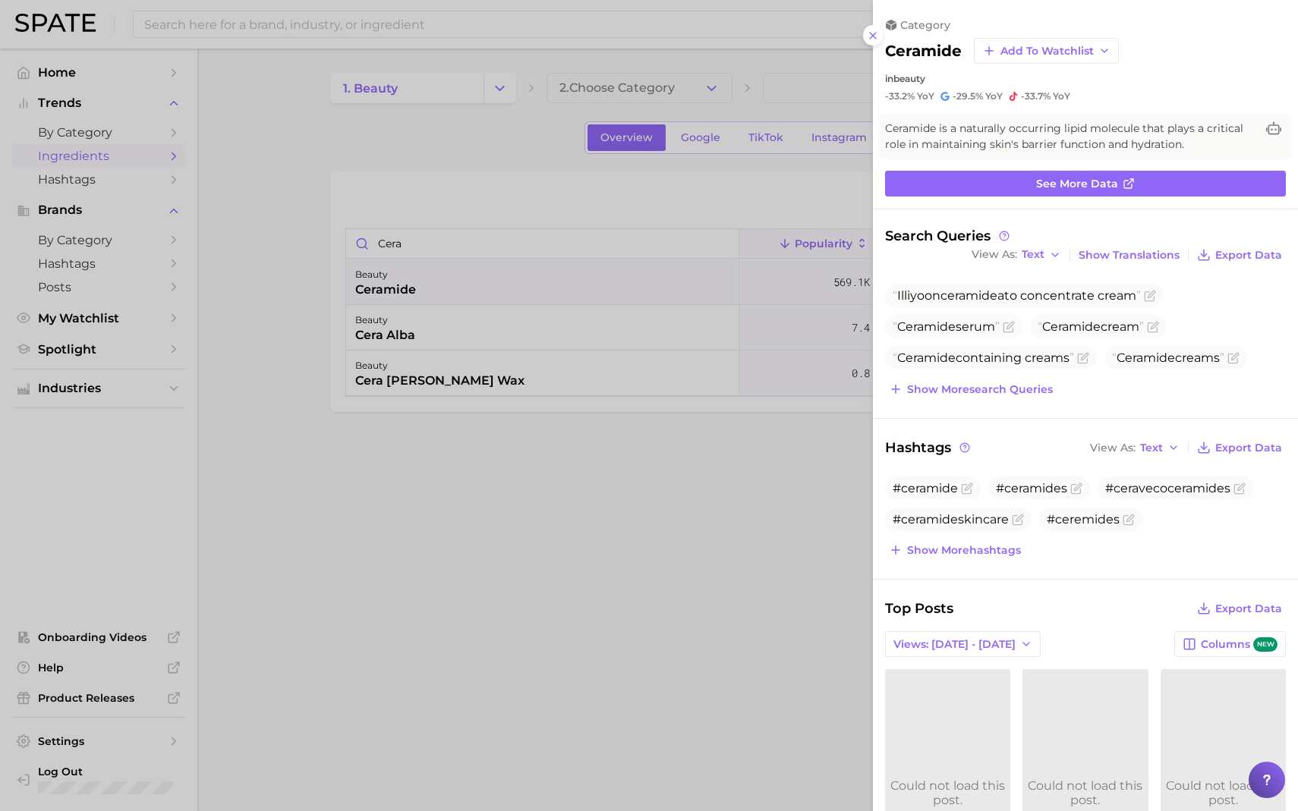
click at [777, 607] on div at bounding box center [649, 405] width 1298 height 811
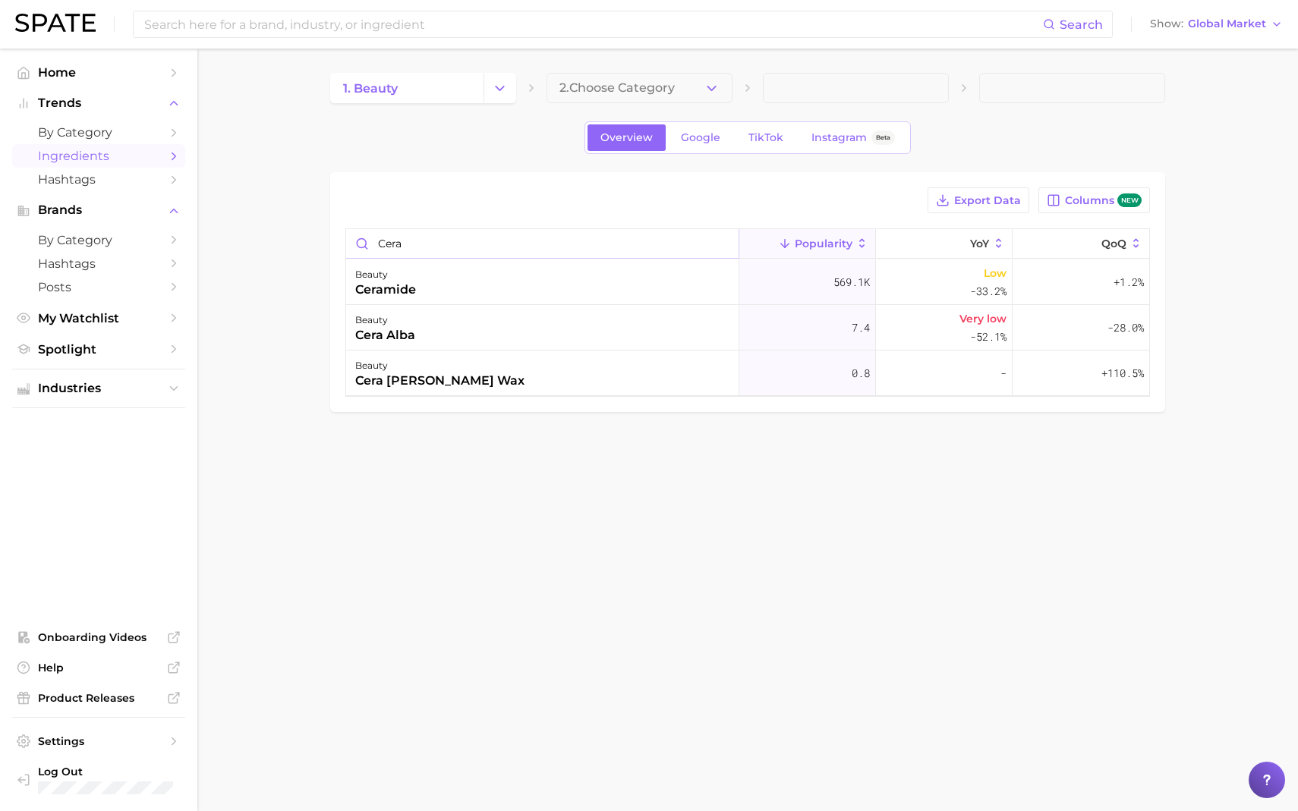
click at [417, 242] on input "cera" at bounding box center [542, 243] width 392 height 29
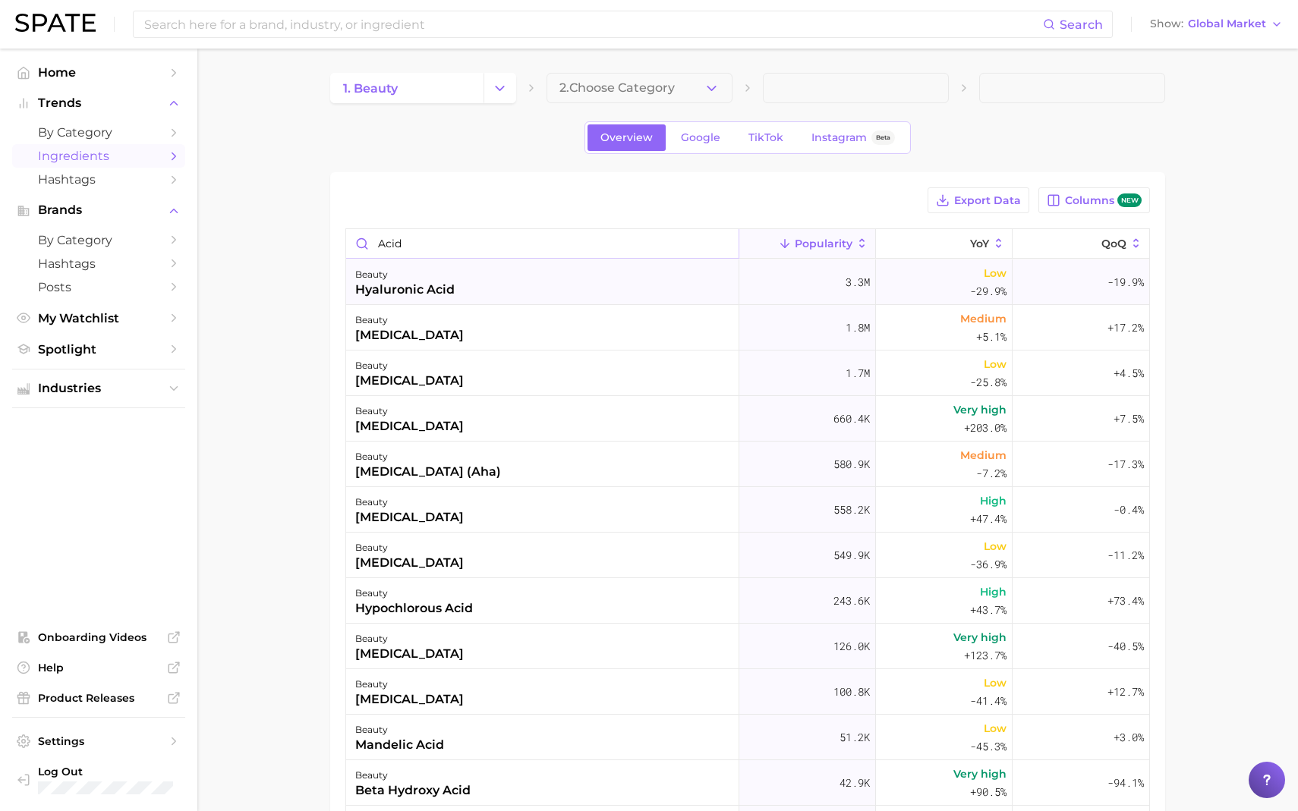
type input "acid"
click at [406, 285] on div "hyaluronic acid" at bounding box center [404, 290] width 99 height 18
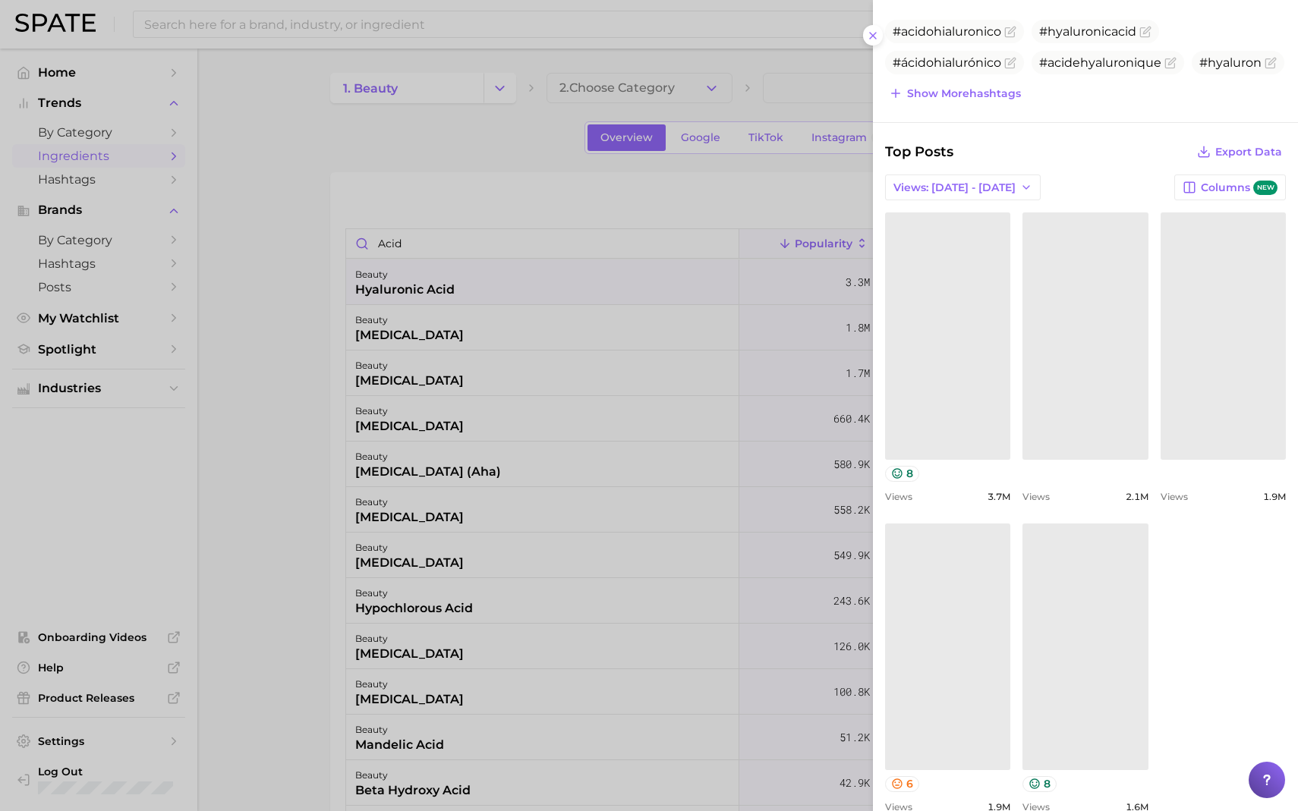
scroll to position [509, 0]
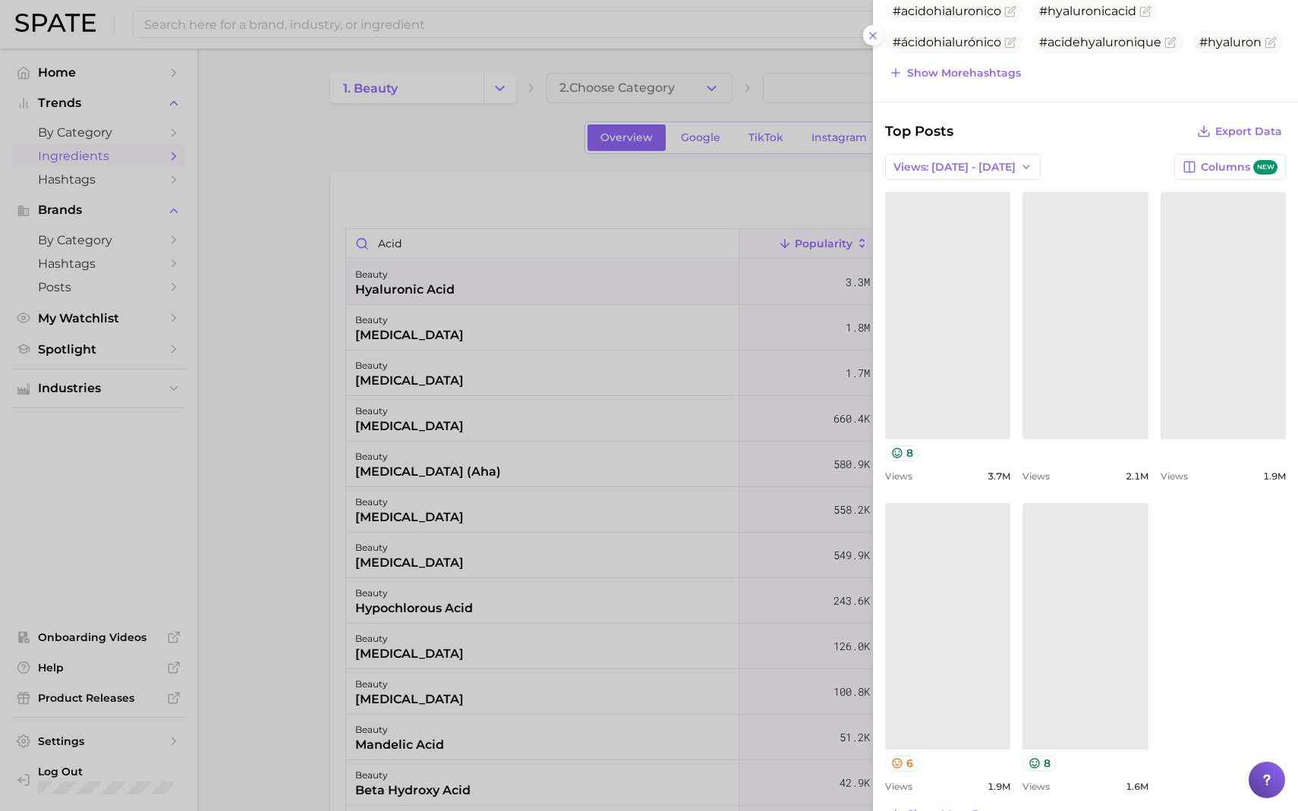
click at [632, 259] on div at bounding box center [649, 405] width 1298 height 811
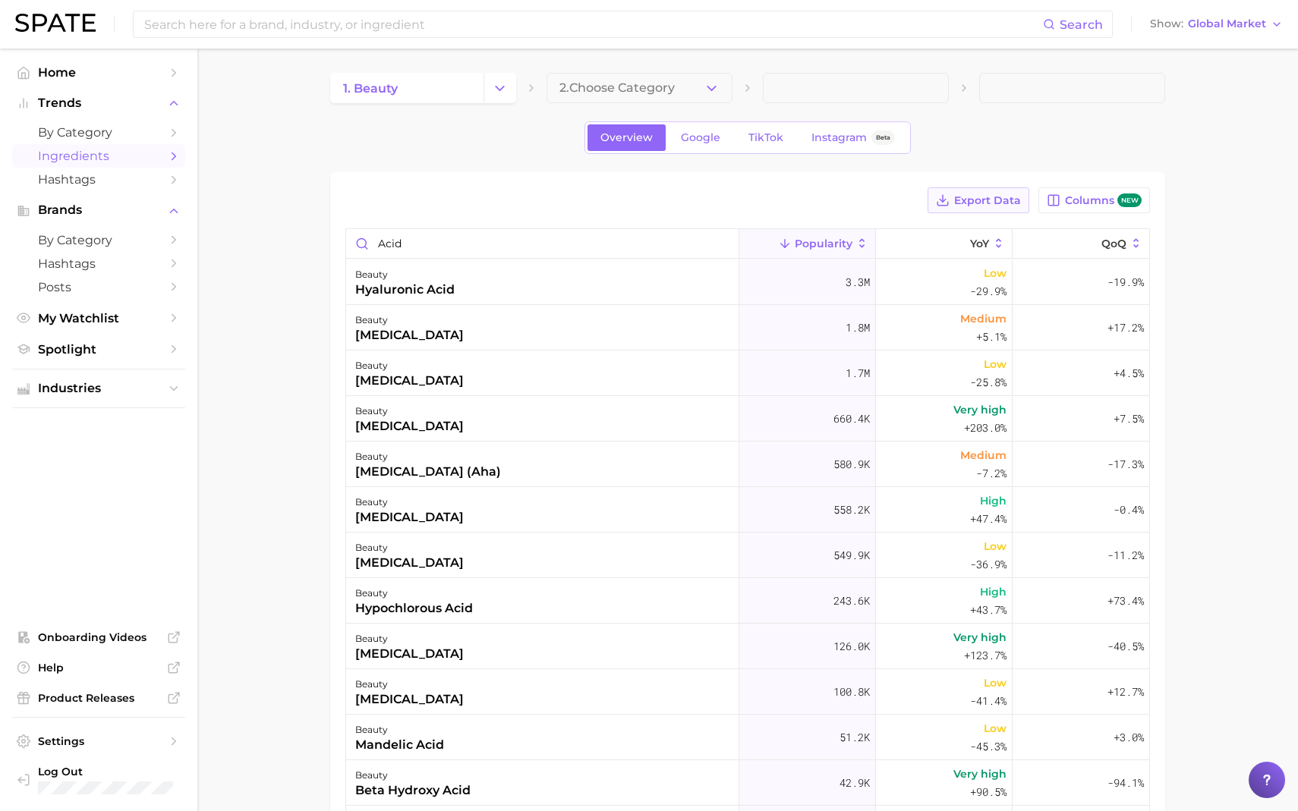
click at [978, 194] on span "Export Data" at bounding box center [987, 200] width 67 height 13
click at [691, 206] on div "Export Data Columns new" at bounding box center [747, 200] width 805 height 26
click at [768, 200] on div "Export Data Columns new" at bounding box center [747, 200] width 805 height 26
click at [1196, 252] on main "1. beauty 2. Choose Category Overview Google TikTok Instagram Beta Export Data …" at bounding box center [747, 590] width 1101 height 1082
click at [1176, 166] on main "1. beauty 2. Choose Category Overview Google TikTok Instagram Beta Export Data …" at bounding box center [747, 590] width 1101 height 1082
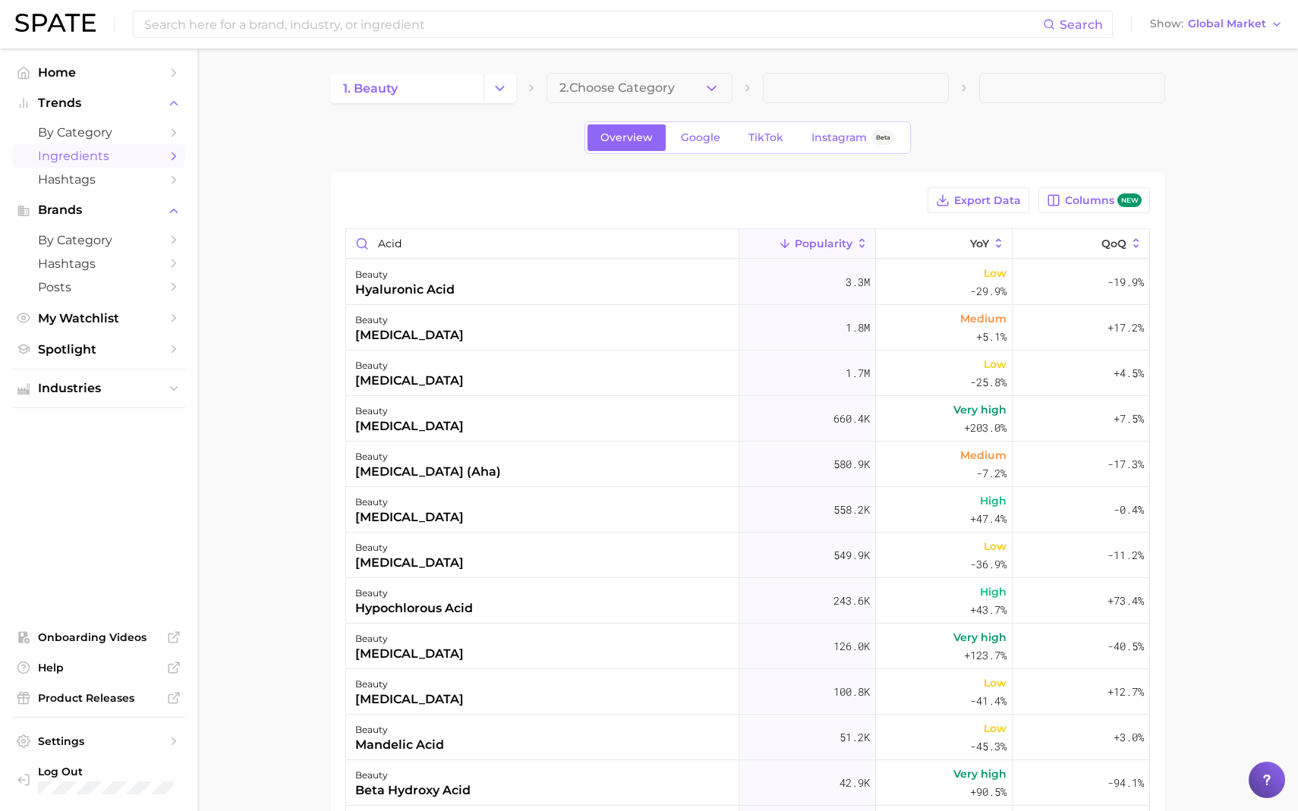
click at [786, 195] on div "Export Data Columns new" at bounding box center [747, 200] width 805 height 26
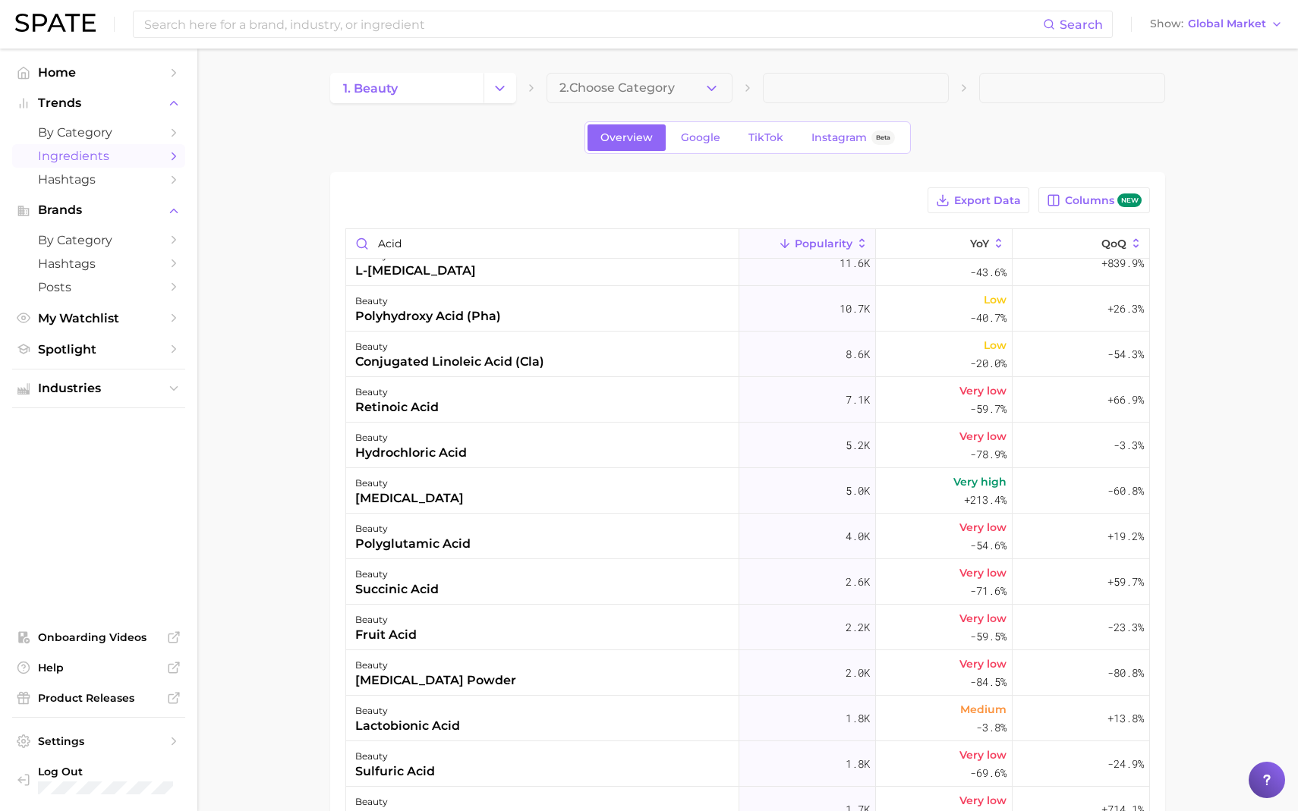
scroll to position [0, 0]
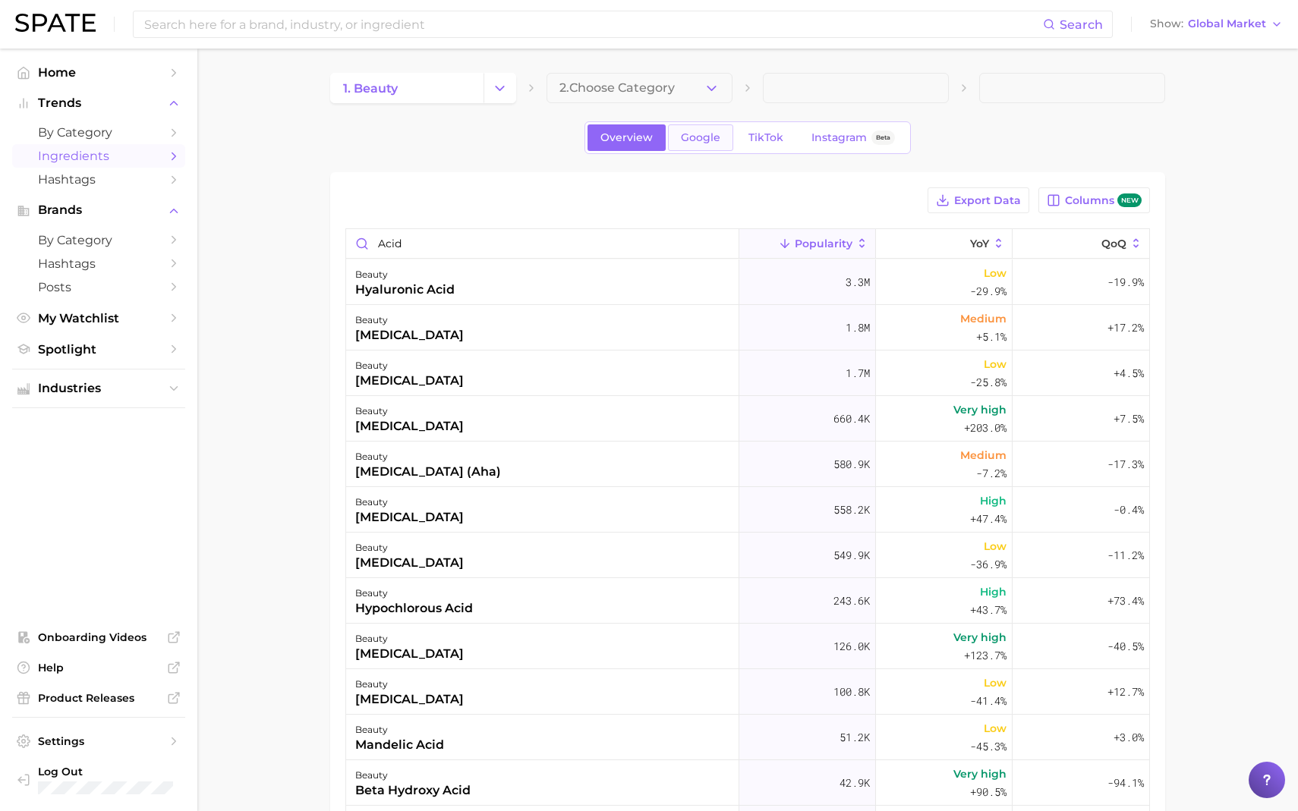
click at [697, 135] on span "Google" at bounding box center [700, 137] width 39 height 13
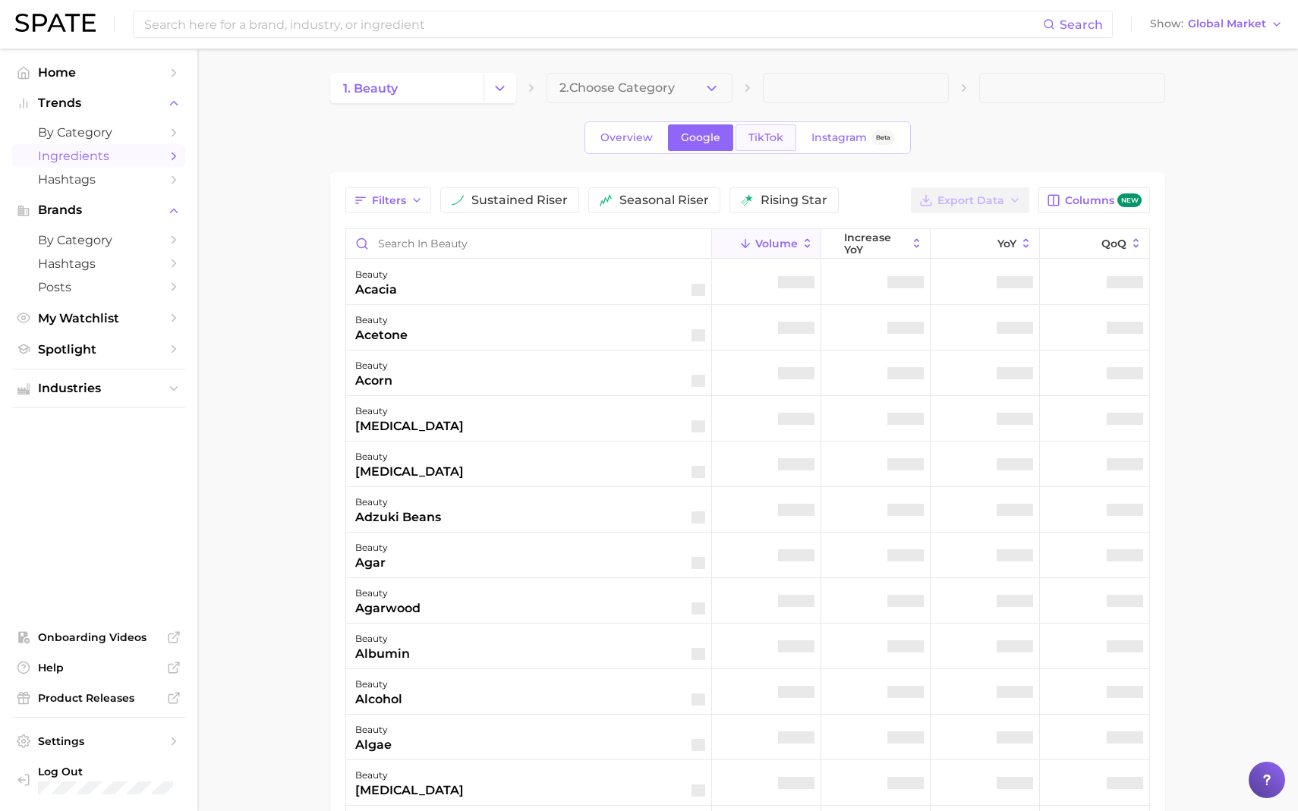
click at [756, 142] on span "TikTok" at bounding box center [765, 137] width 35 height 13
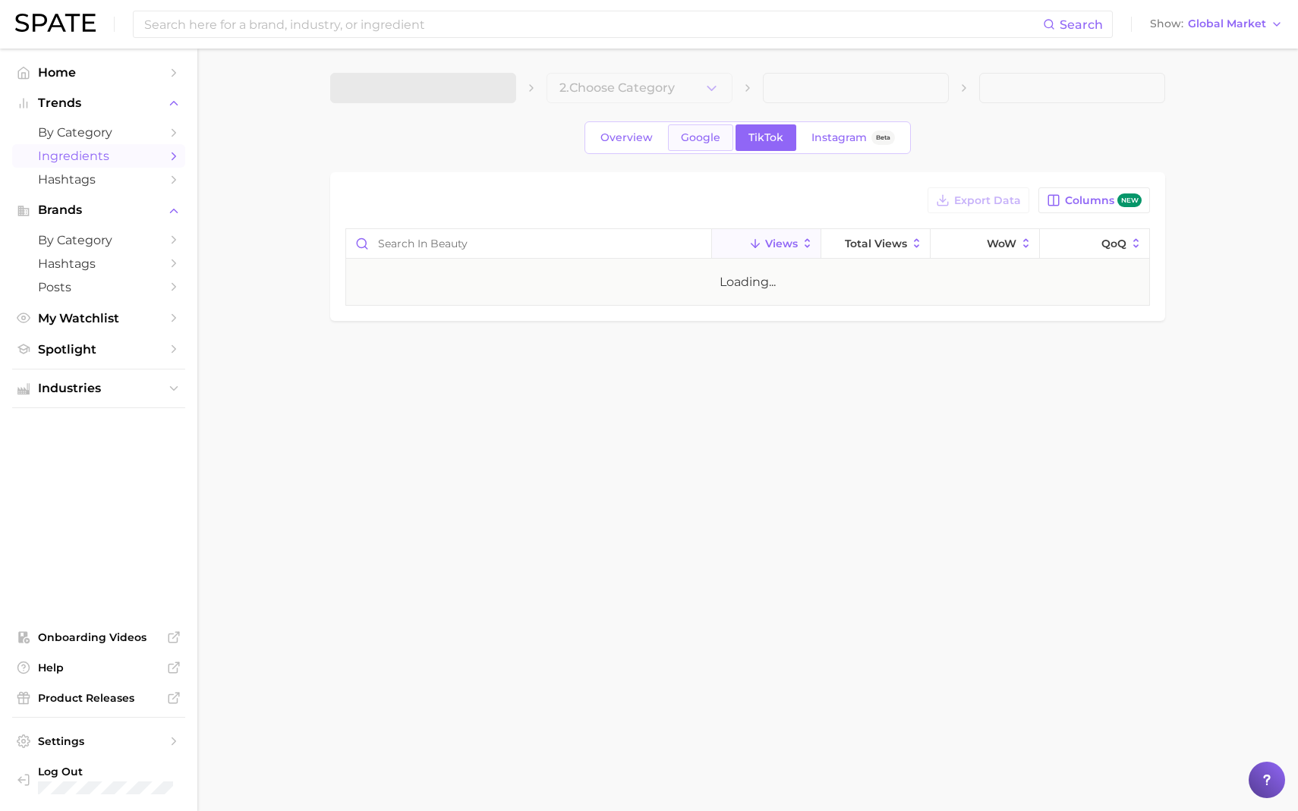
click at [707, 142] on span "Google" at bounding box center [700, 137] width 39 height 13
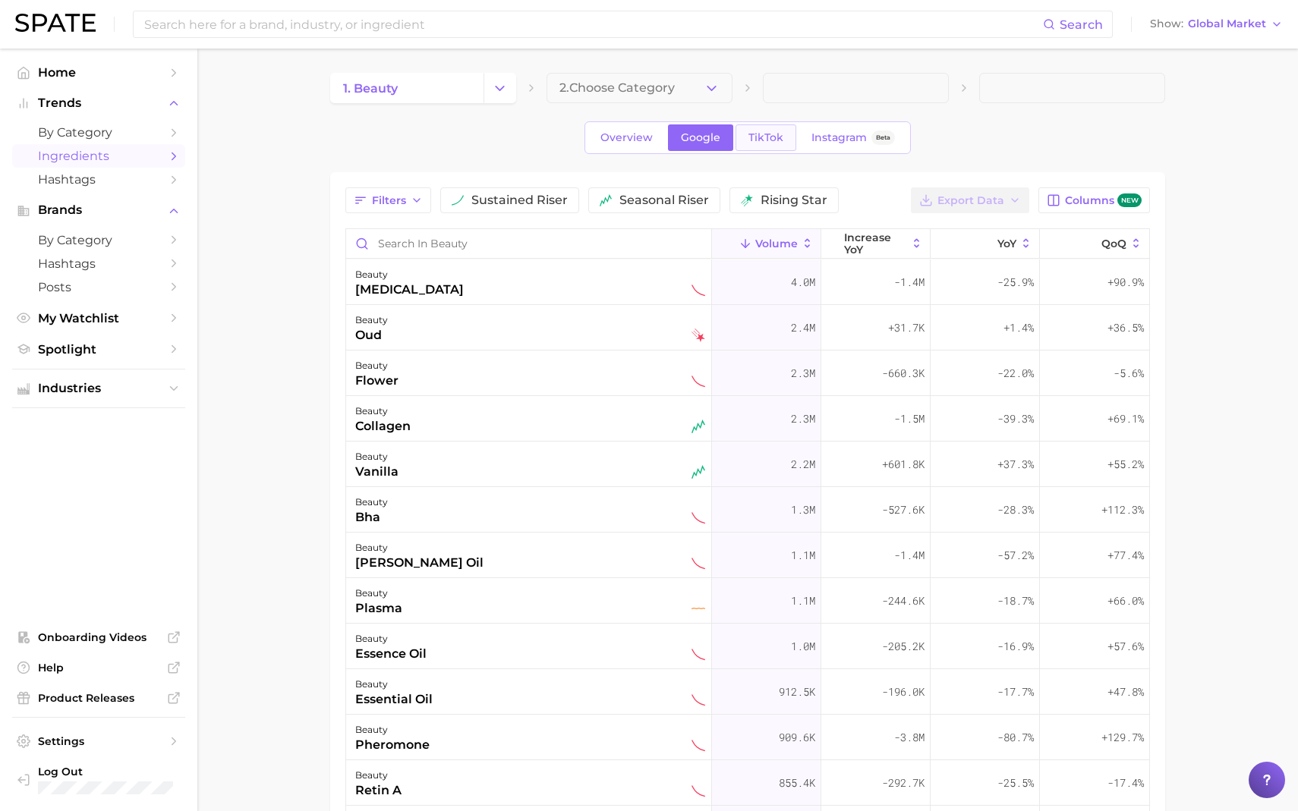
click at [757, 140] on span "TikTok" at bounding box center [765, 137] width 35 height 13
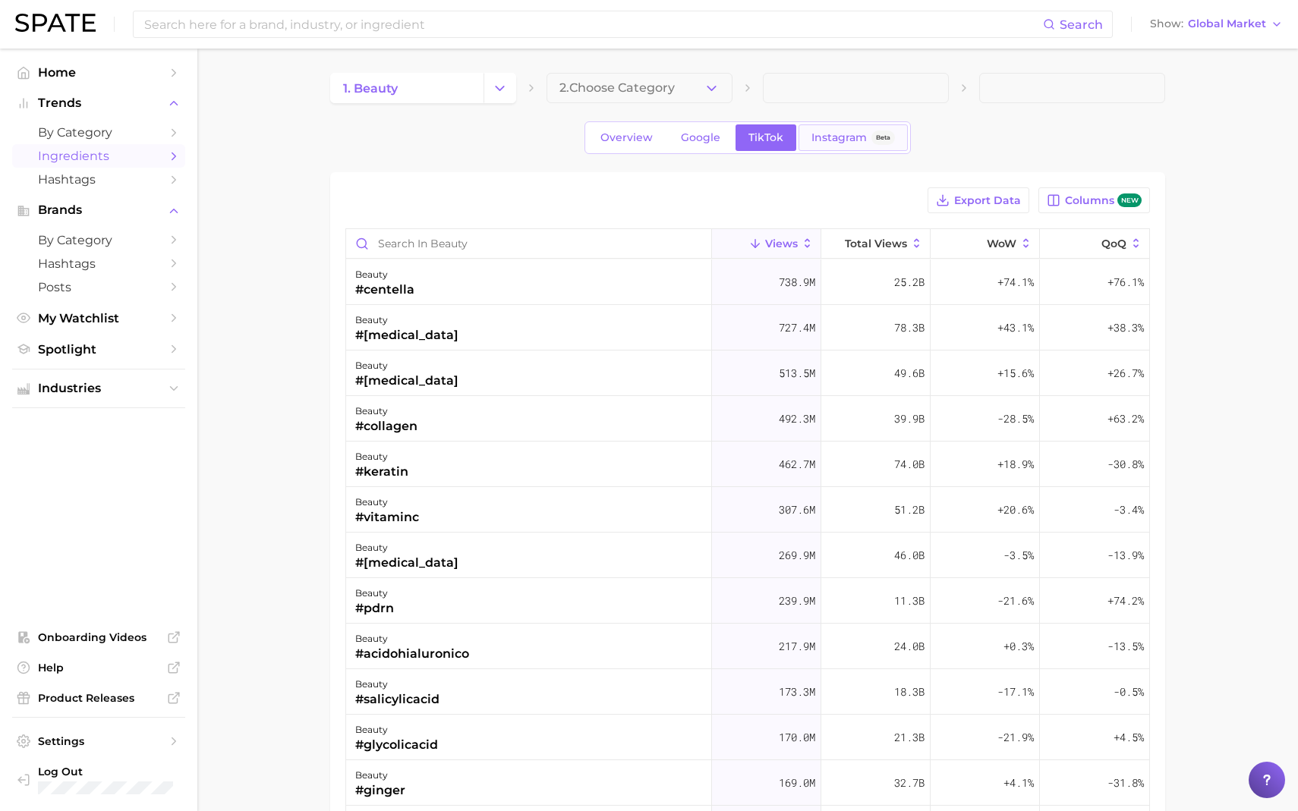
click at [802, 137] on link "Instagram Beta" at bounding box center [852, 137] width 109 height 27
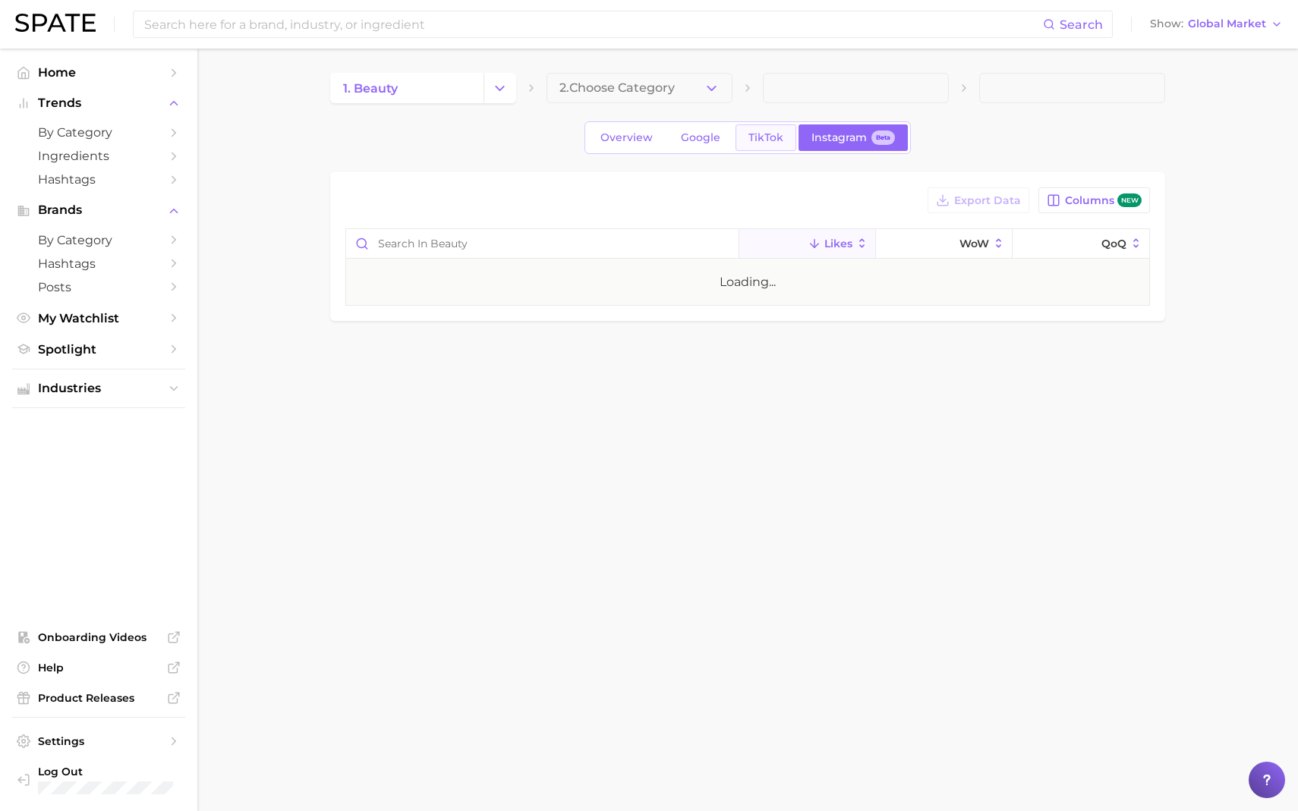
click at [751, 142] on span "TikTok" at bounding box center [765, 137] width 35 height 13
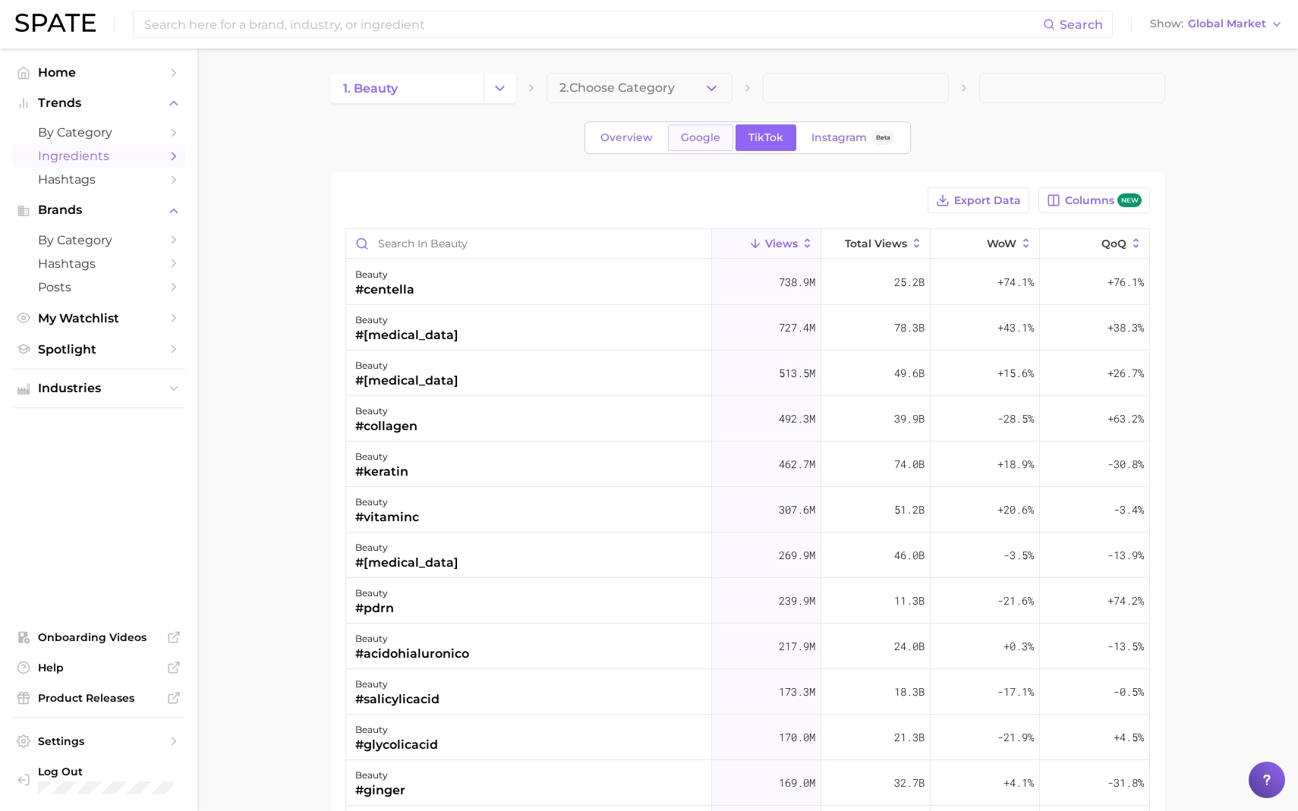
click at [694, 146] on link "Google" at bounding box center [700, 137] width 65 height 27
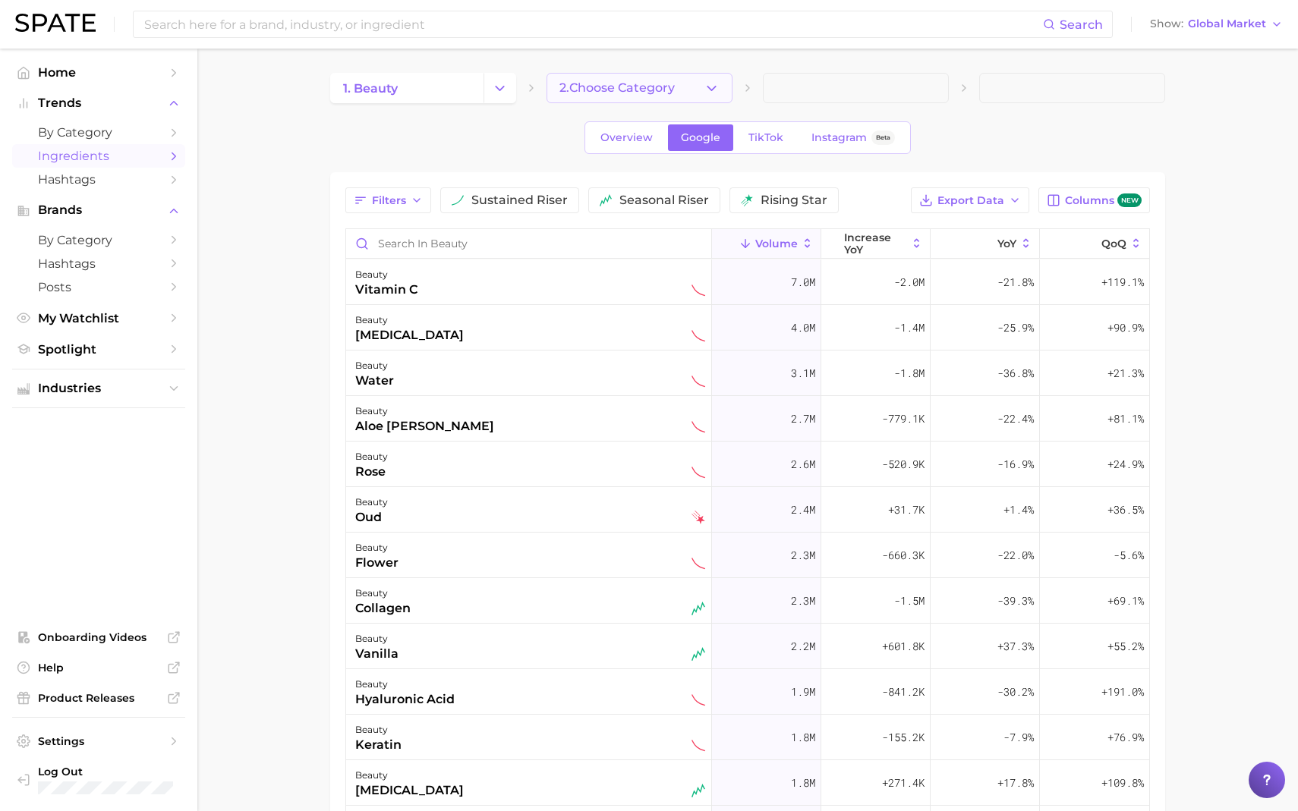
click at [587, 101] on button "2. Choose Category" at bounding box center [639, 88] width 186 height 30
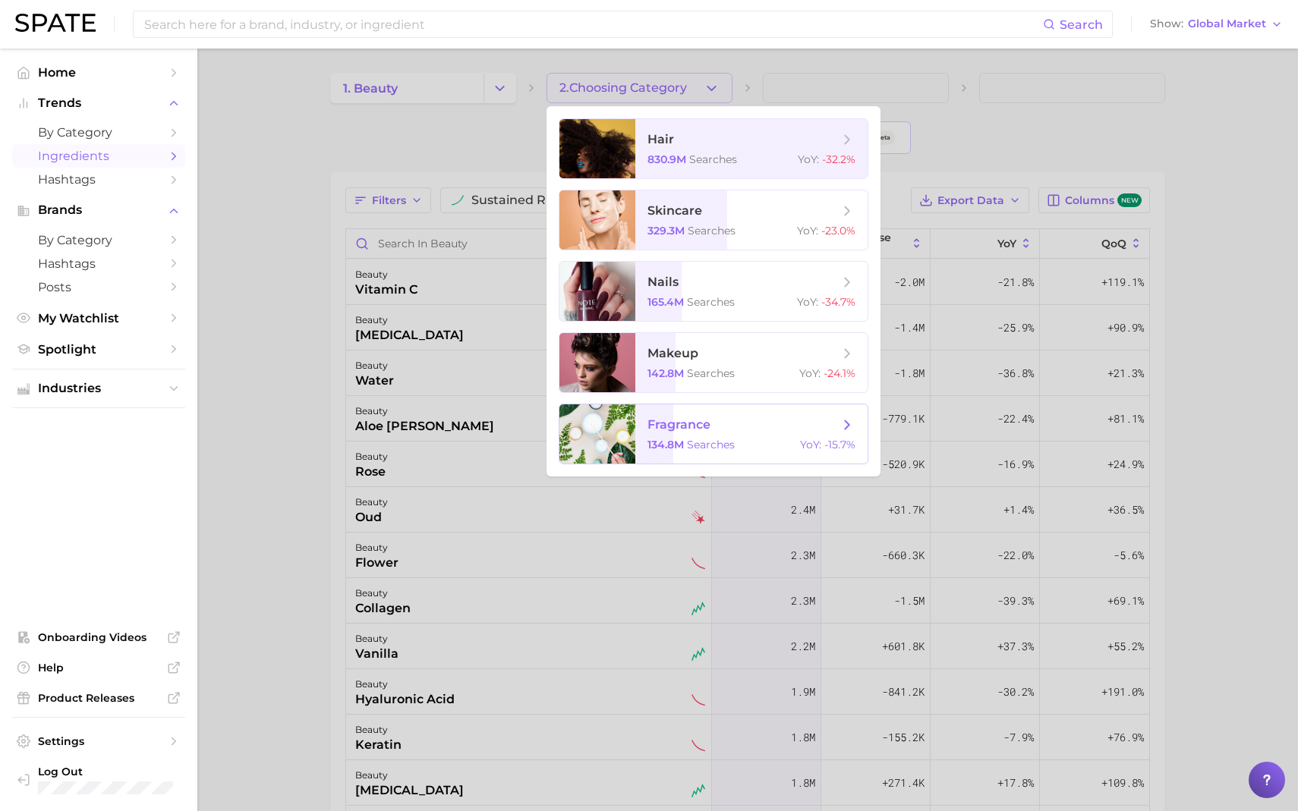
click at [704, 422] on span "fragrance" at bounding box center [678, 424] width 63 height 14
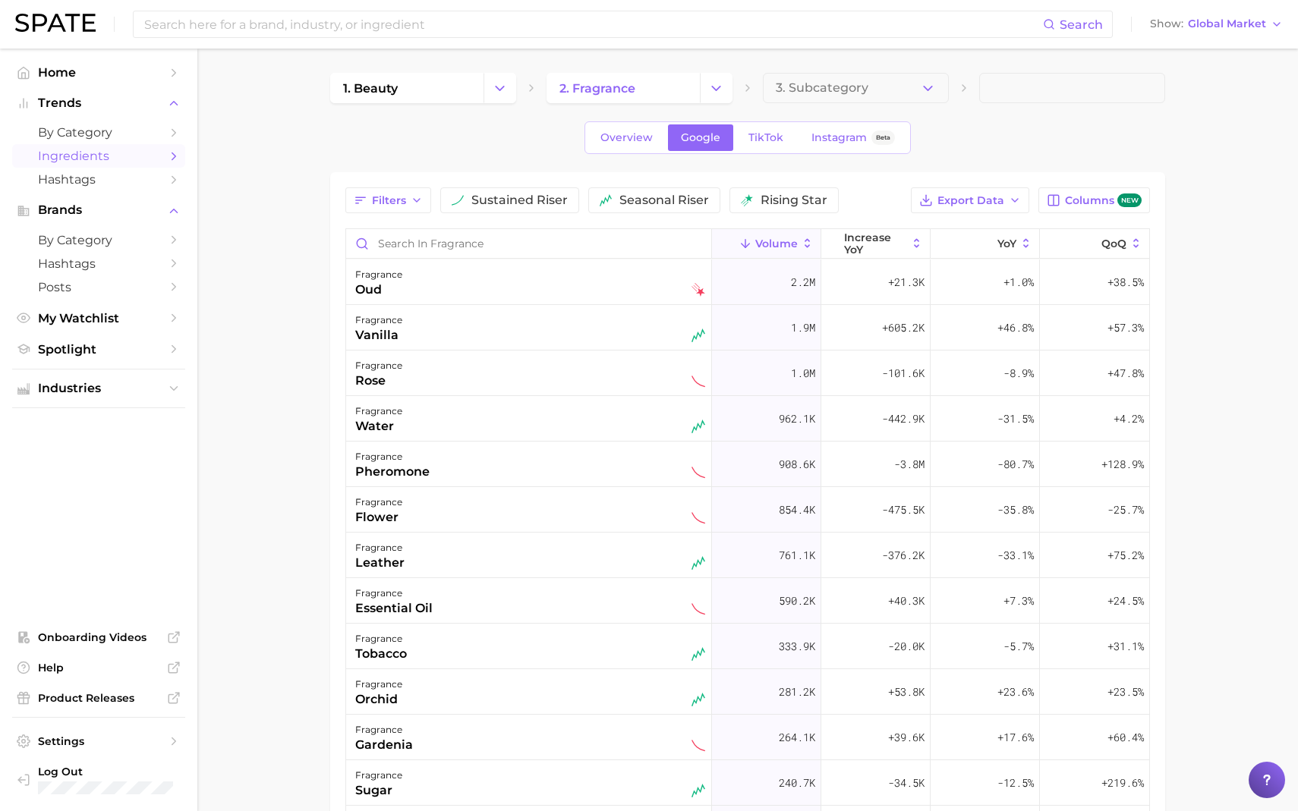
click at [871, 183] on div "Filters sustained riser seasonal riser rising star Export Data Columns new Volu…" at bounding box center [747, 613] width 835 height 883
click at [1186, 132] on main "1. beauty 2. fragrance 3. Subcategory Overview Google TikTok Instagram Beta Fil…" at bounding box center [747, 590] width 1101 height 1082
click at [872, 202] on div "Filters sustained riser seasonal riser rising star" at bounding box center [623, 200] width 556 height 26
click at [1170, 109] on main "1. beauty 2. fragrance 3. Subcategory Overview Google TikTok Instagram Beta Fil…" at bounding box center [747, 590] width 1101 height 1082
click at [984, 198] on span "Export Data" at bounding box center [970, 200] width 67 height 13
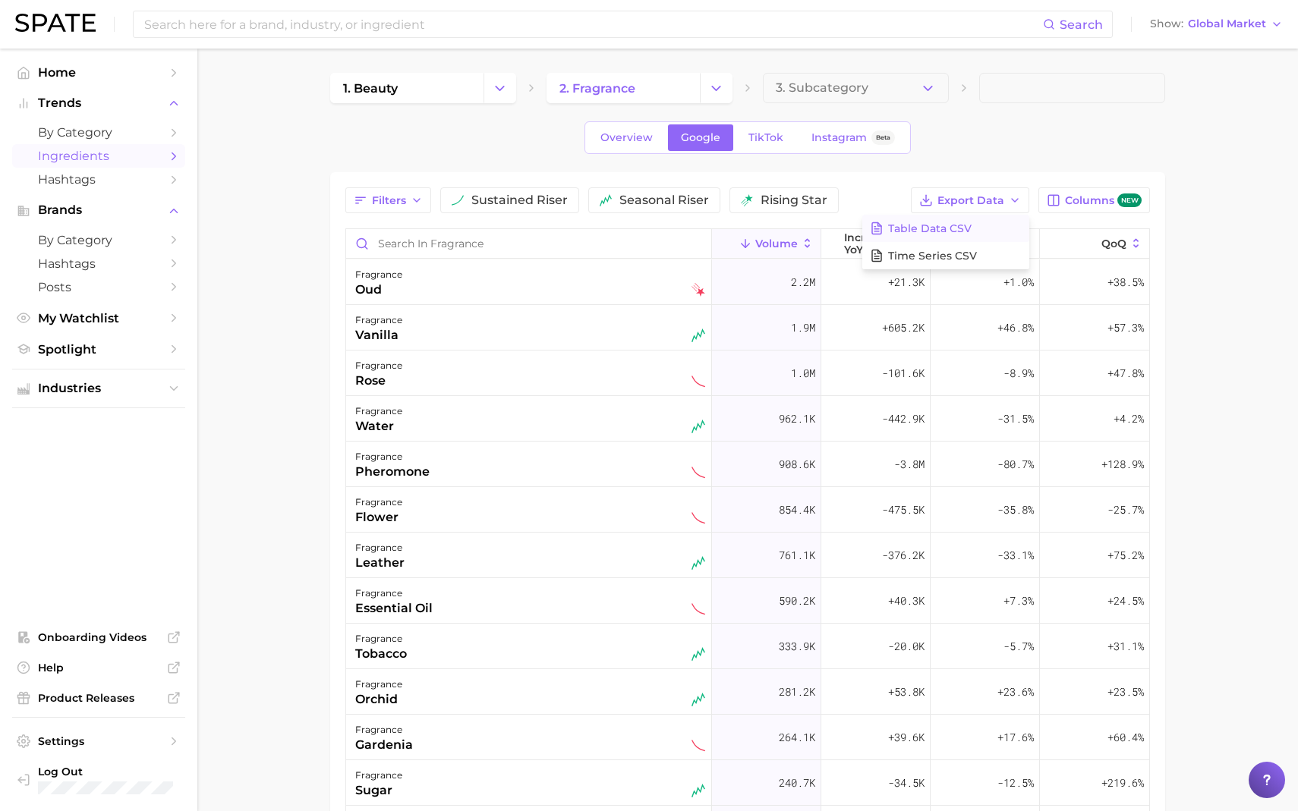
click at [949, 231] on span "Table Data CSV" at bounding box center [929, 228] width 83 height 13
click at [1186, 27] on div "Show Global Market" at bounding box center [1208, 24] width 116 height 8
click at [1187, 288] on main "1. beauty 2. fragrance 3. Subcategory Overview Google TikTok Instagram Beta Fil…" at bounding box center [747, 590] width 1101 height 1082
